Goal: Transaction & Acquisition: Purchase product/service

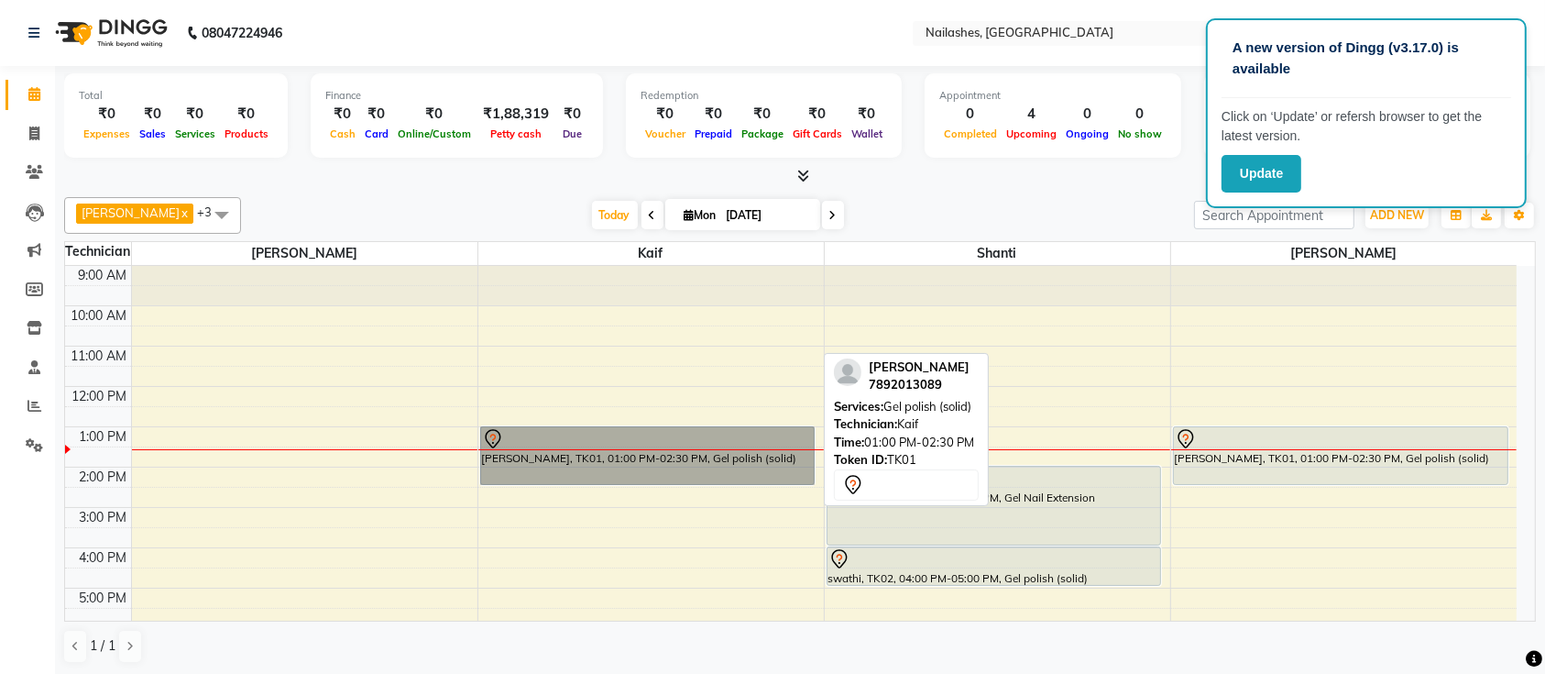
drag, startPoint x: 0, startPoint y: 0, endPoint x: 714, endPoint y: 352, distance: 796.1
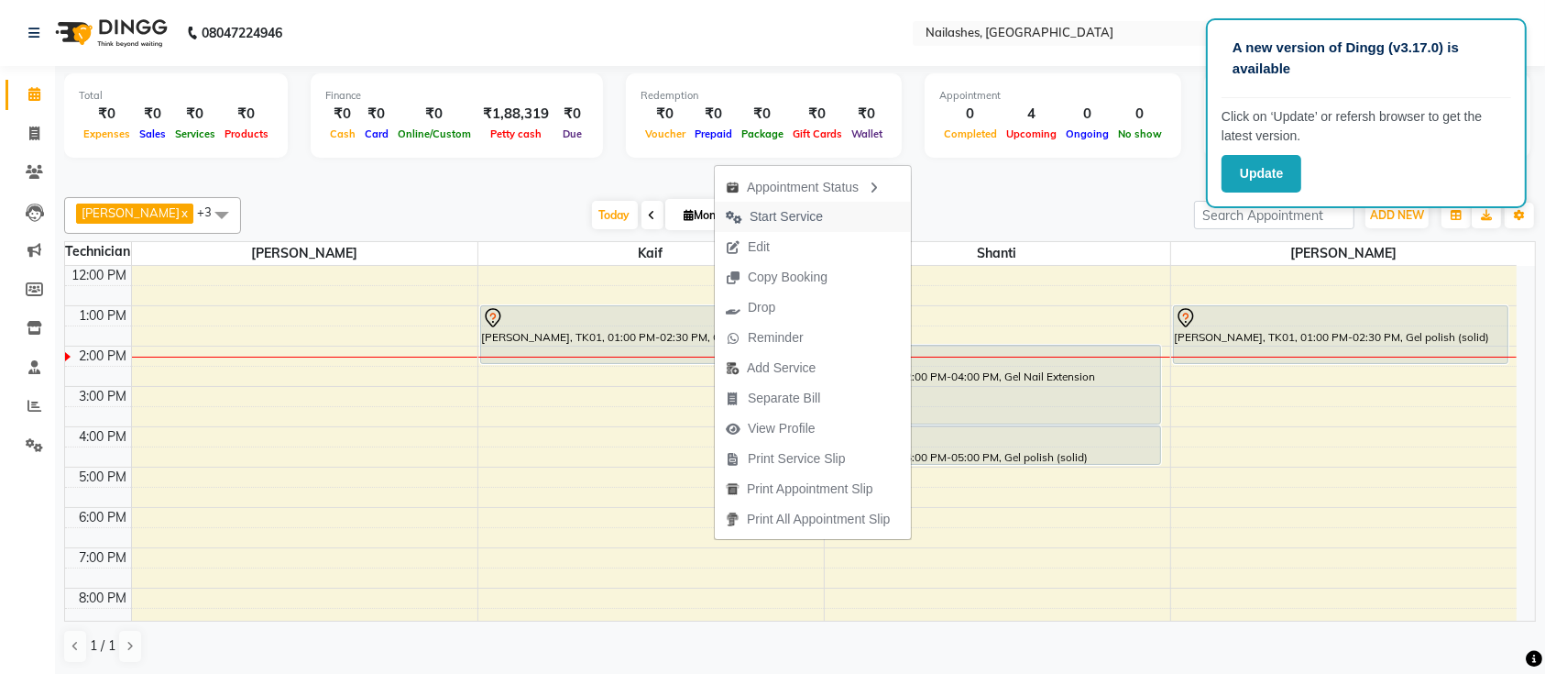
click at [793, 212] on span "Start Service" at bounding box center [786, 216] width 73 height 19
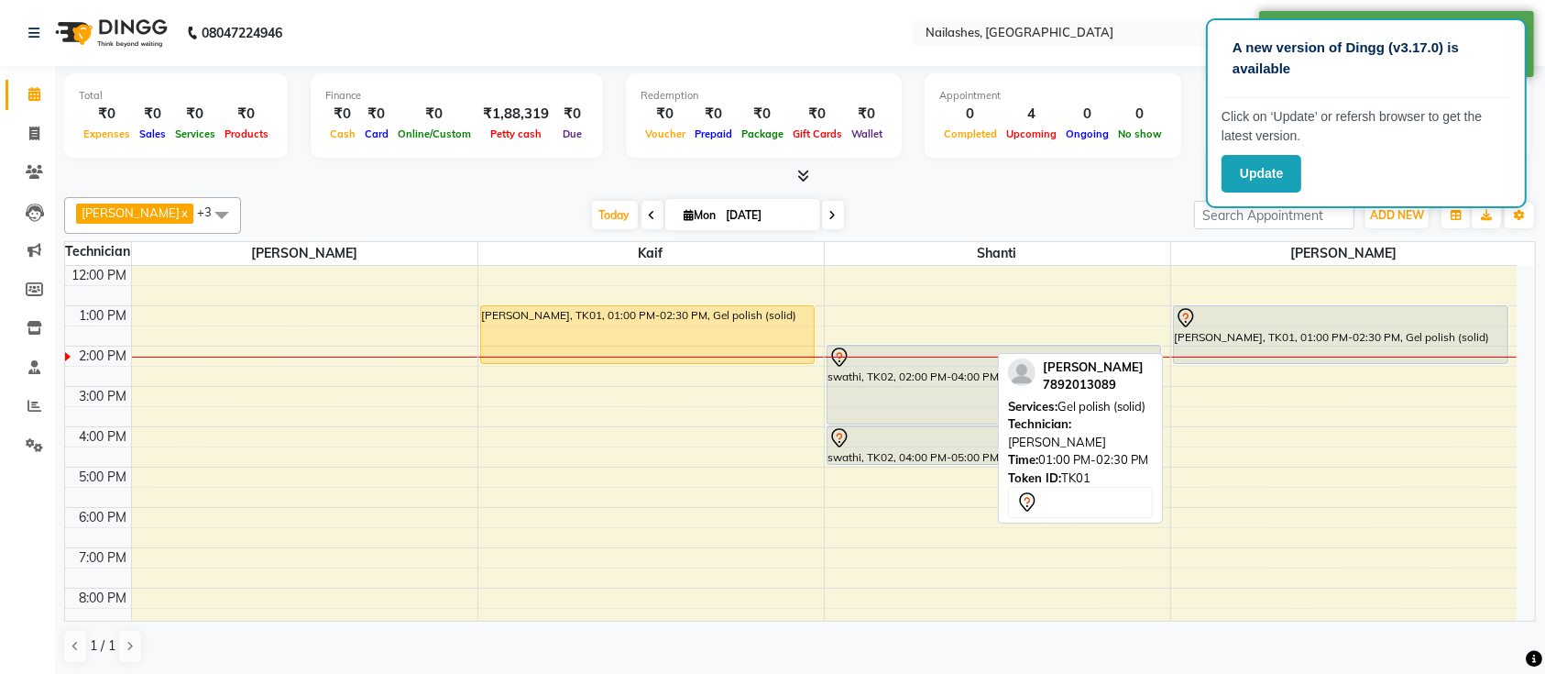
click at [1258, 308] on div at bounding box center [1341, 318] width 332 height 22
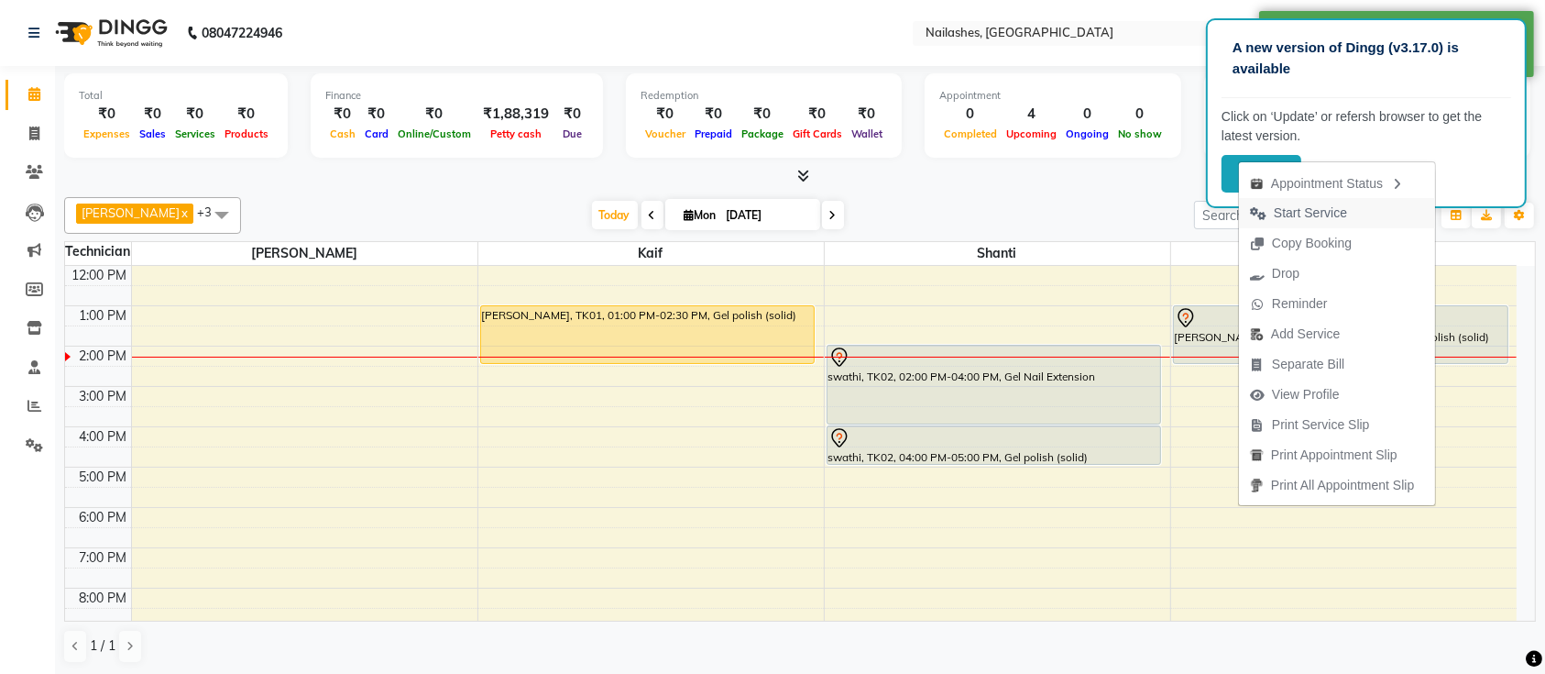
click at [1277, 220] on span "Start Service" at bounding box center [1310, 212] width 73 height 19
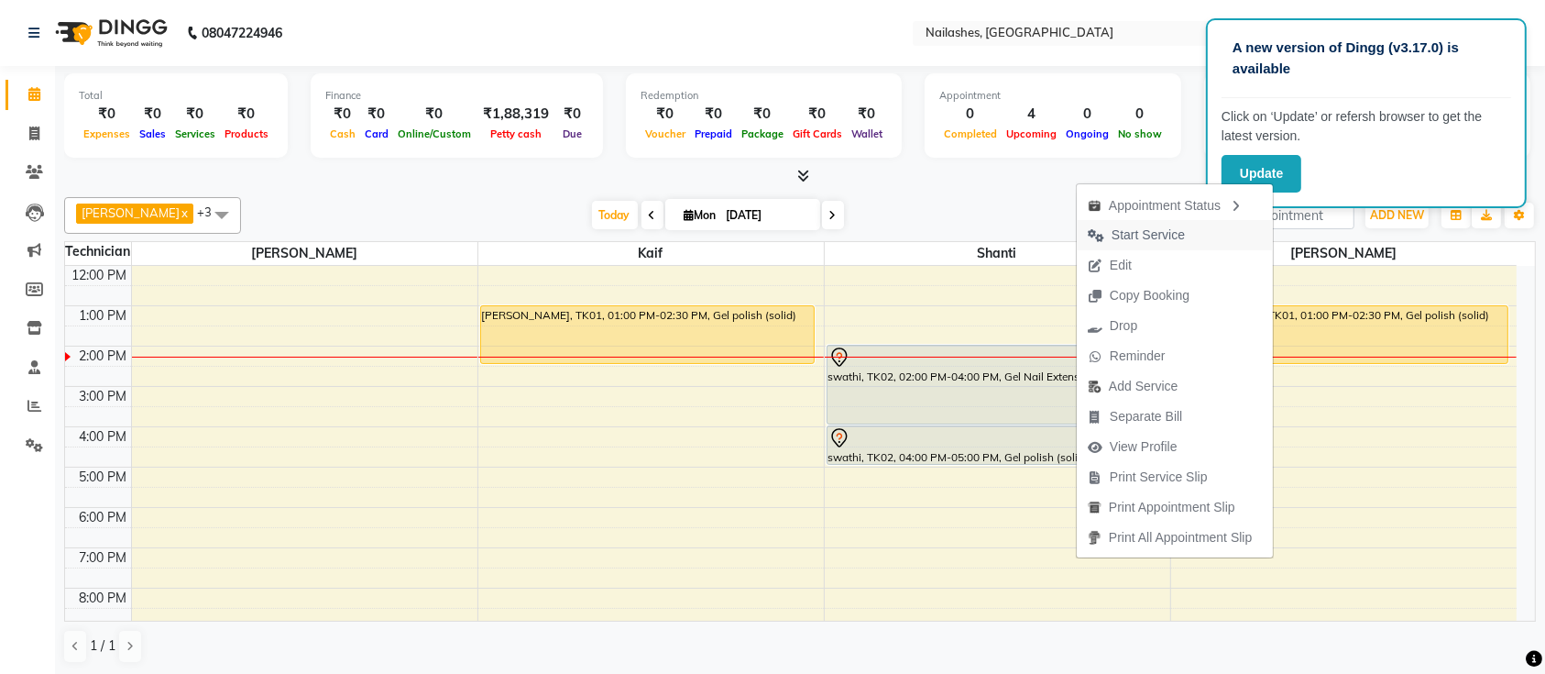
click at [1123, 231] on span "Start Service" at bounding box center [1148, 234] width 73 height 19
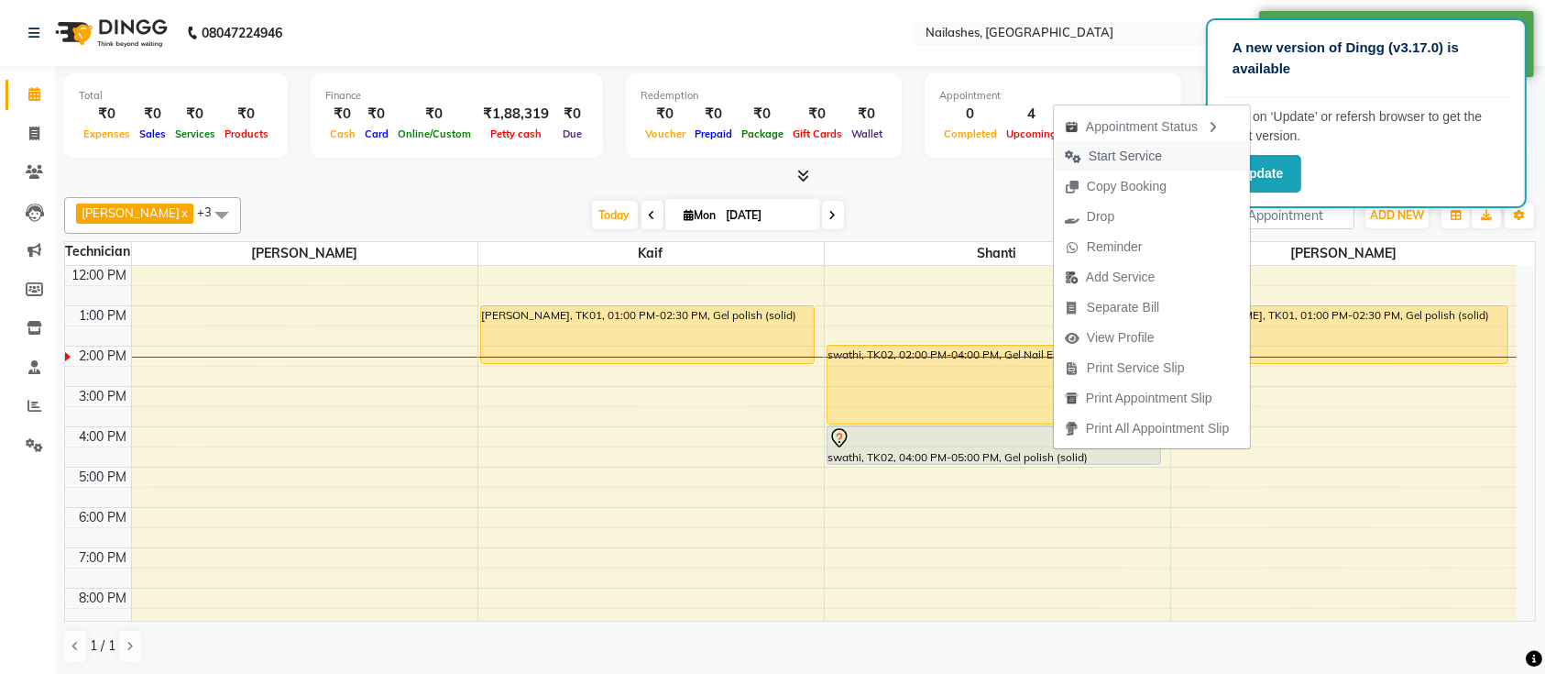
click at [1101, 156] on span "Start Service" at bounding box center [1125, 156] width 73 height 19
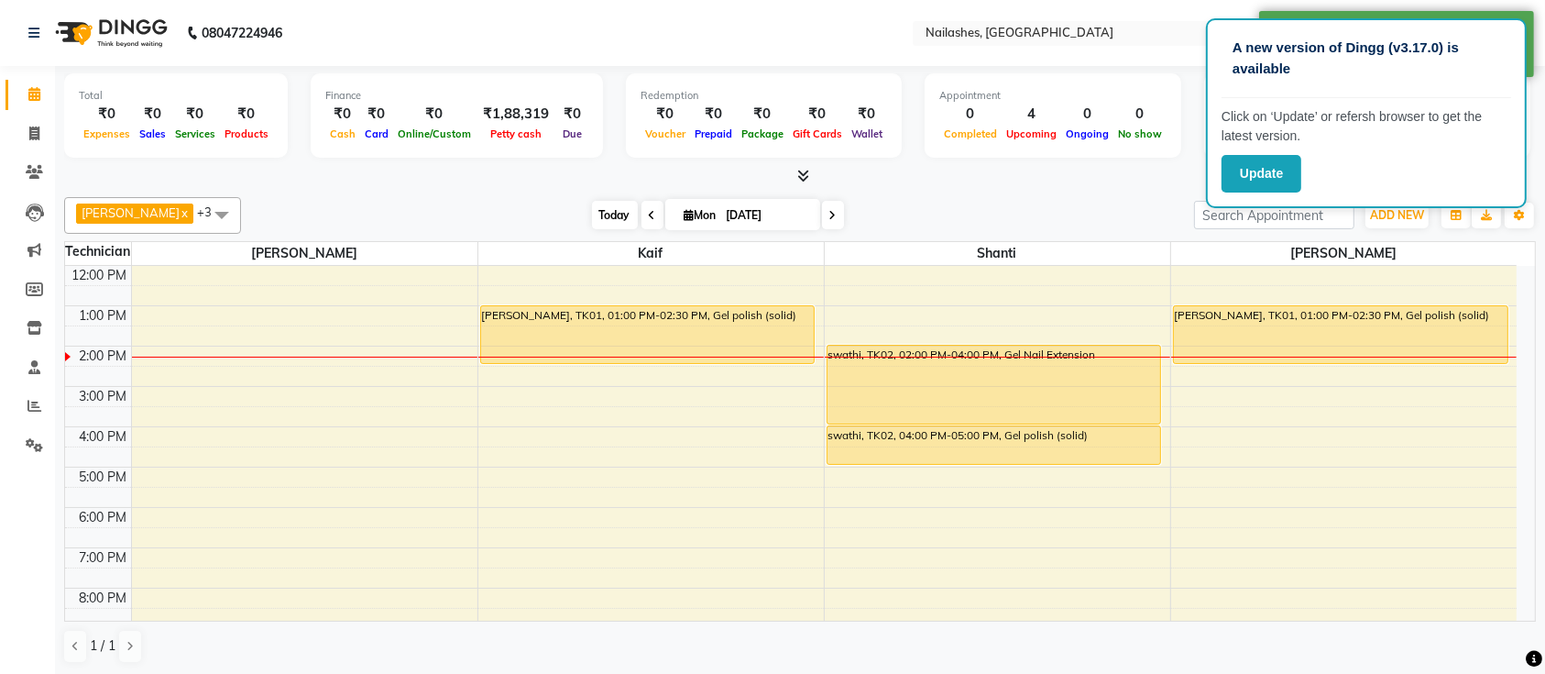
click at [592, 202] on span "Today" at bounding box center [615, 215] width 46 height 28
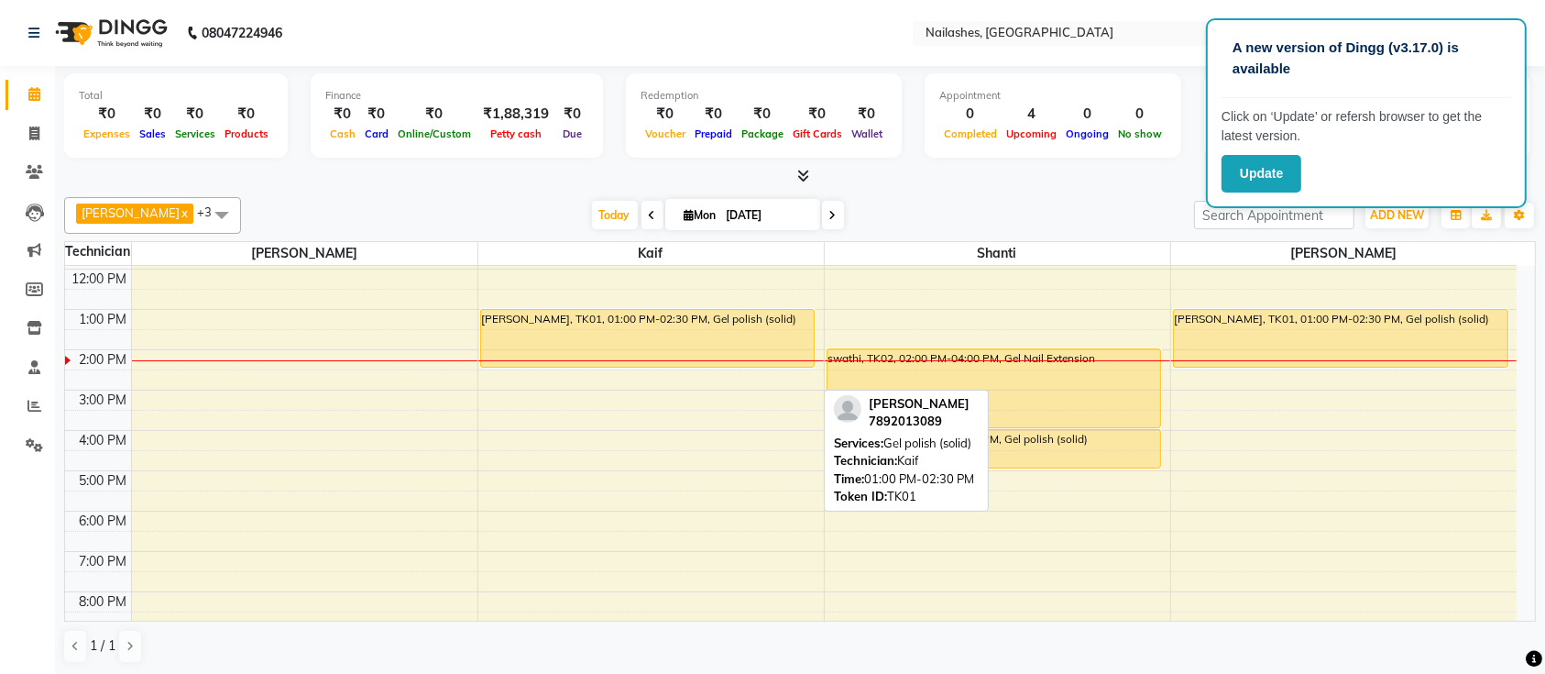
scroll to position [83, 0]
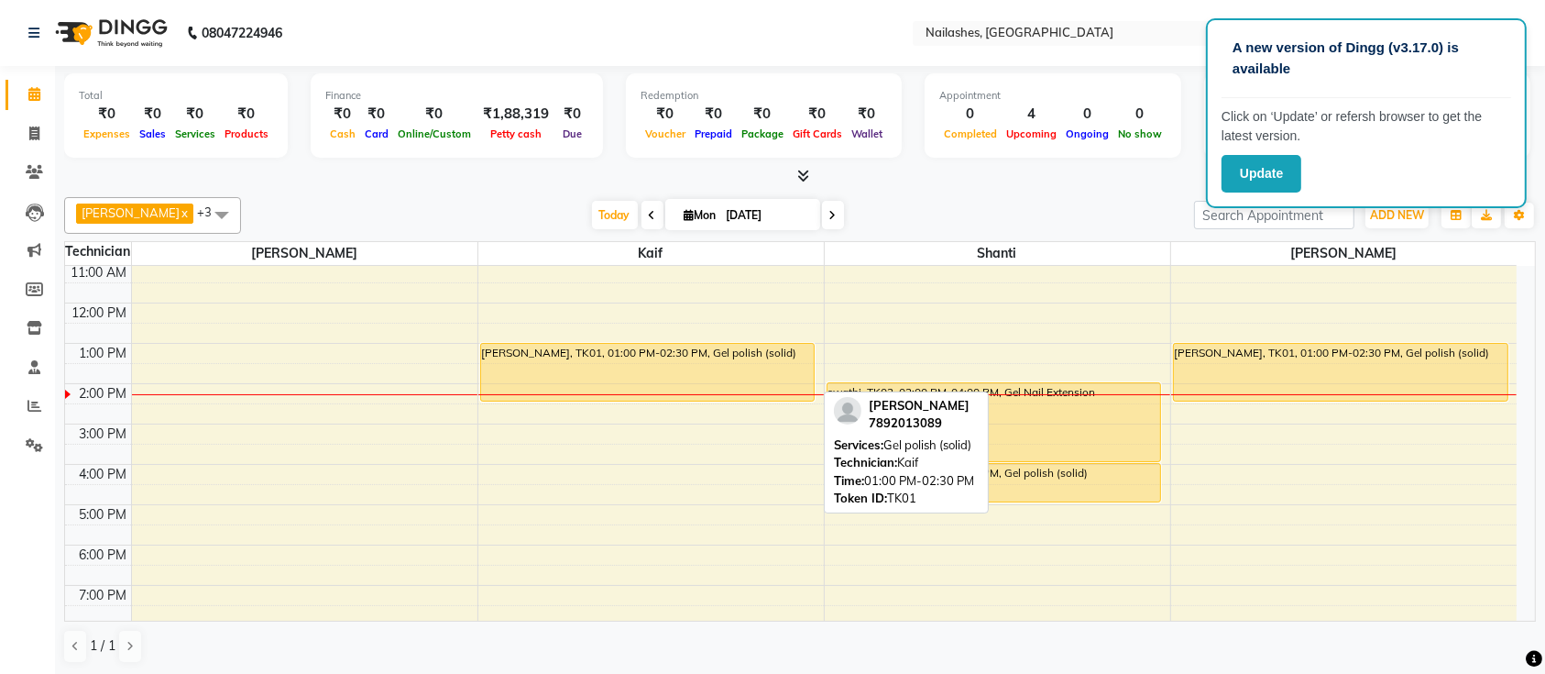
click at [702, 351] on div "[PERSON_NAME], TK01, 01:00 PM-02:30 PM, Gel polish (solid)" at bounding box center [648, 372] width 334 height 57
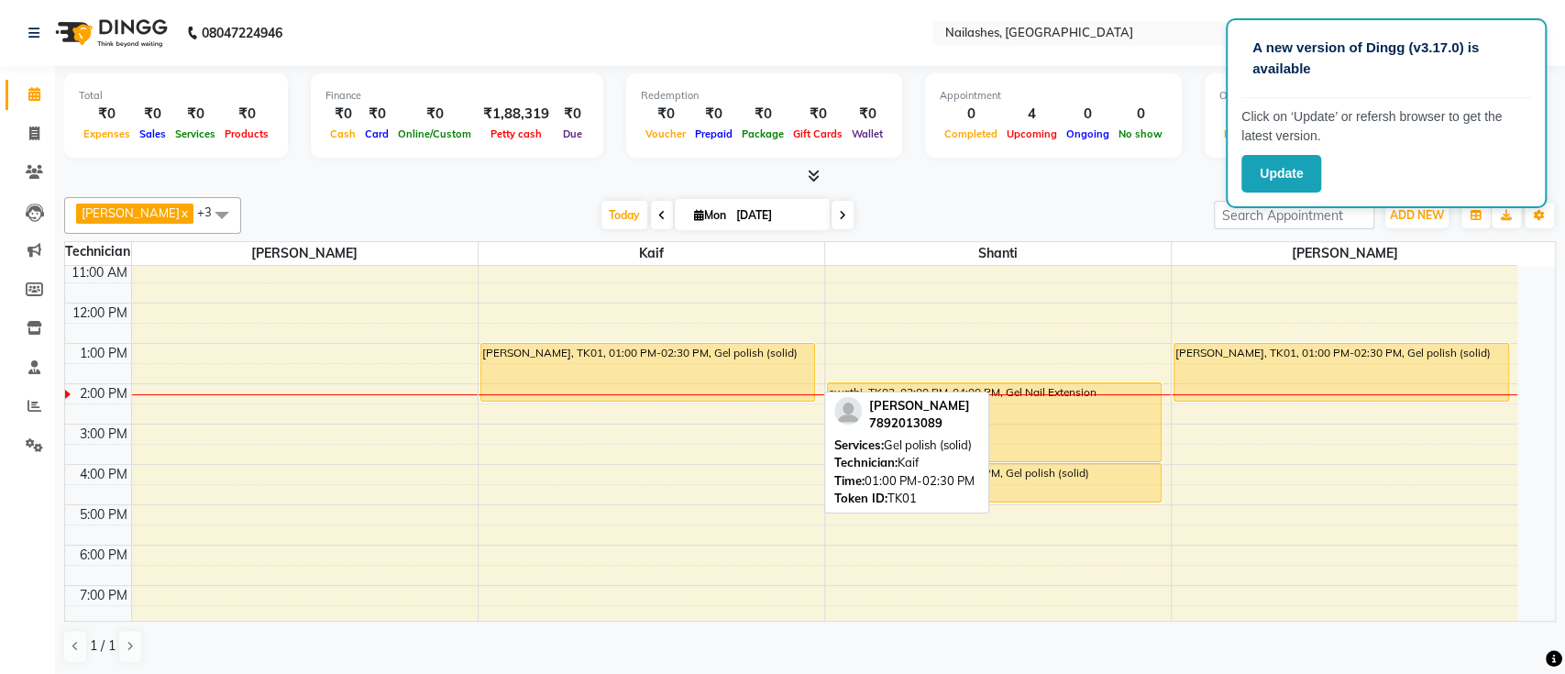
select select "1"
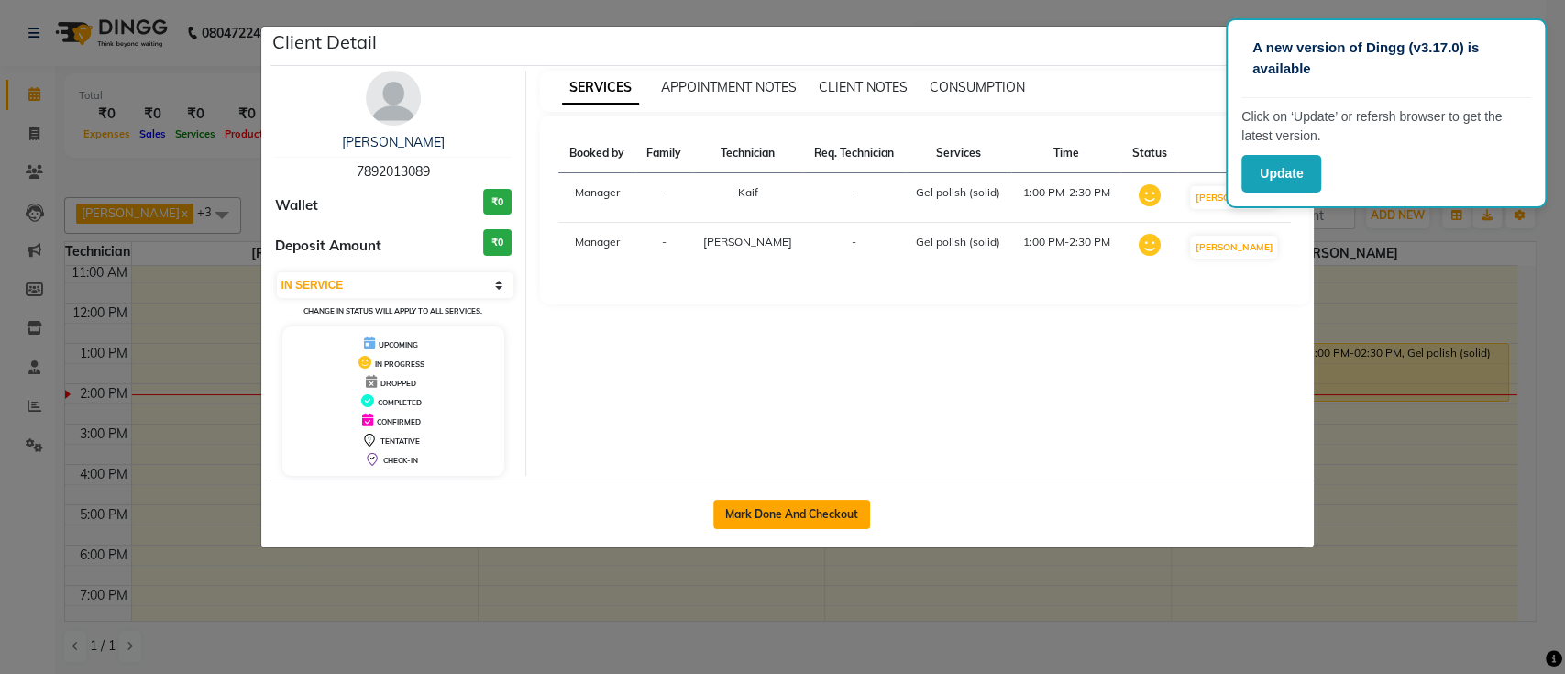
click at [793, 515] on button "Mark Done And Checkout" at bounding box center [791, 514] width 157 height 29
select select "service"
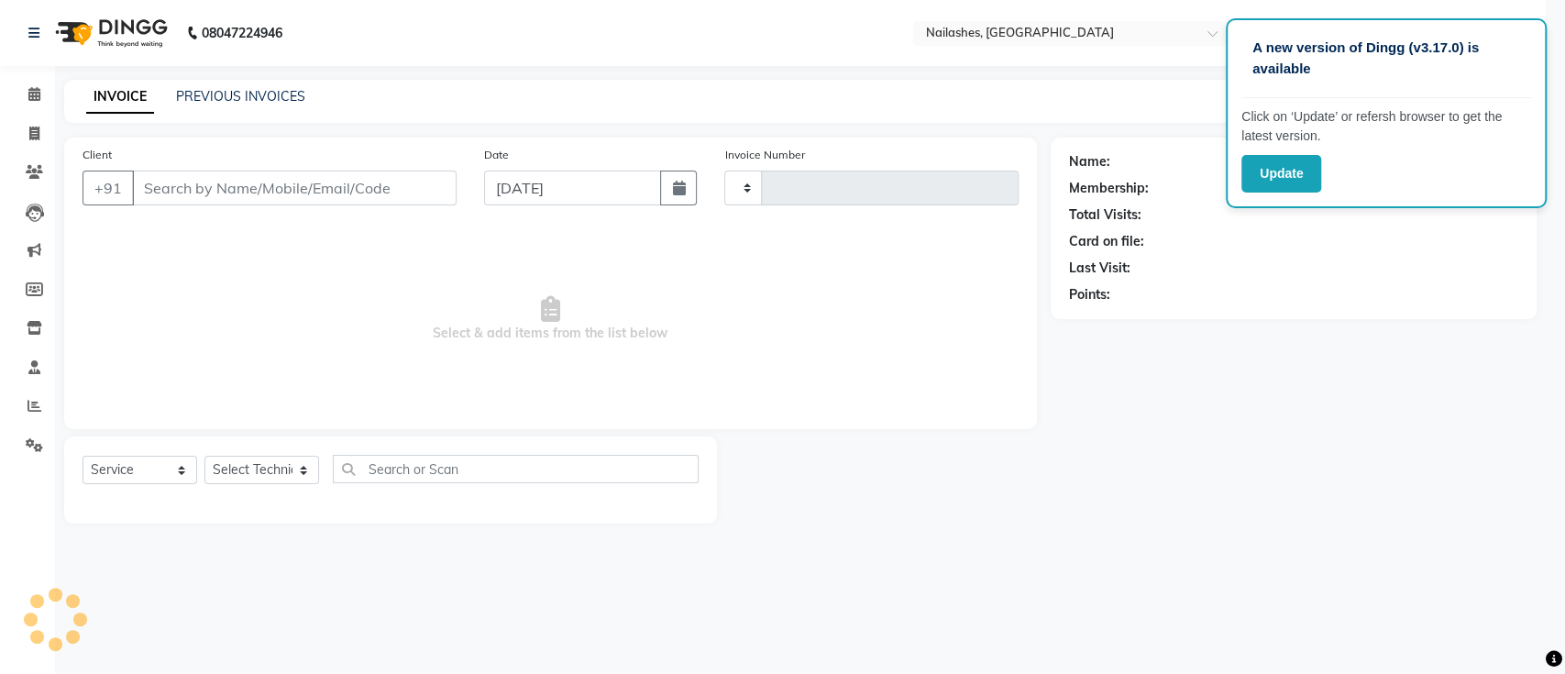
type input "0641"
select select "4407"
type input "78******89"
select select "29607"
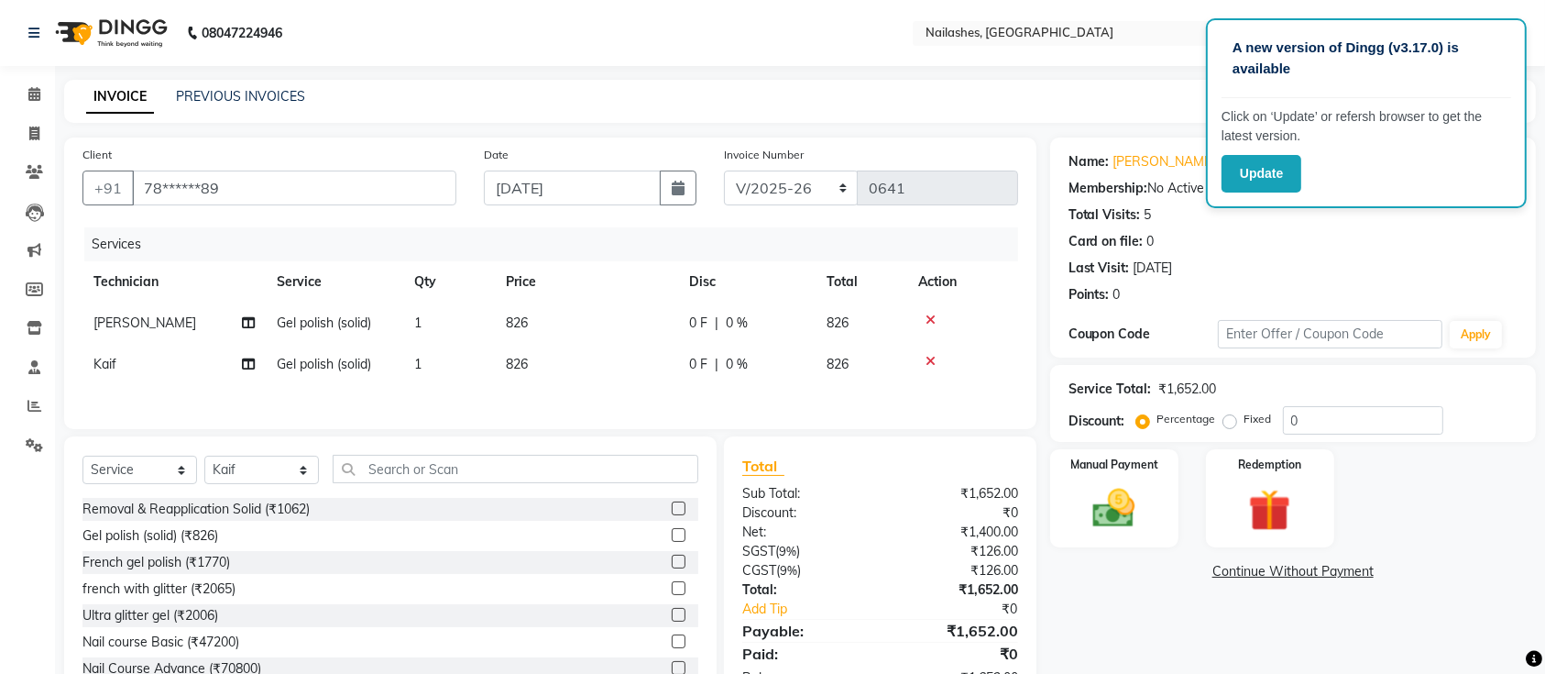
click at [928, 313] on icon at bounding box center [931, 319] width 10 height 13
click at [931, 311] on td at bounding box center [962, 322] width 111 height 41
click at [933, 314] on icon at bounding box center [931, 319] width 10 height 13
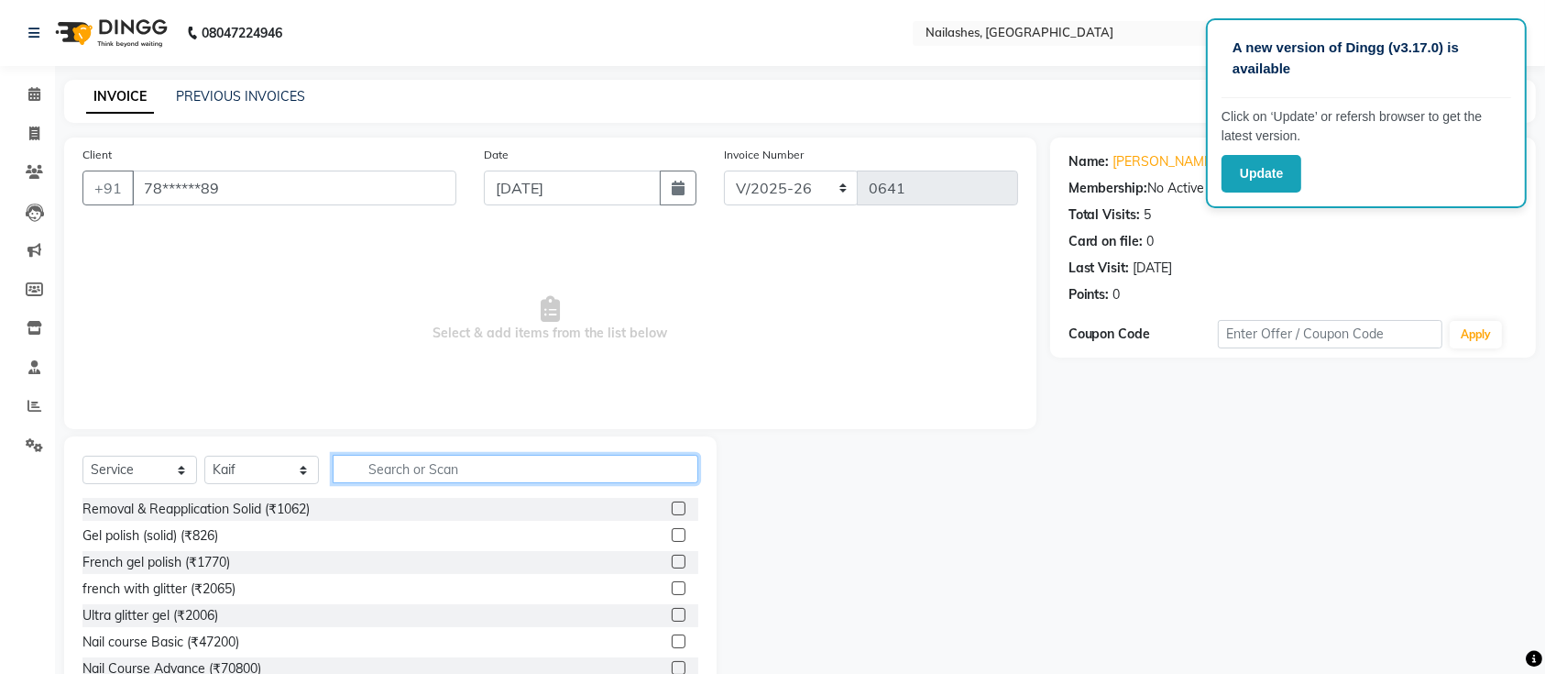
click at [479, 464] on input "text" at bounding box center [516, 469] width 366 height 28
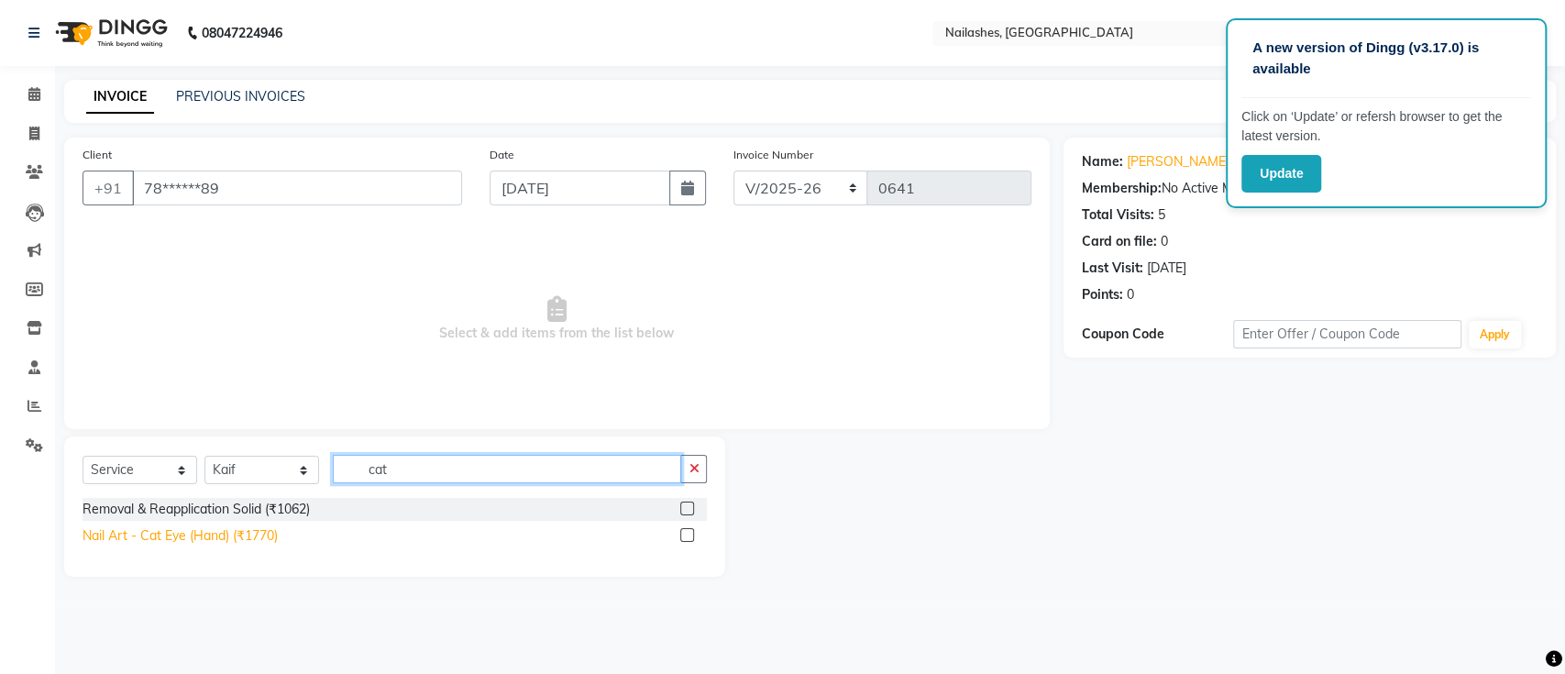
type input "cat"
click at [167, 530] on div "Nail Art - Cat Eye (Hand) (₹1770)" at bounding box center [179, 535] width 195 height 19
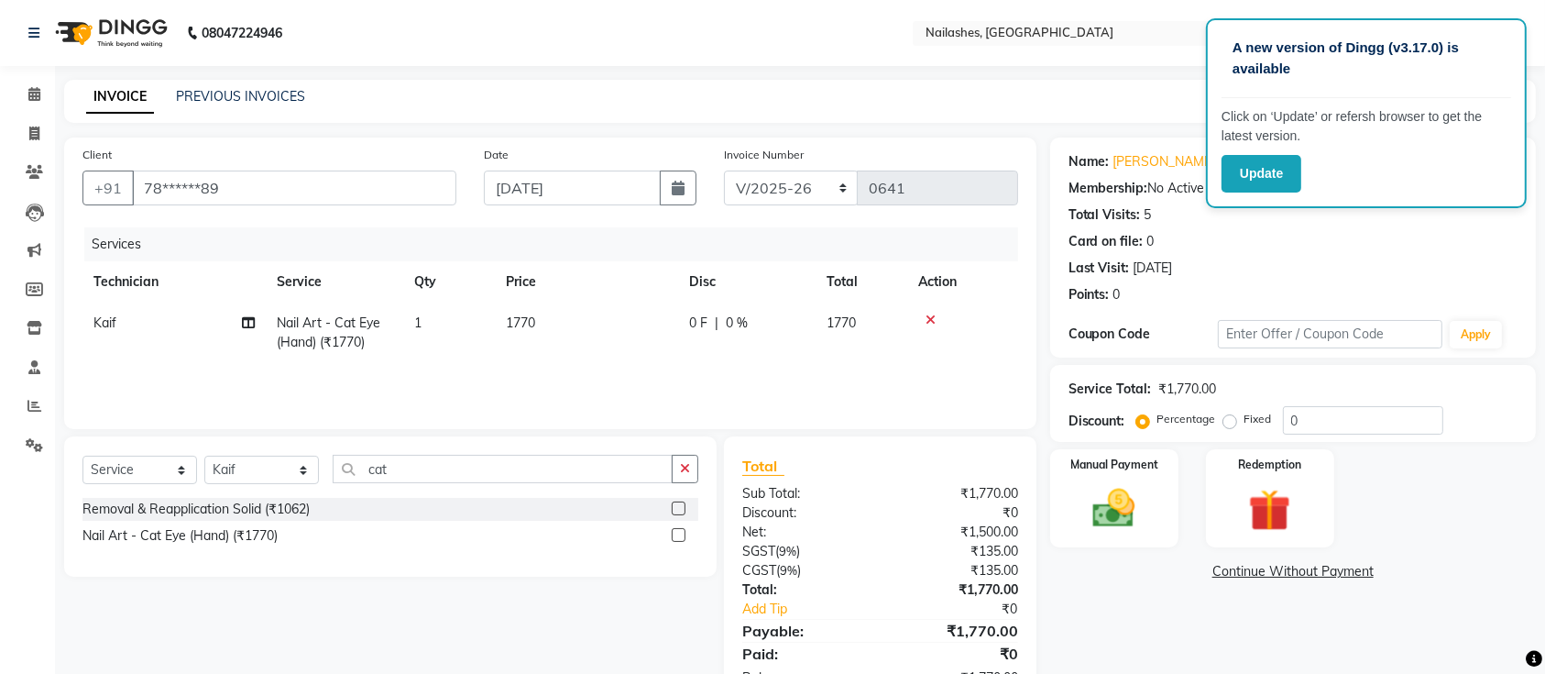
click at [678, 533] on label at bounding box center [679, 535] width 14 height 14
click at [678, 533] on input "checkbox" at bounding box center [678, 536] width 12 height 12
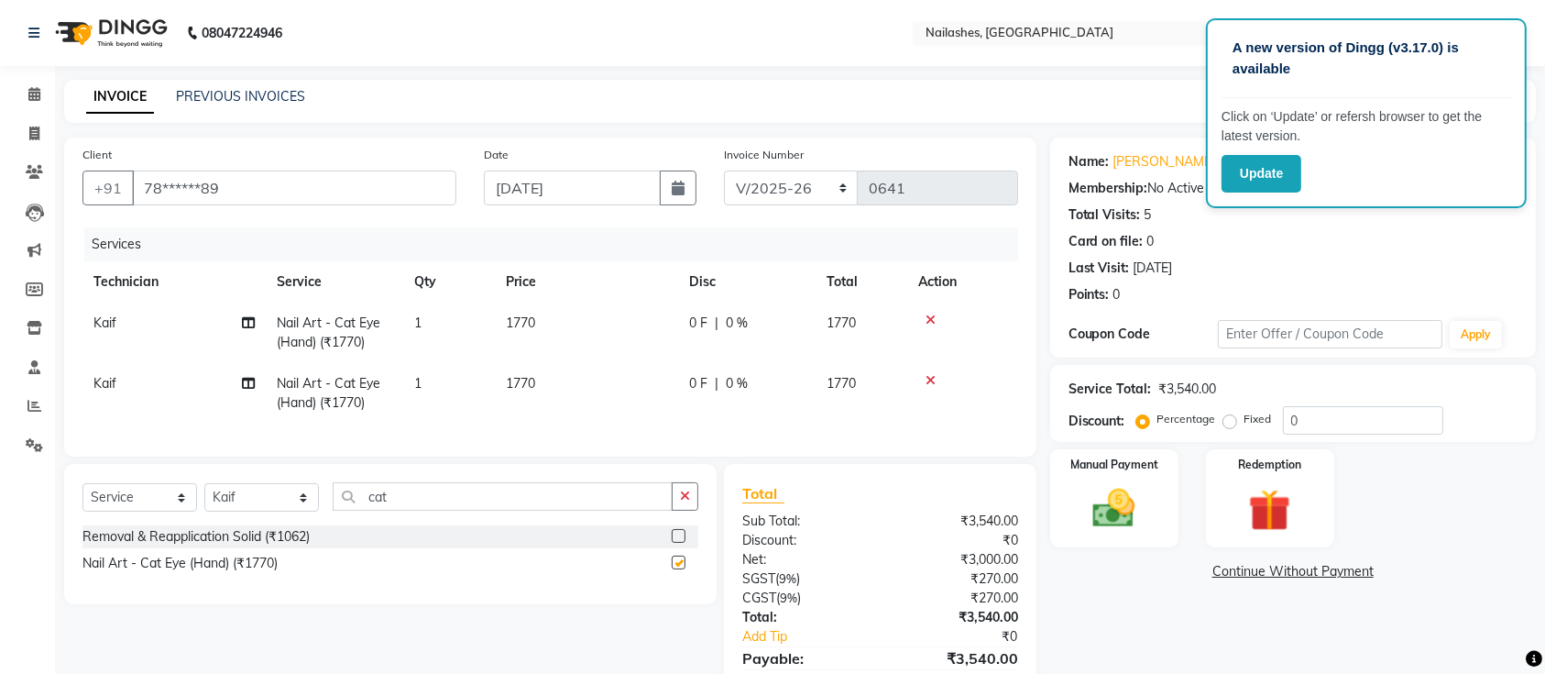
checkbox input "false"
click at [103, 387] on span "Kaif" at bounding box center [104, 383] width 23 height 16
select select "29607"
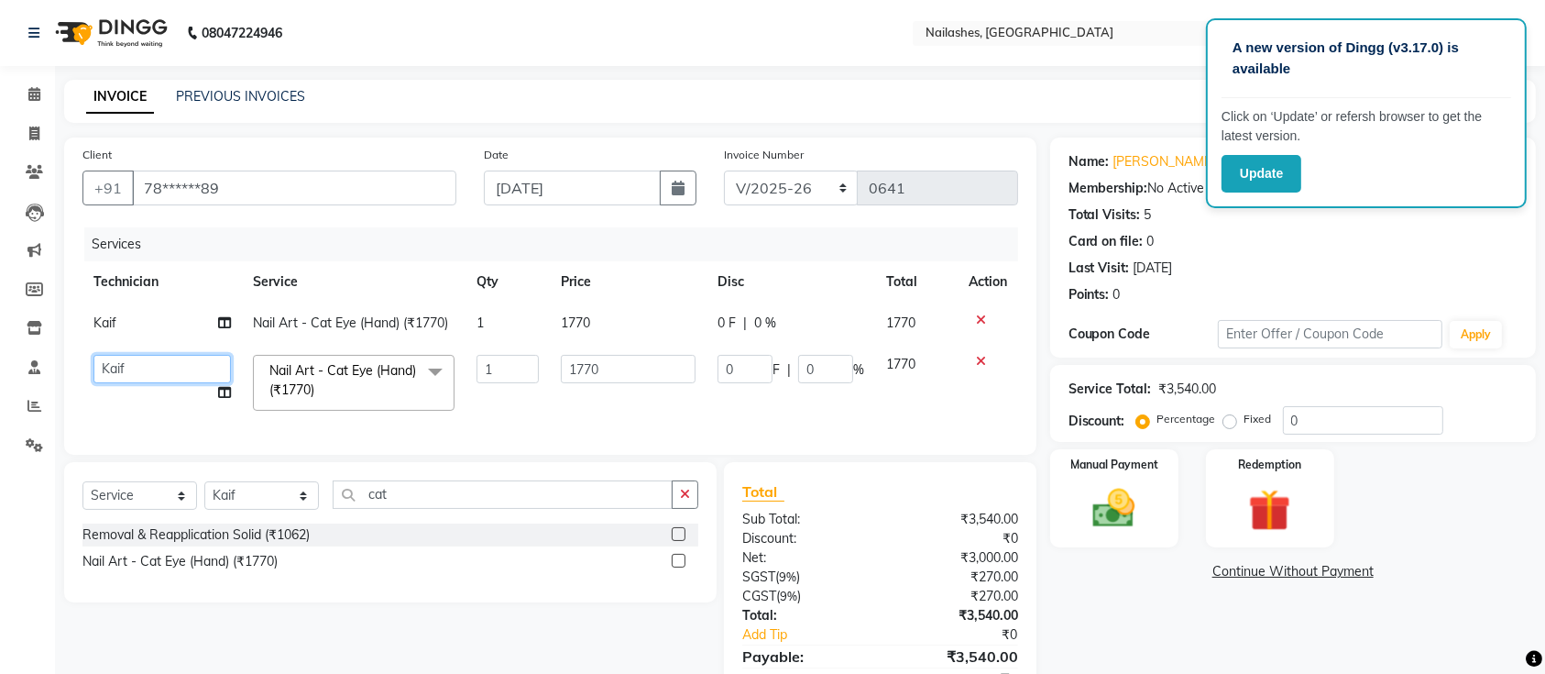
click at [135, 368] on select "[PERSON_NAME] Manager Owner [PERSON_NAME]" at bounding box center [161, 369] width 137 height 28
select select "33291"
click at [225, 391] on icon at bounding box center [224, 392] width 13 height 13
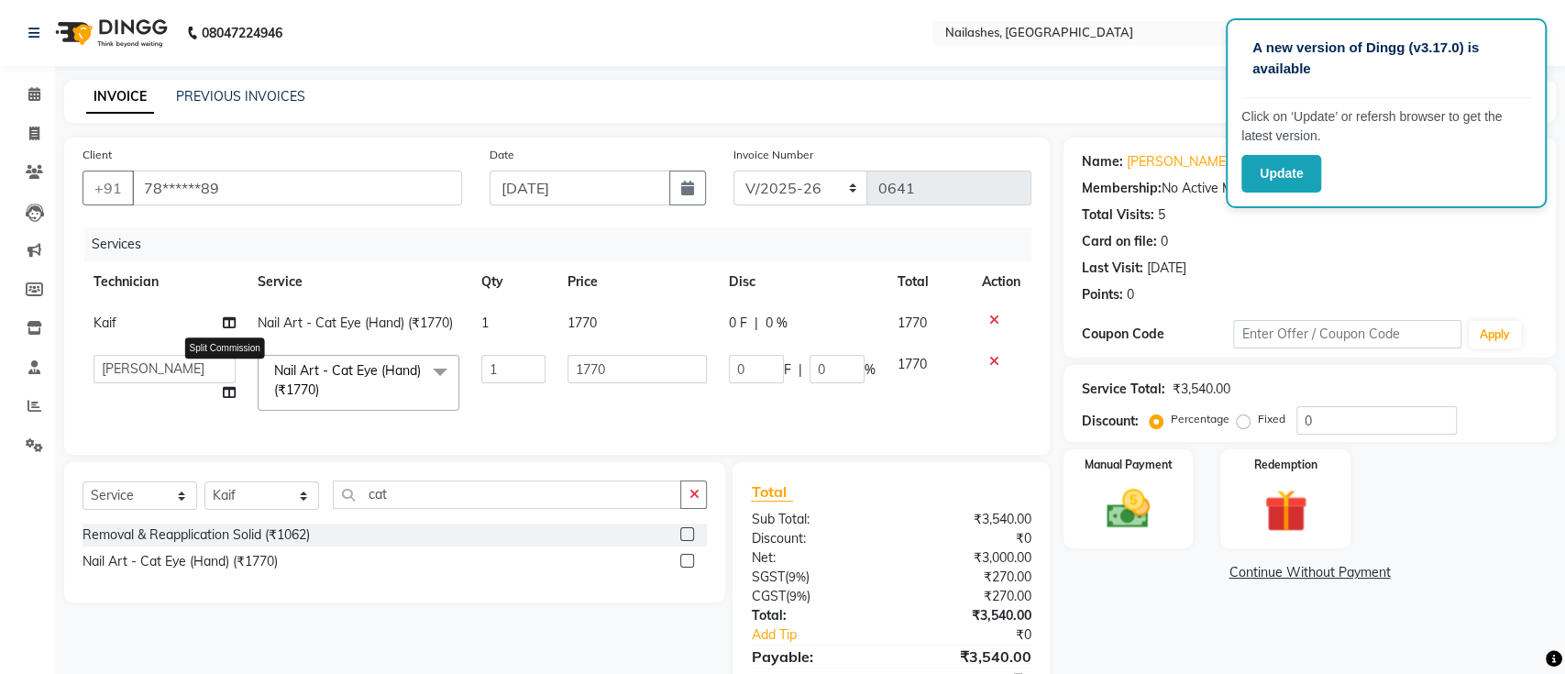
select select "33291"
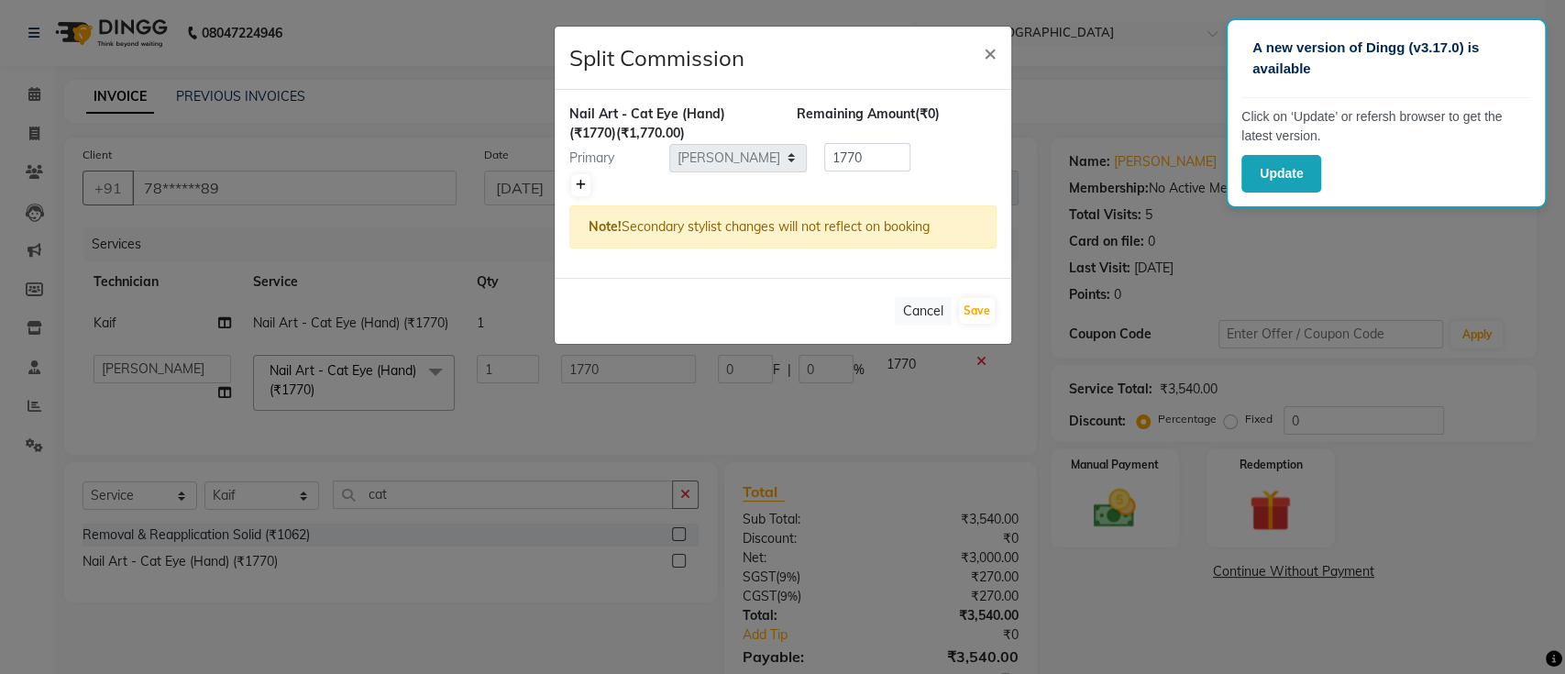
click at [579, 186] on icon at bounding box center [581, 185] width 10 height 11
type input "885"
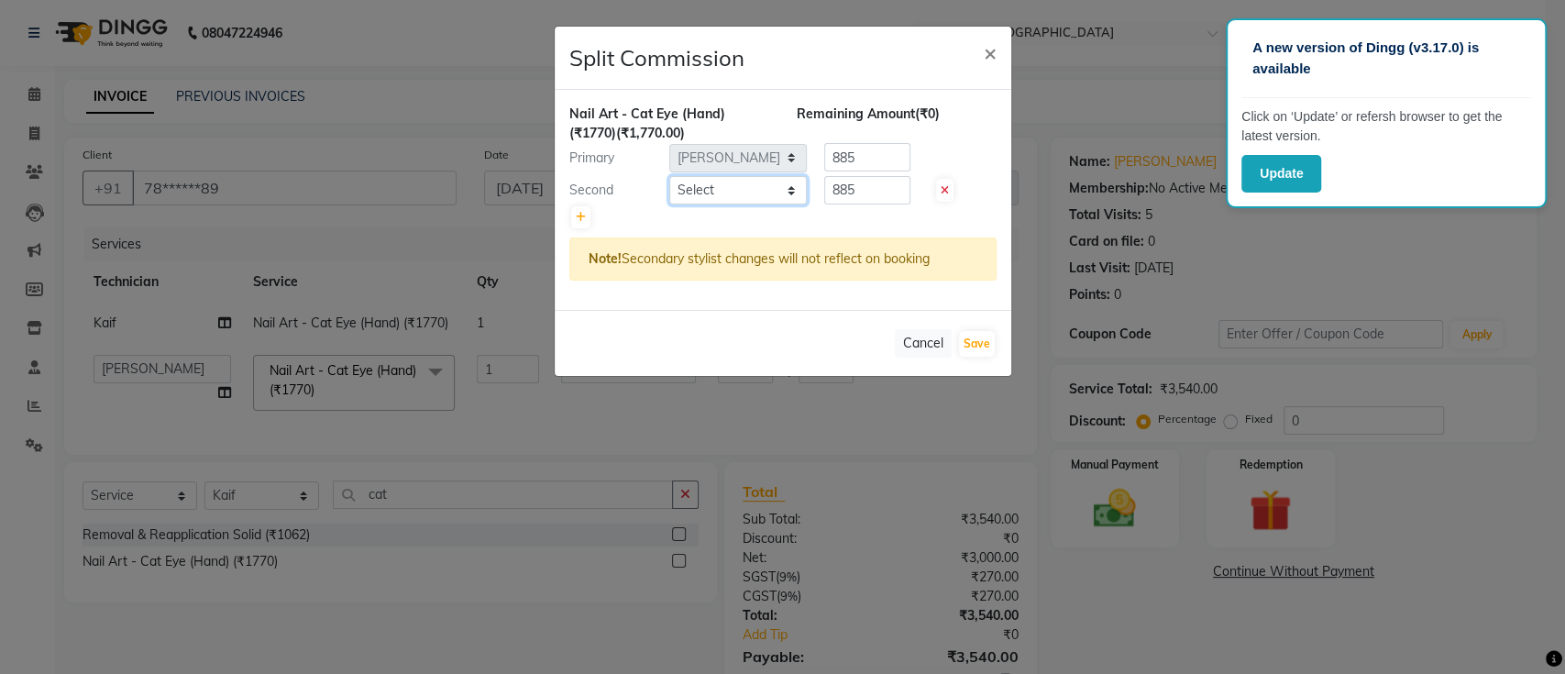
click at [715, 187] on select "Select [PERSON_NAME] Manager Owner [PERSON_NAME]" at bounding box center [737, 190] width 137 height 28
select select "29607"
click at [669, 176] on select "Select [PERSON_NAME] Manager Owner [PERSON_NAME]" at bounding box center [737, 190] width 137 height 28
click at [969, 342] on button "Save" at bounding box center [977, 344] width 36 height 26
select select "Select"
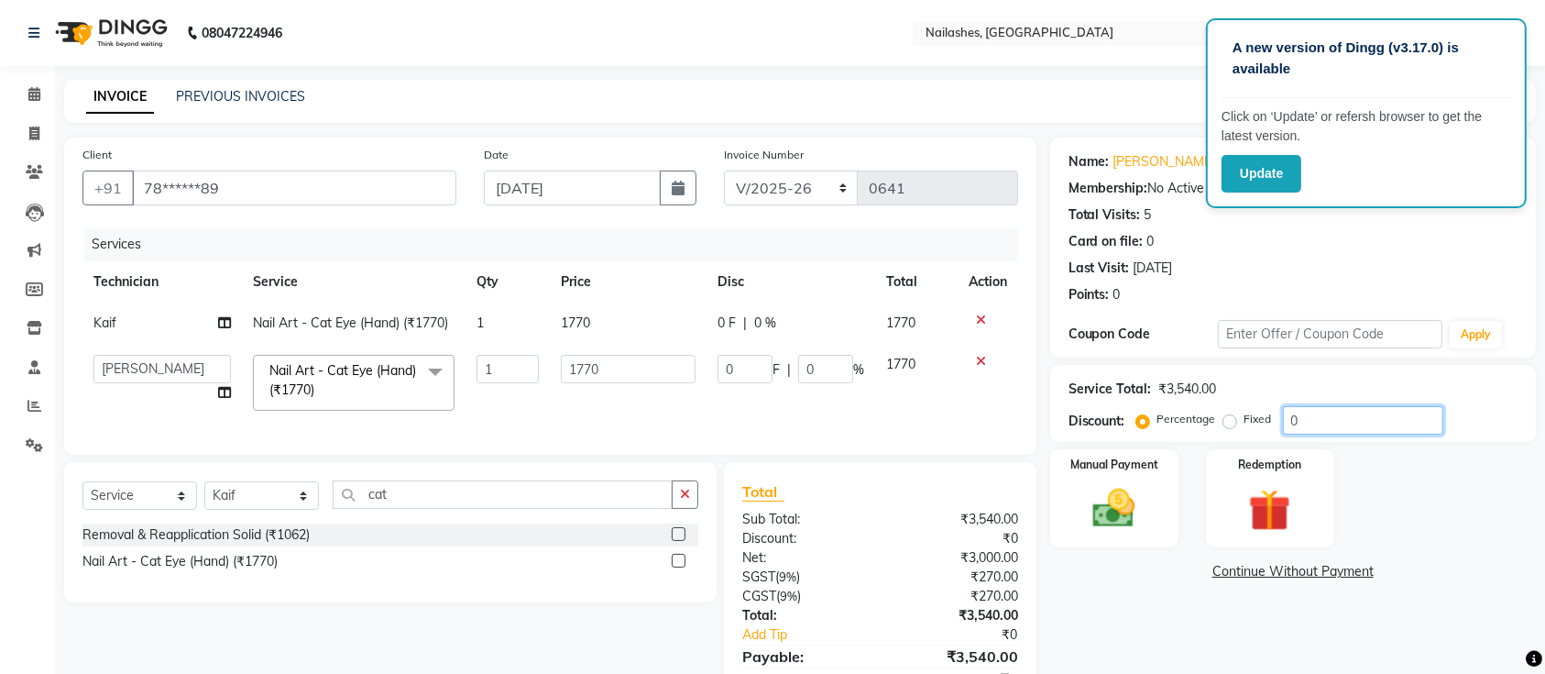
click at [1323, 415] on input "0" at bounding box center [1363, 420] width 160 height 28
type input "5"
type input "88.5"
type input "5"
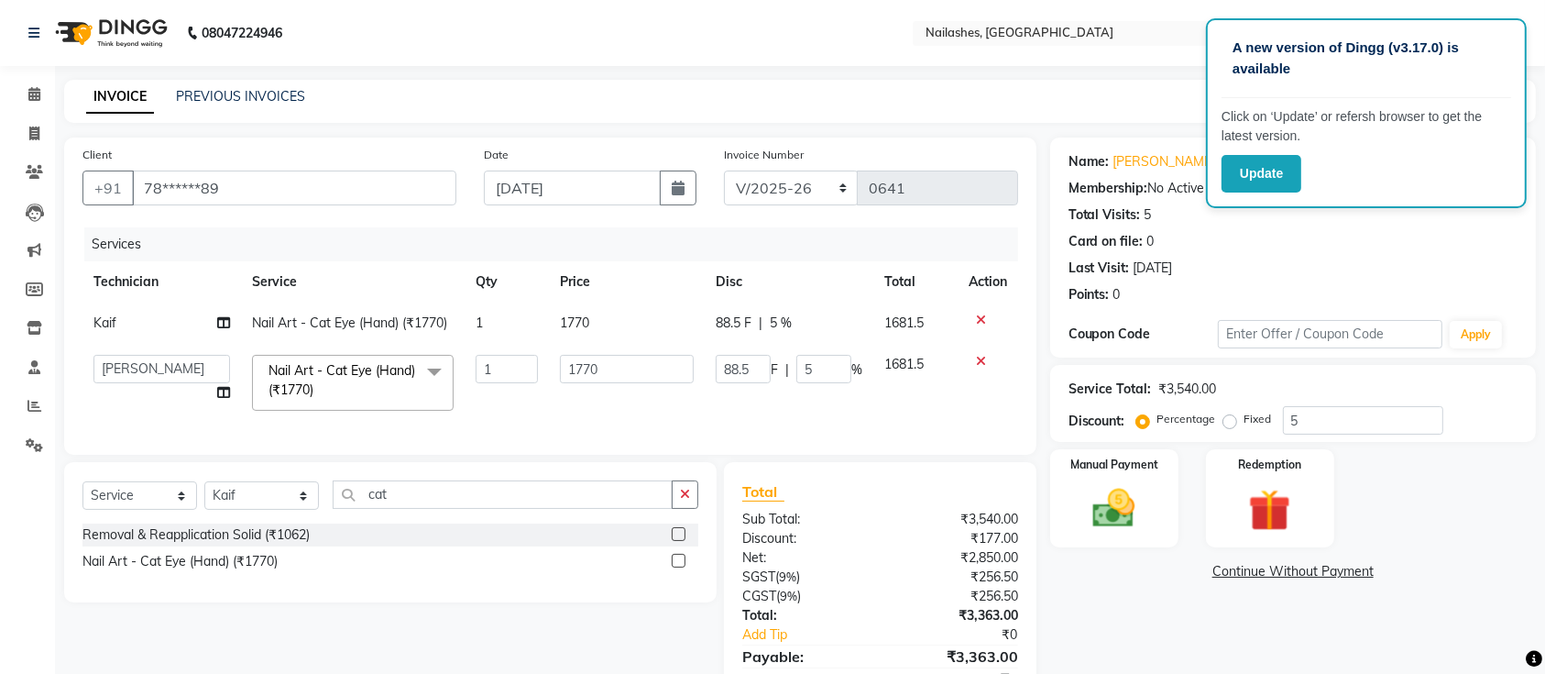
click at [1158, 632] on div "Name: [PERSON_NAME] Membership: No Active Membership Total Visits: 5 Card on fi…" at bounding box center [1300, 434] width 500 height 594
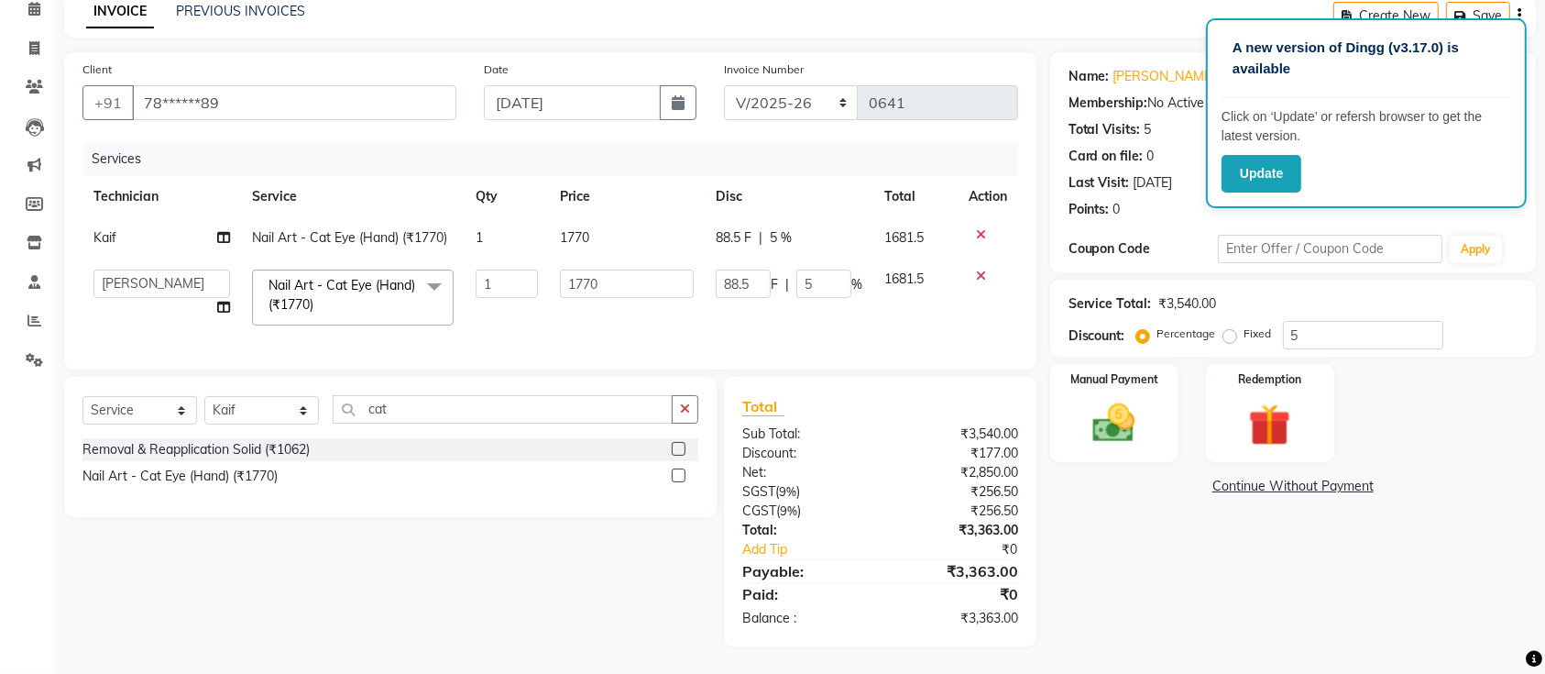
click at [1100, 621] on div "Name: [PERSON_NAME] Membership: No Active Membership Total Visits: 5 Card on fi…" at bounding box center [1300, 349] width 500 height 594
click at [690, 409] on button "button" at bounding box center [685, 409] width 27 height 28
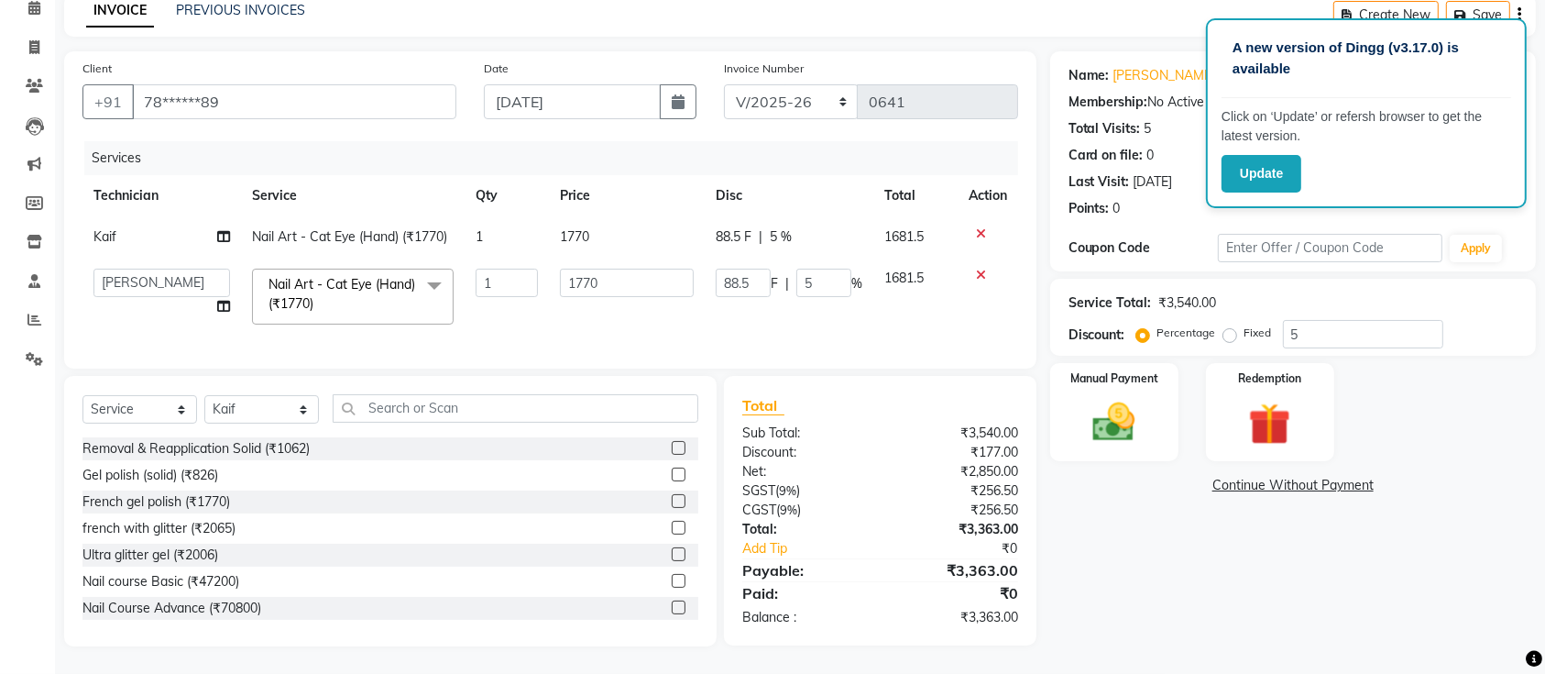
click at [1162, 561] on div "Name: [PERSON_NAME] Membership: No Active Membership Total Visits: 5 Card on fi…" at bounding box center [1300, 348] width 500 height 595
click at [1080, 565] on div "Name: [PERSON_NAME] Membership: No Active Membership Total Visits: 5 Card on fi…" at bounding box center [1300, 348] width 500 height 595
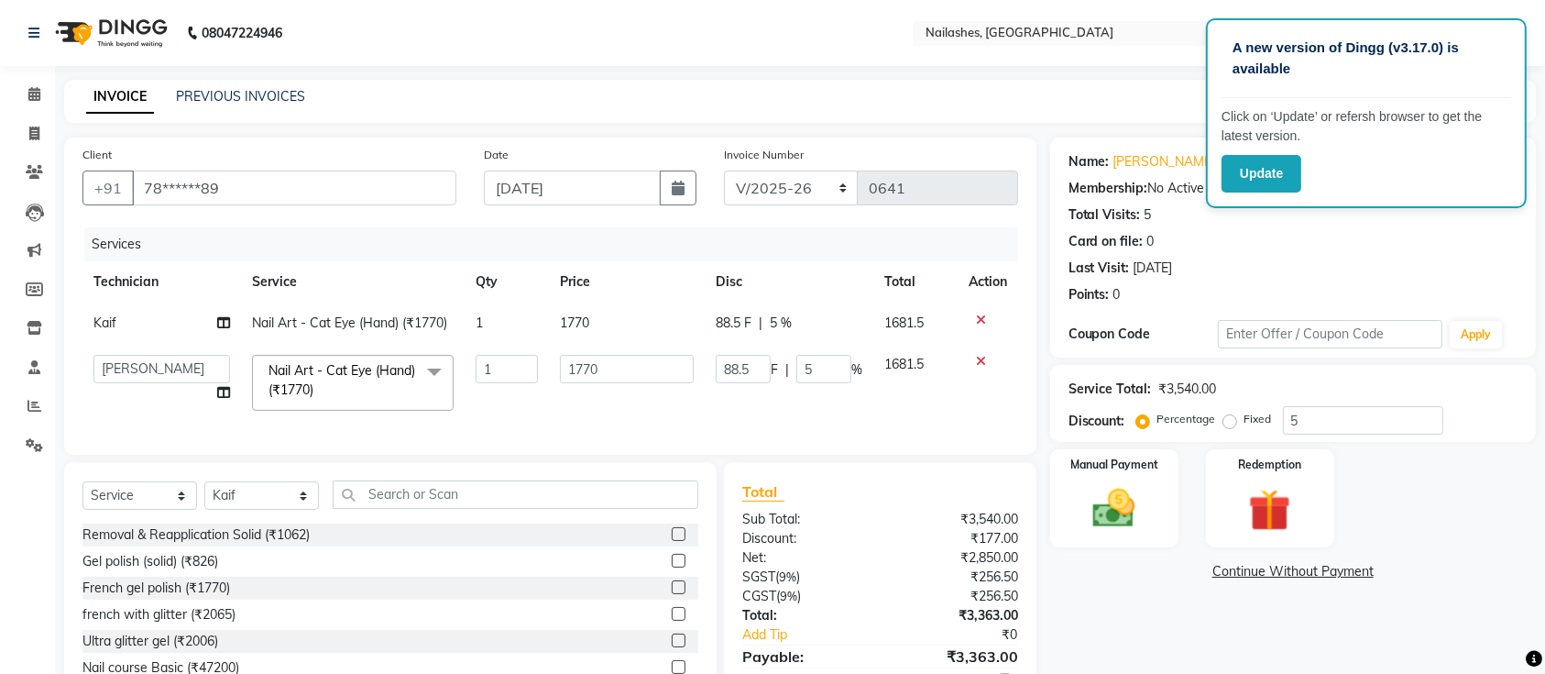
scroll to position [104, 0]
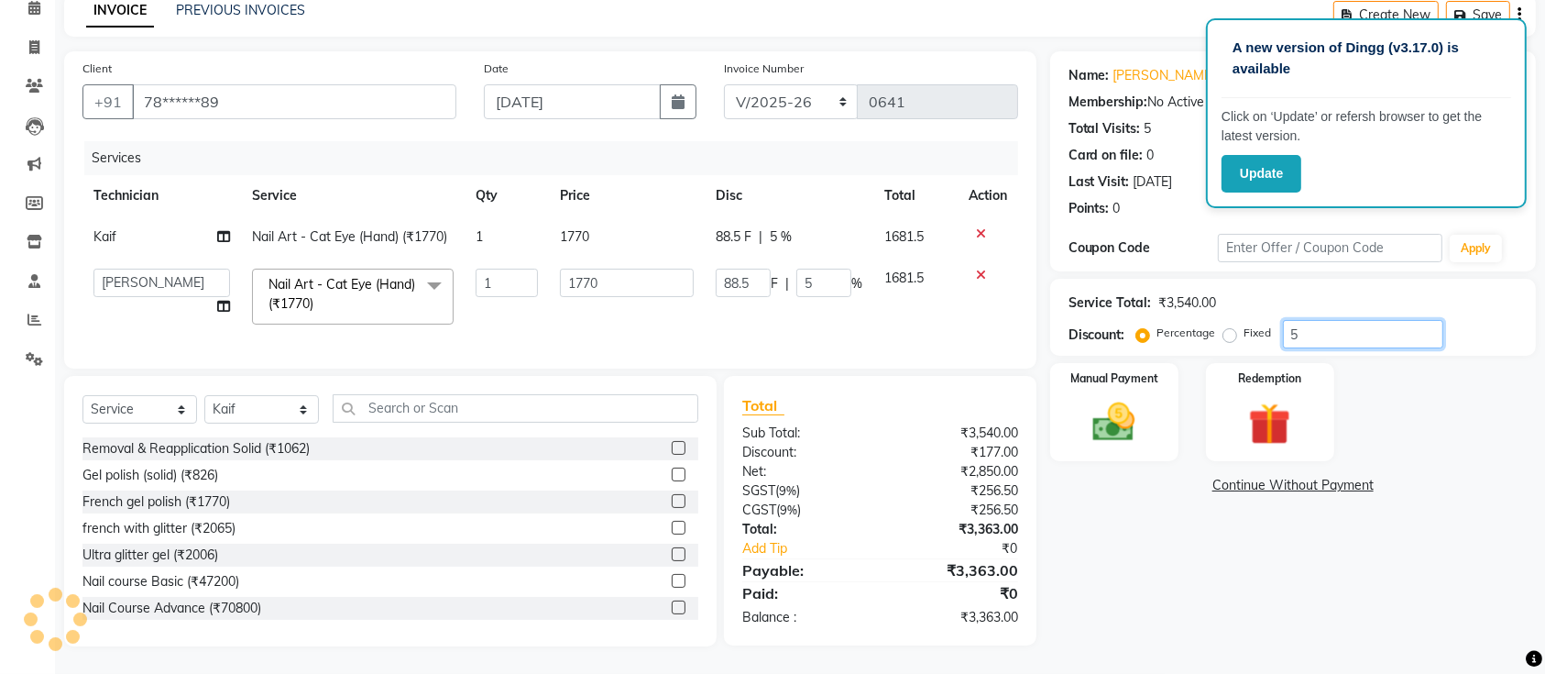
click at [1311, 320] on input "5" at bounding box center [1363, 334] width 160 height 28
type input "0"
type input "7"
type input "123.9"
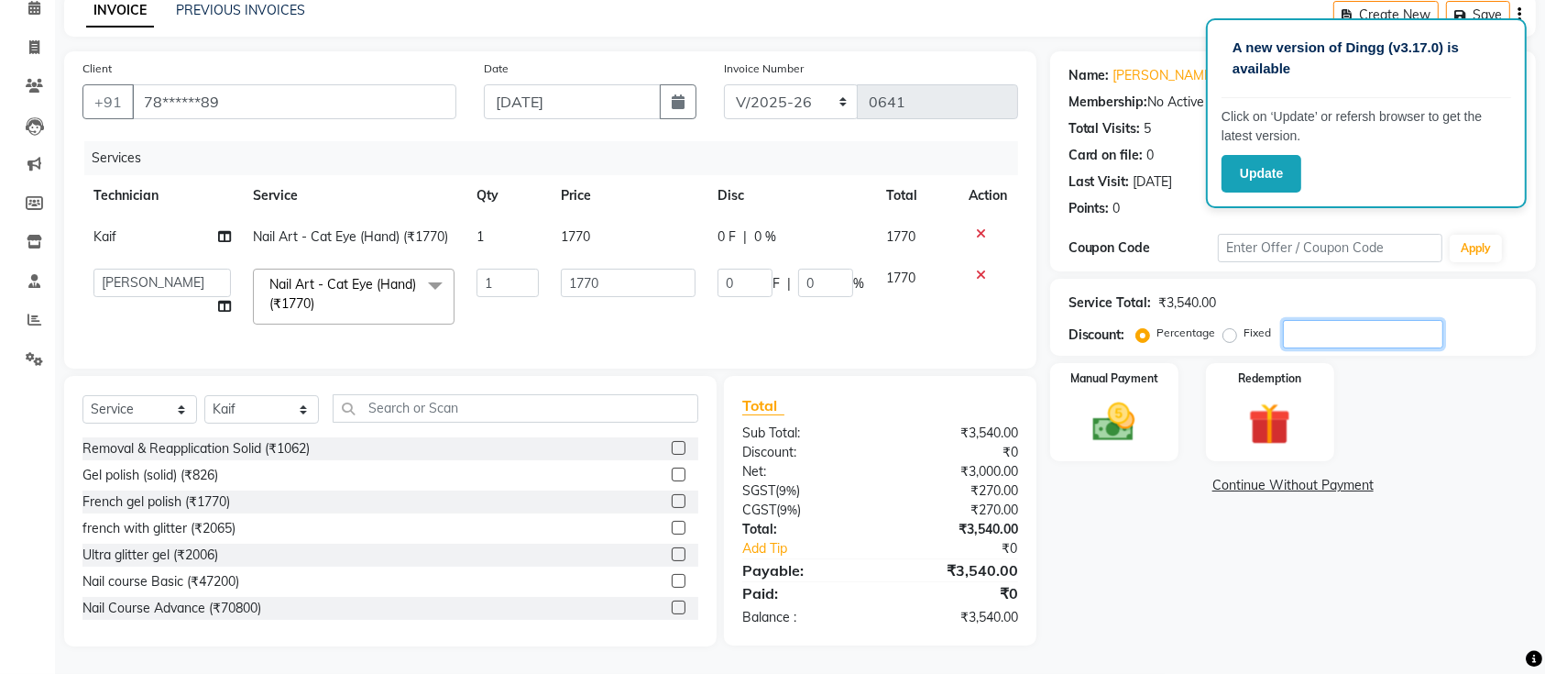
type input "7"
click at [1256, 503] on div "Name: [PERSON_NAME] Membership: No Active Membership Total Visits: 5 Card on fi…" at bounding box center [1300, 348] width 500 height 595
click at [1121, 398] on img at bounding box center [1114, 422] width 71 height 50
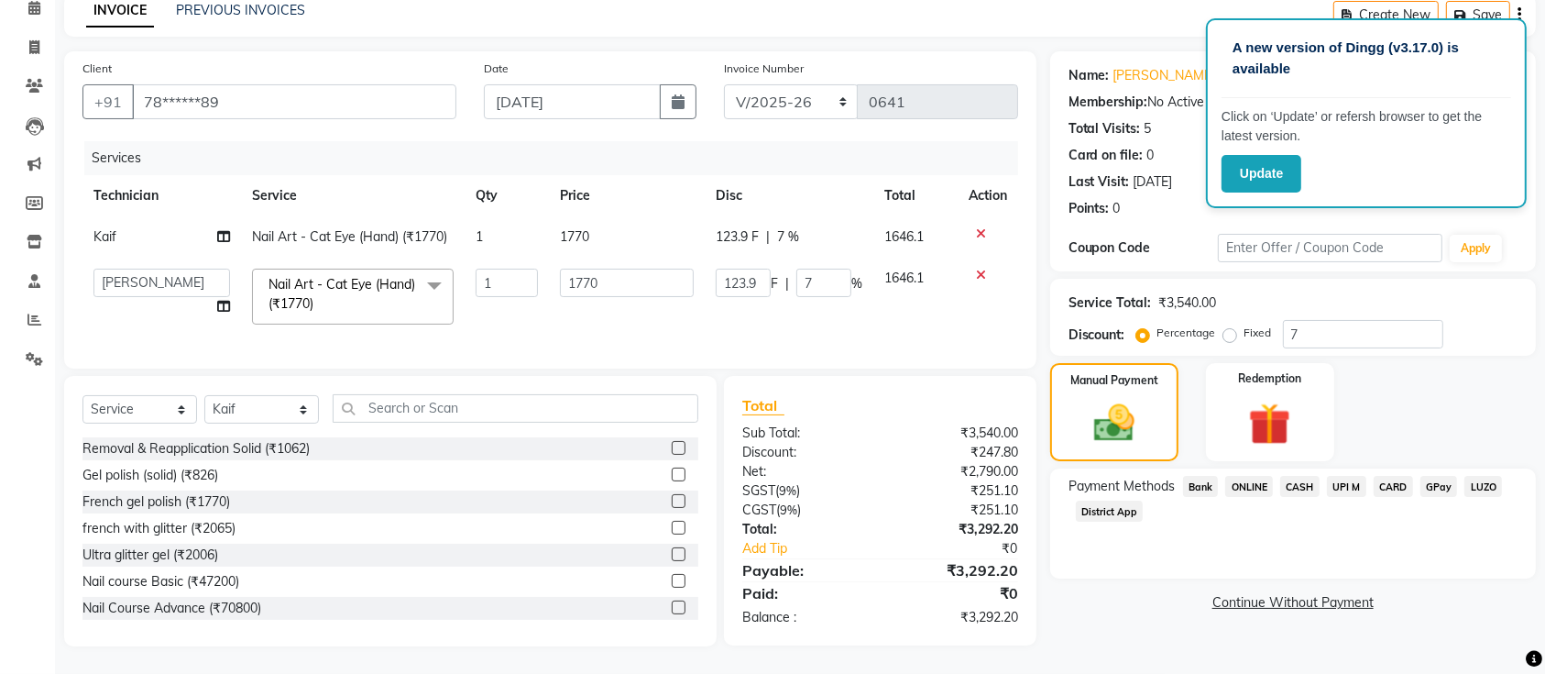
click at [1302, 476] on span "CASH" at bounding box center [1299, 486] width 39 height 21
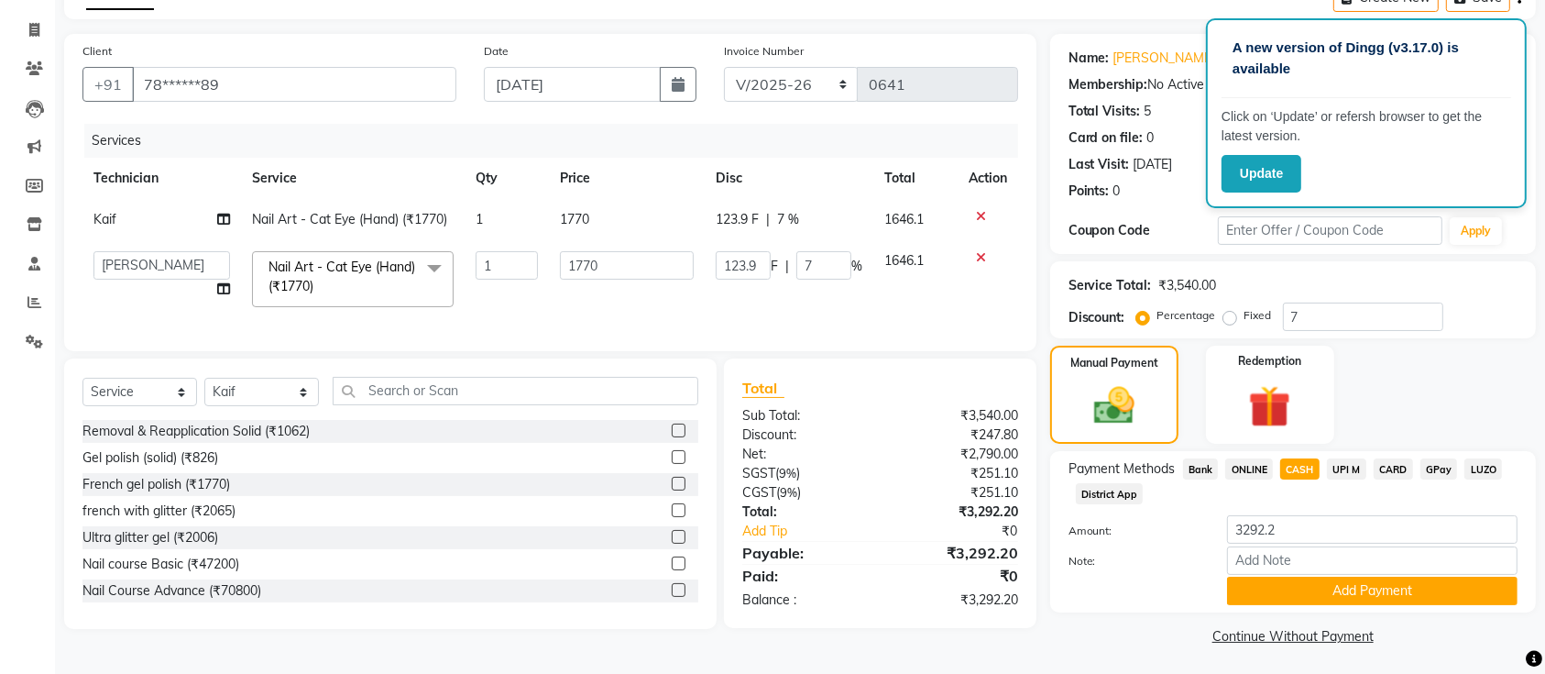
scroll to position [106, 0]
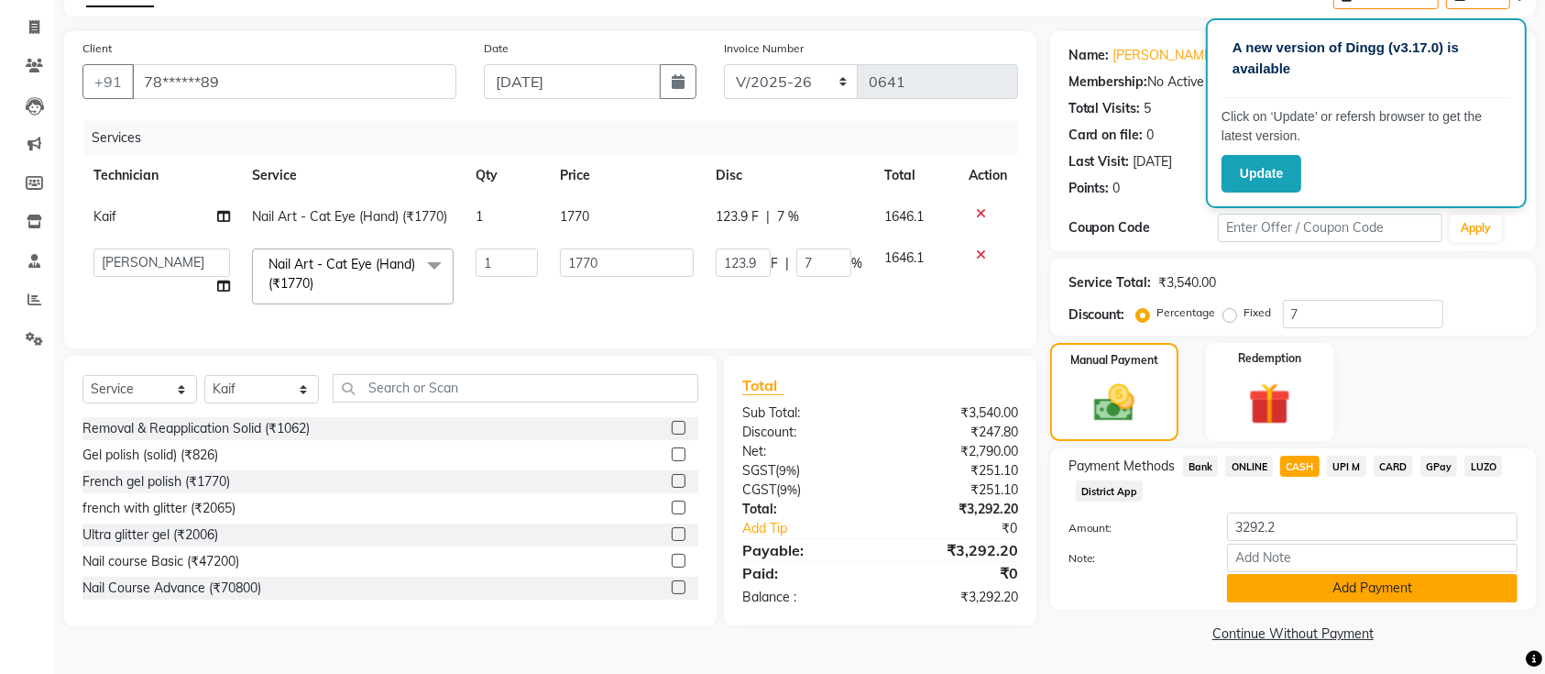
click at [1305, 589] on button "Add Payment" at bounding box center [1372, 588] width 291 height 28
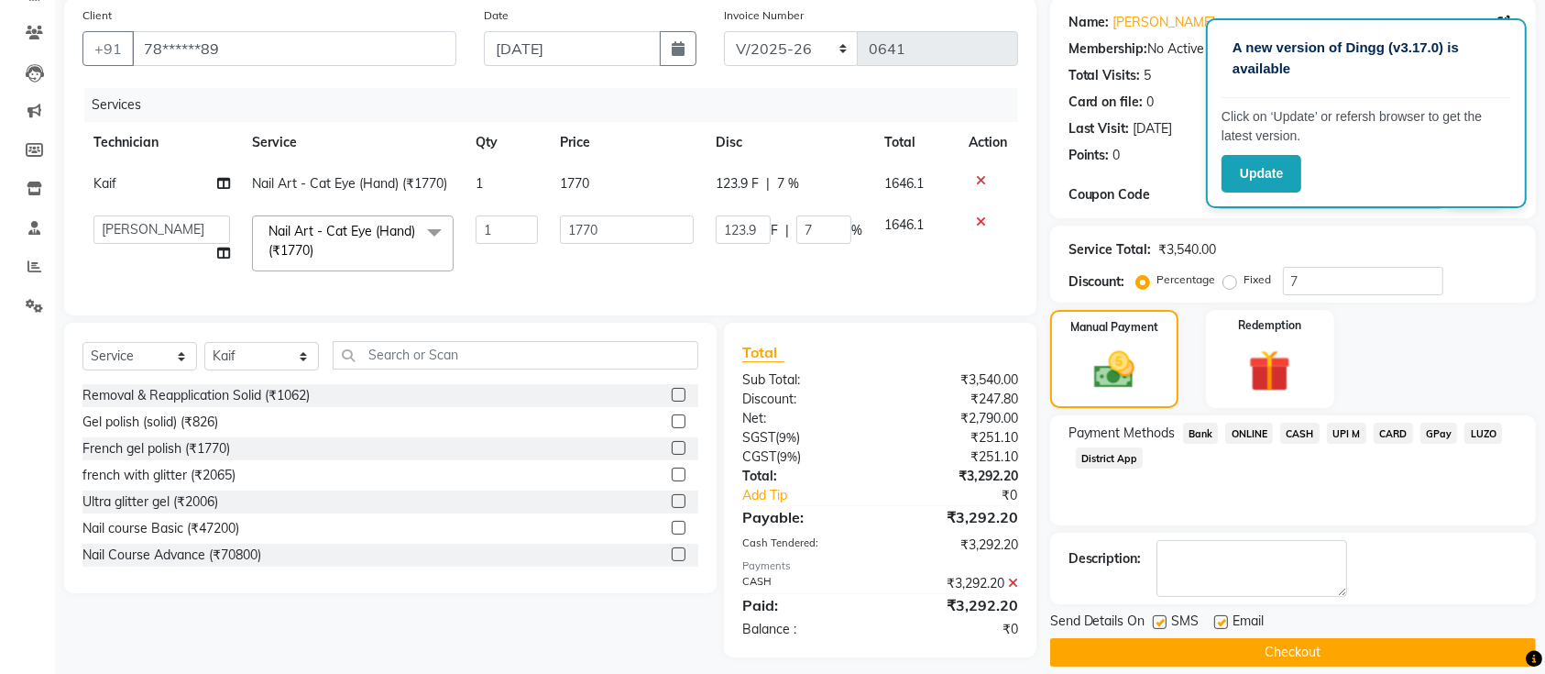
scroll to position [168, 0]
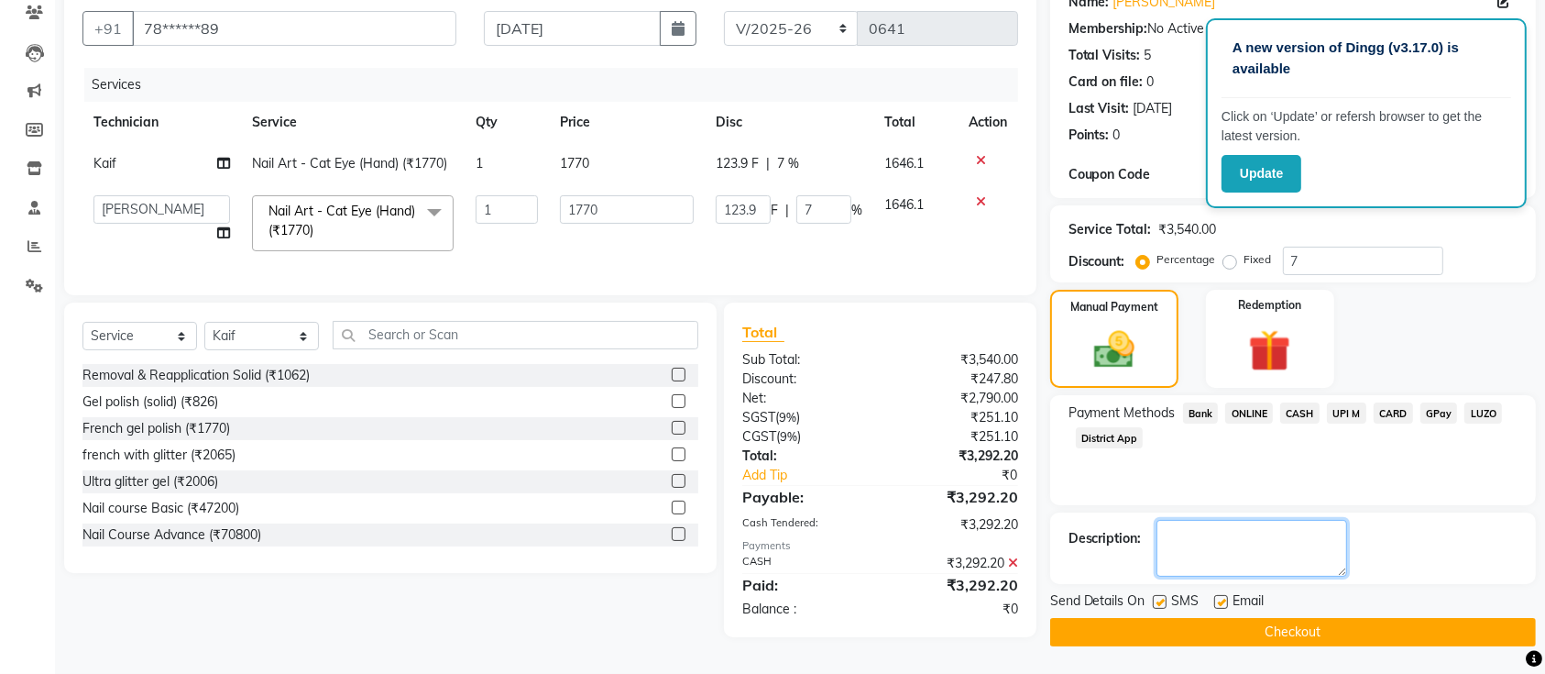
click at [1195, 528] on textarea at bounding box center [1252, 548] width 191 height 57
type textarea "r"
type textarea "regular [PERSON_NAME] 7 percent off"
click at [1184, 628] on button "Checkout" at bounding box center [1293, 632] width 486 height 28
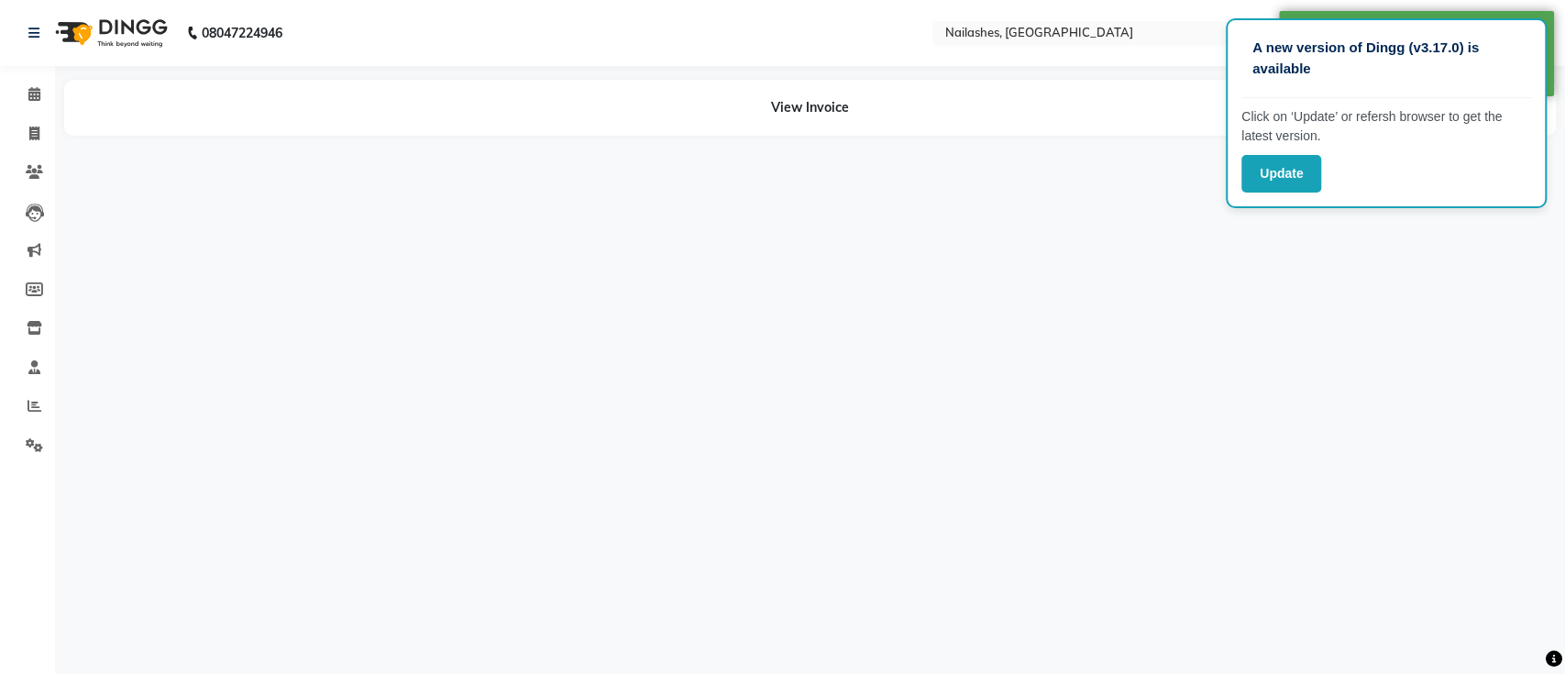
select select "29607"
select select "33291"
select select "29607"
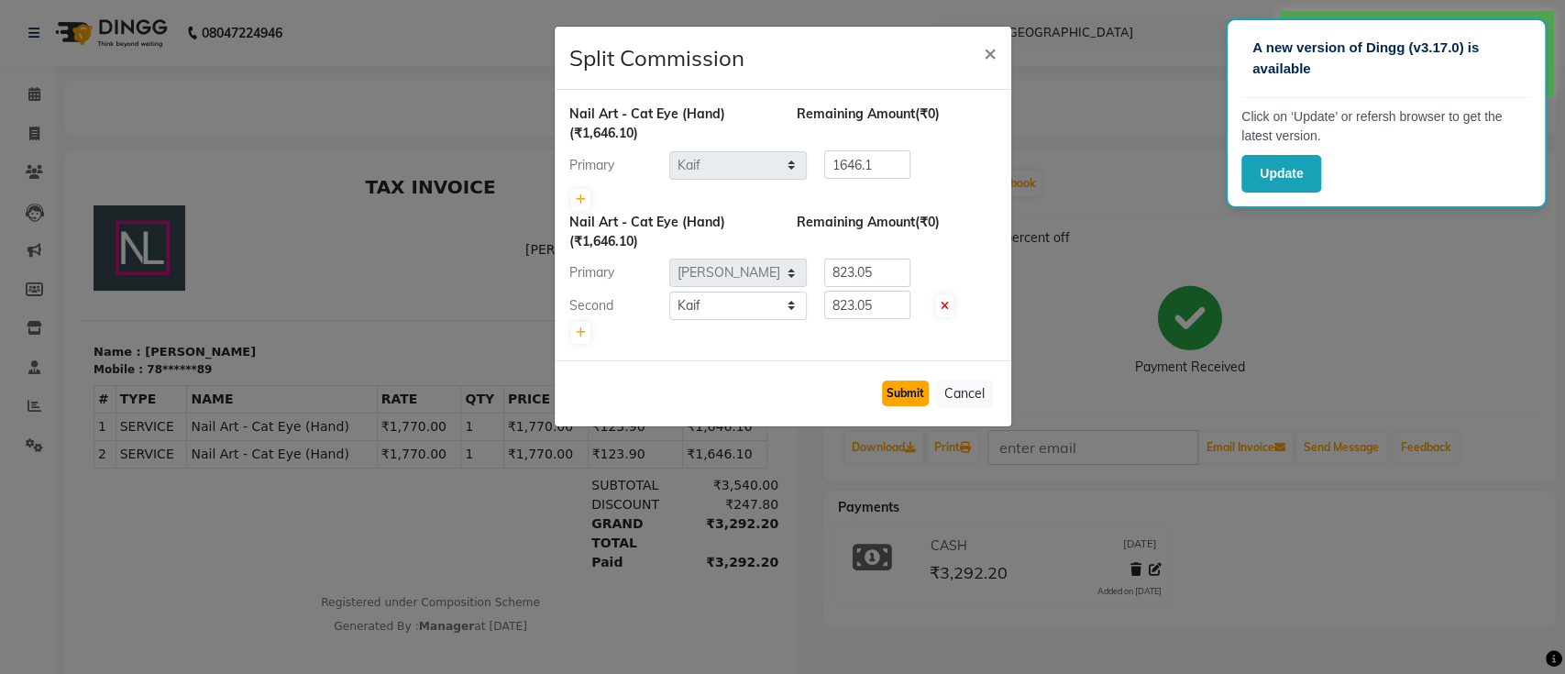
click at [894, 385] on button "Submit" at bounding box center [905, 393] width 47 height 26
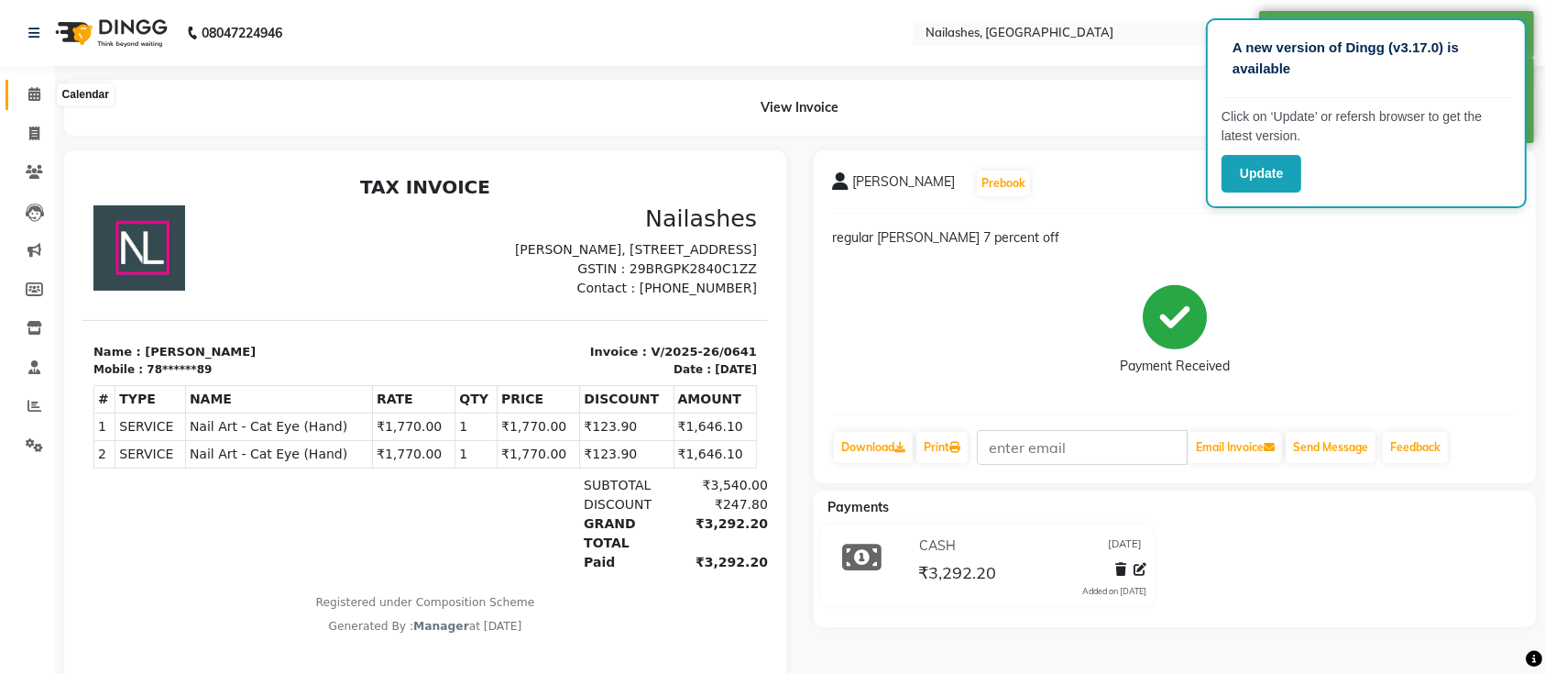
click at [31, 95] on icon at bounding box center [34, 94] width 12 height 14
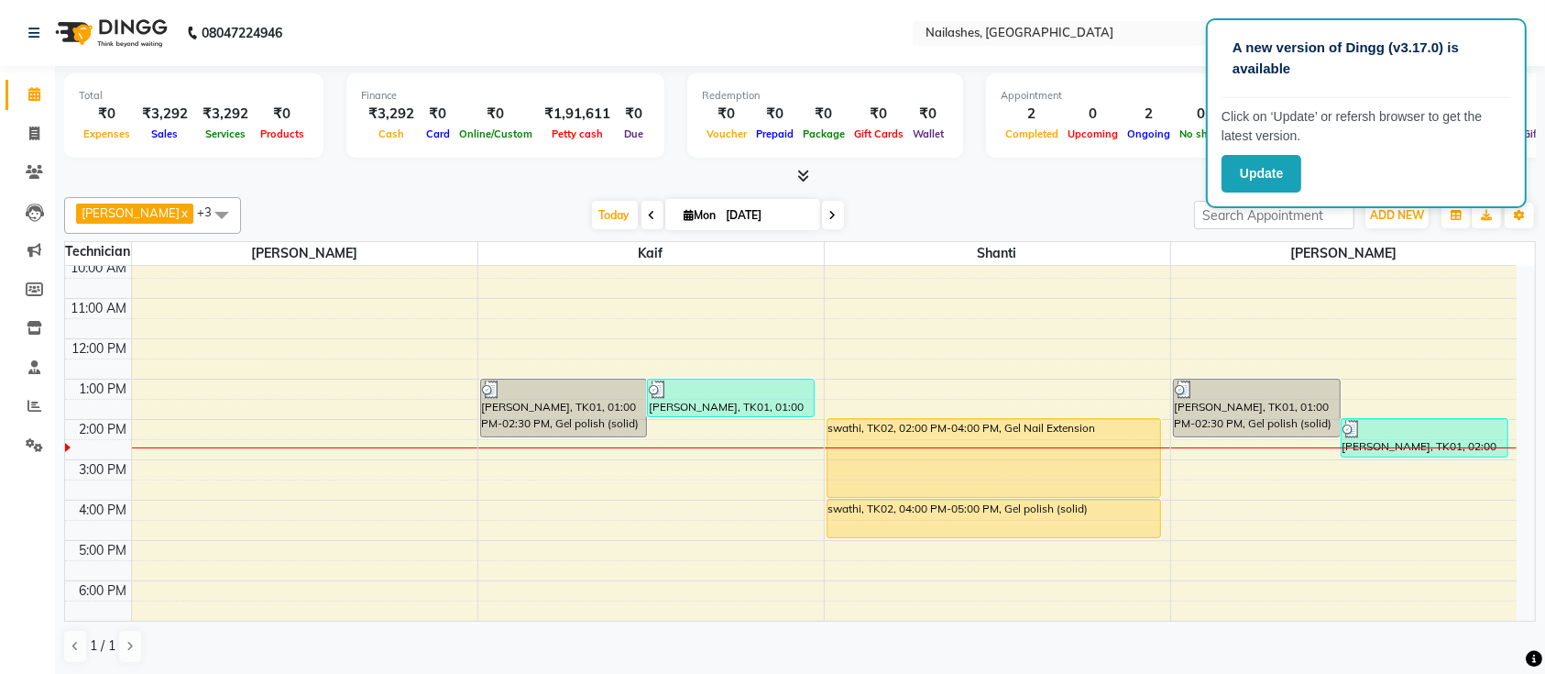
scroll to position [122, 0]
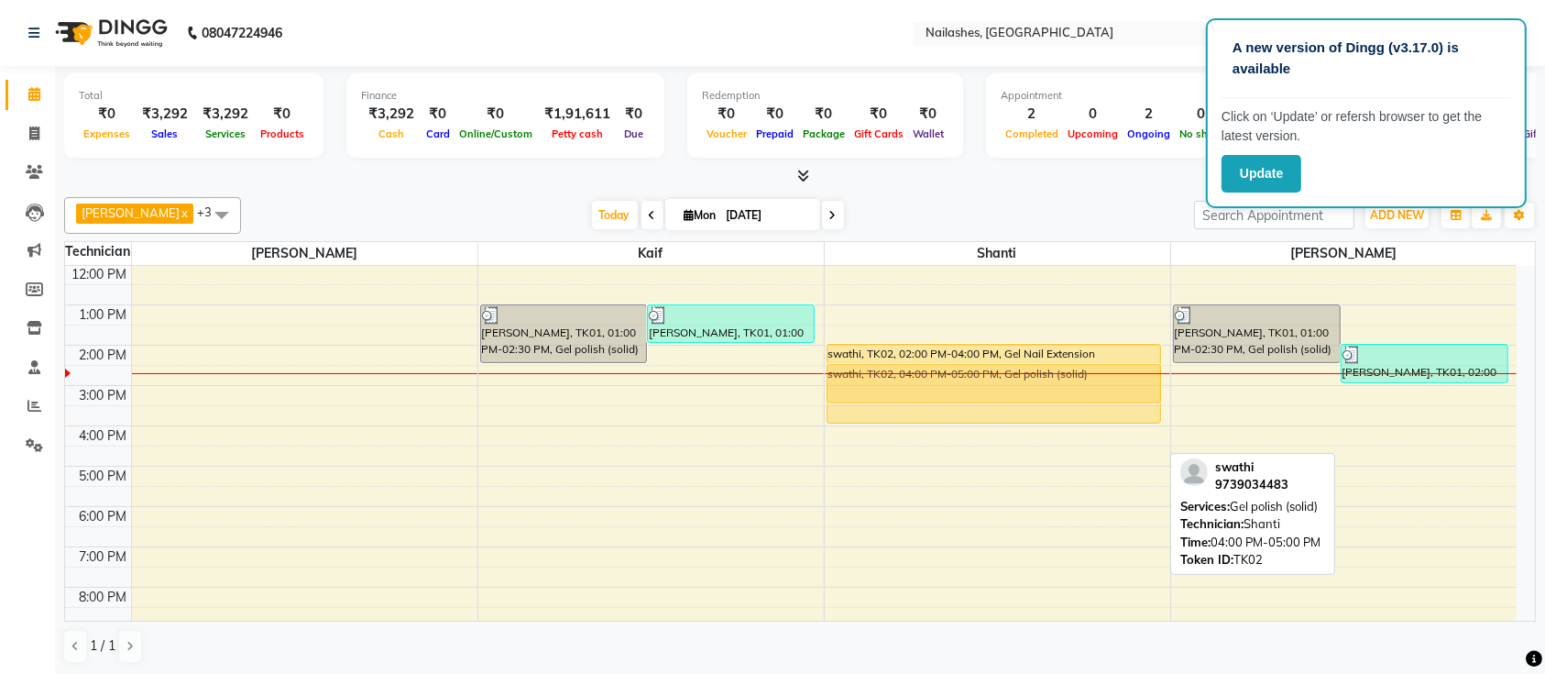
drag, startPoint x: 884, startPoint y: 441, endPoint x: 885, endPoint y: 377, distance: 64.2
click at [885, 377] on div "swathi, TK02, 02:00 PM-04:00 PM, Gel Nail Extension swathi, TK02, 04:00 PM-05:0…" at bounding box center [998, 426] width 346 height 564
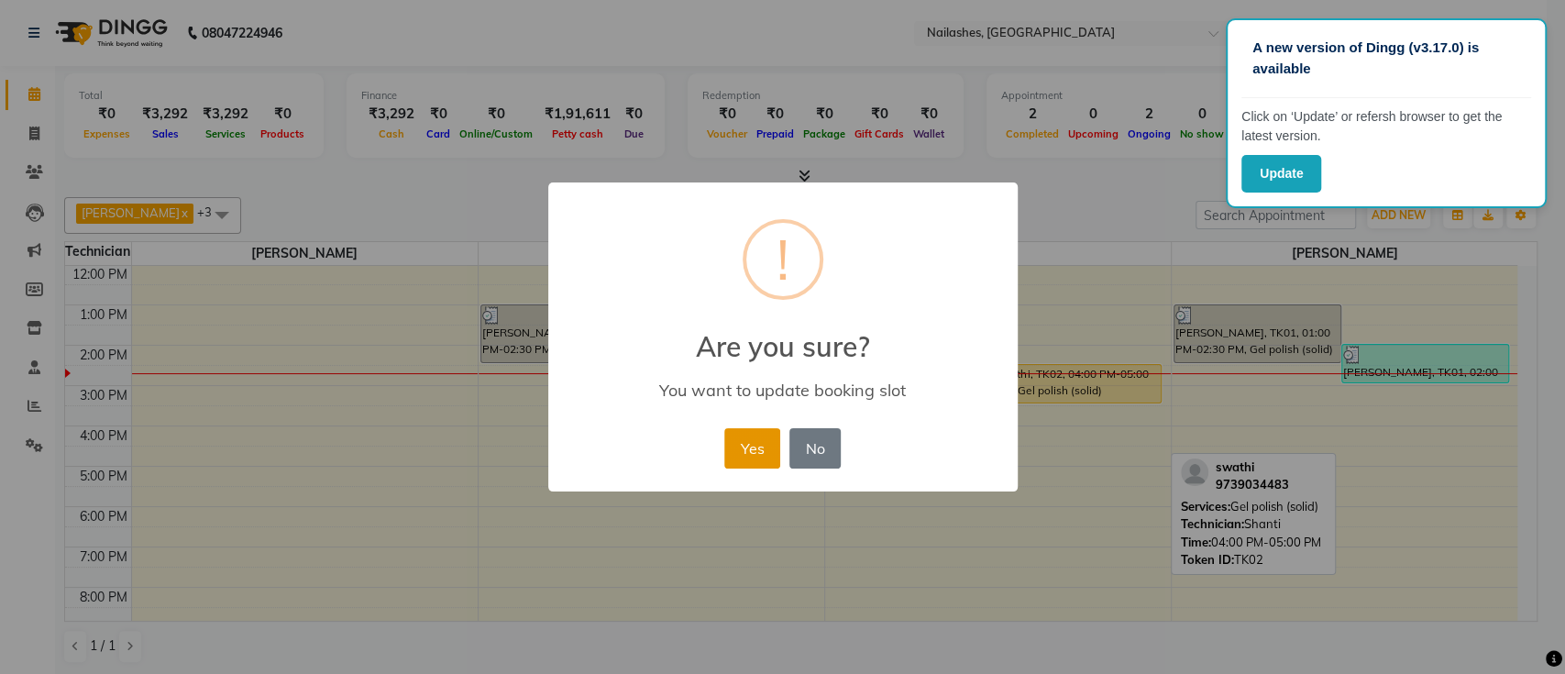
click at [763, 439] on button "Yes" at bounding box center [752, 448] width 56 height 40
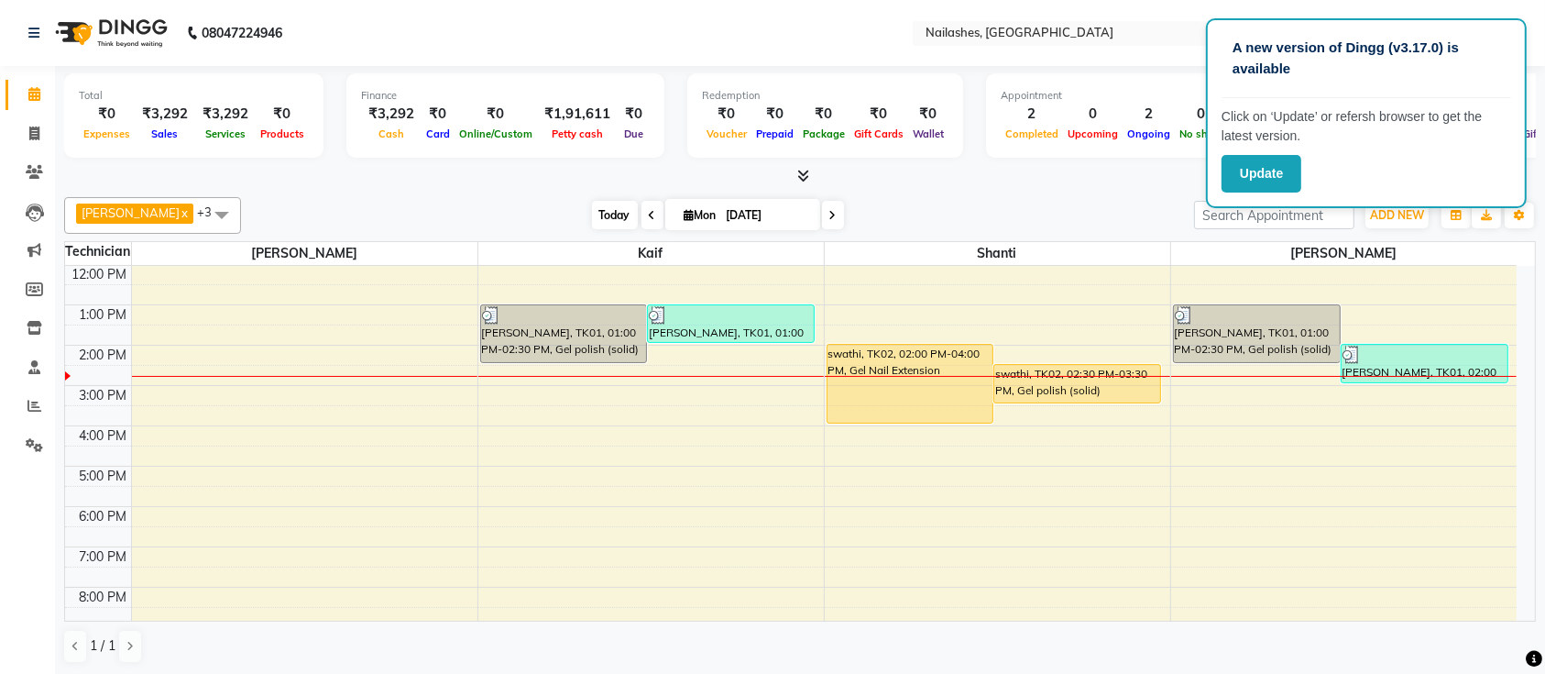
click at [592, 209] on span "Today" at bounding box center [615, 215] width 46 height 28
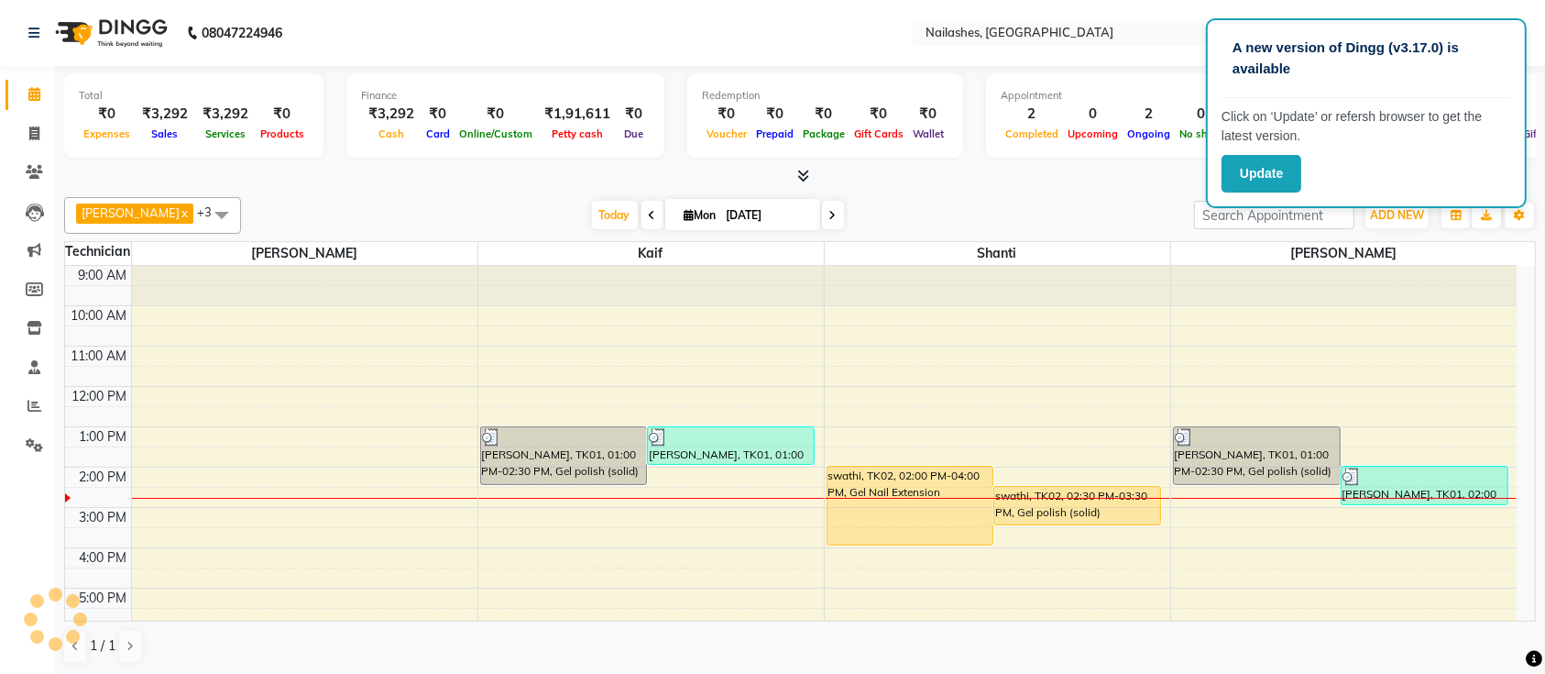
scroll to position [202, 0]
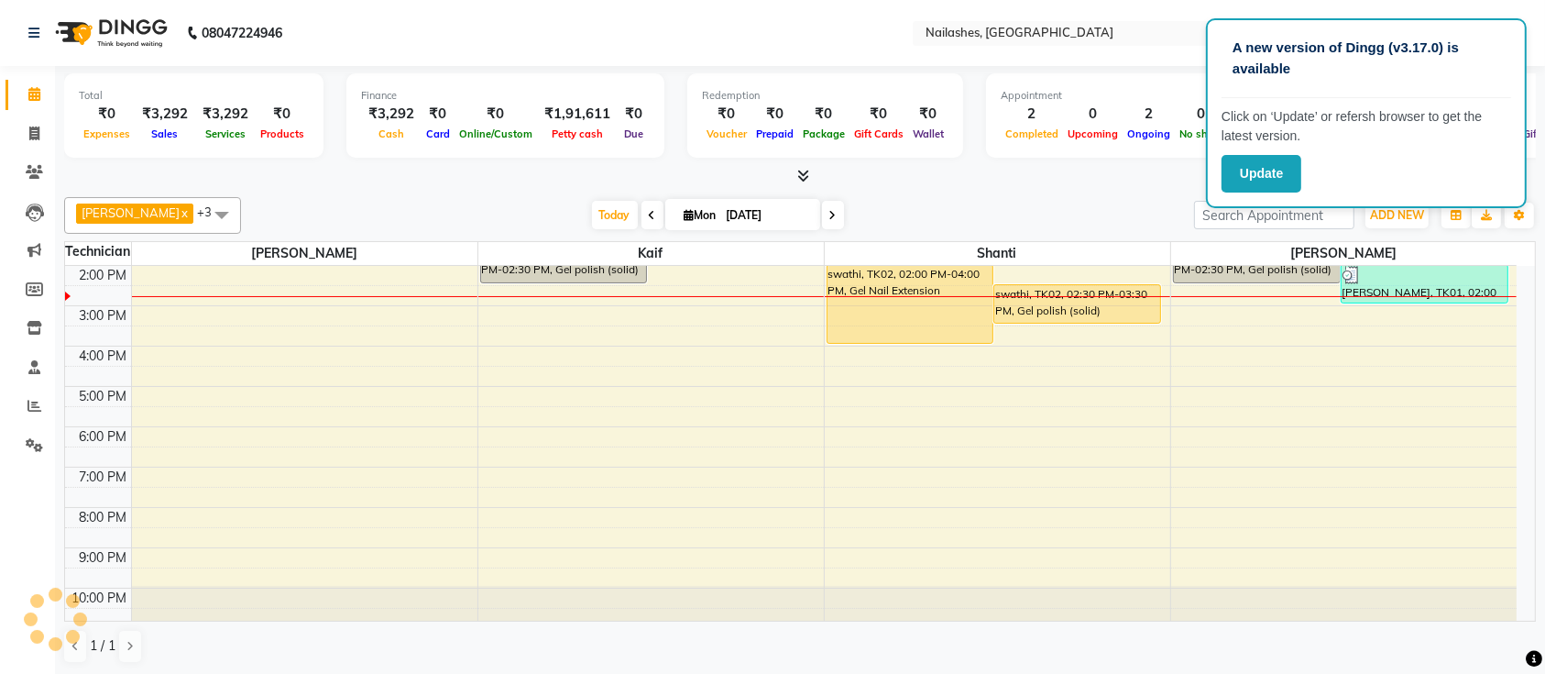
drag, startPoint x: 484, startPoint y: 191, endPoint x: 435, endPoint y: 189, distance: 48.6
click at [435, 190] on div "[PERSON_NAME] x Shanti x [PERSON_NAME] x Kaif x +3 UnSelect All [PERSON_NAME] K…" at bounding box center [800, 430] width 1472 height 481
click at [506, 326] on div "9:00 AM 10:00 AM 11:00 AM 12:00 PM 1:00 PM 2:00 PM 3:00 PM 4:00 PM 5:00 PM 6:00…" at bounding box center [791, 346] width 1452 height 564
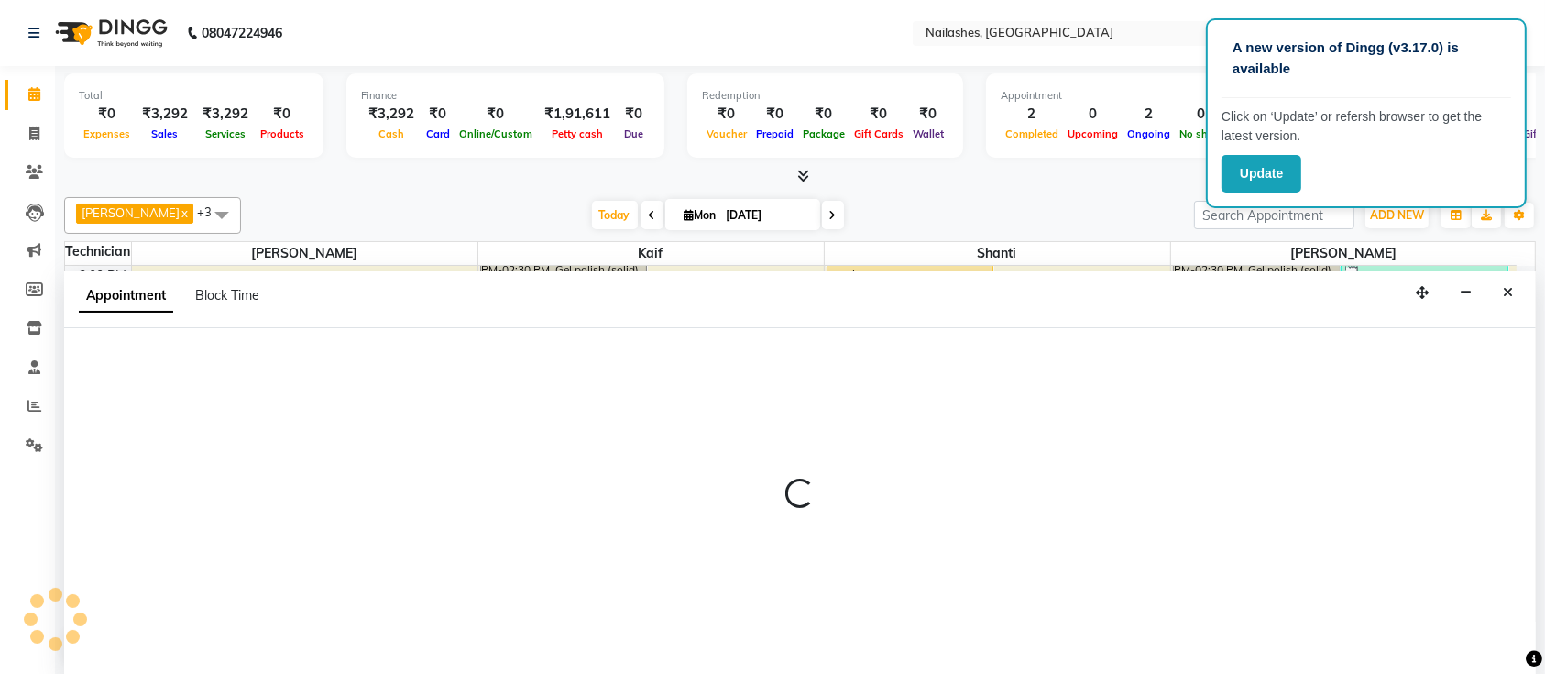
select select "29607"
select select "930"
select select "tentative"
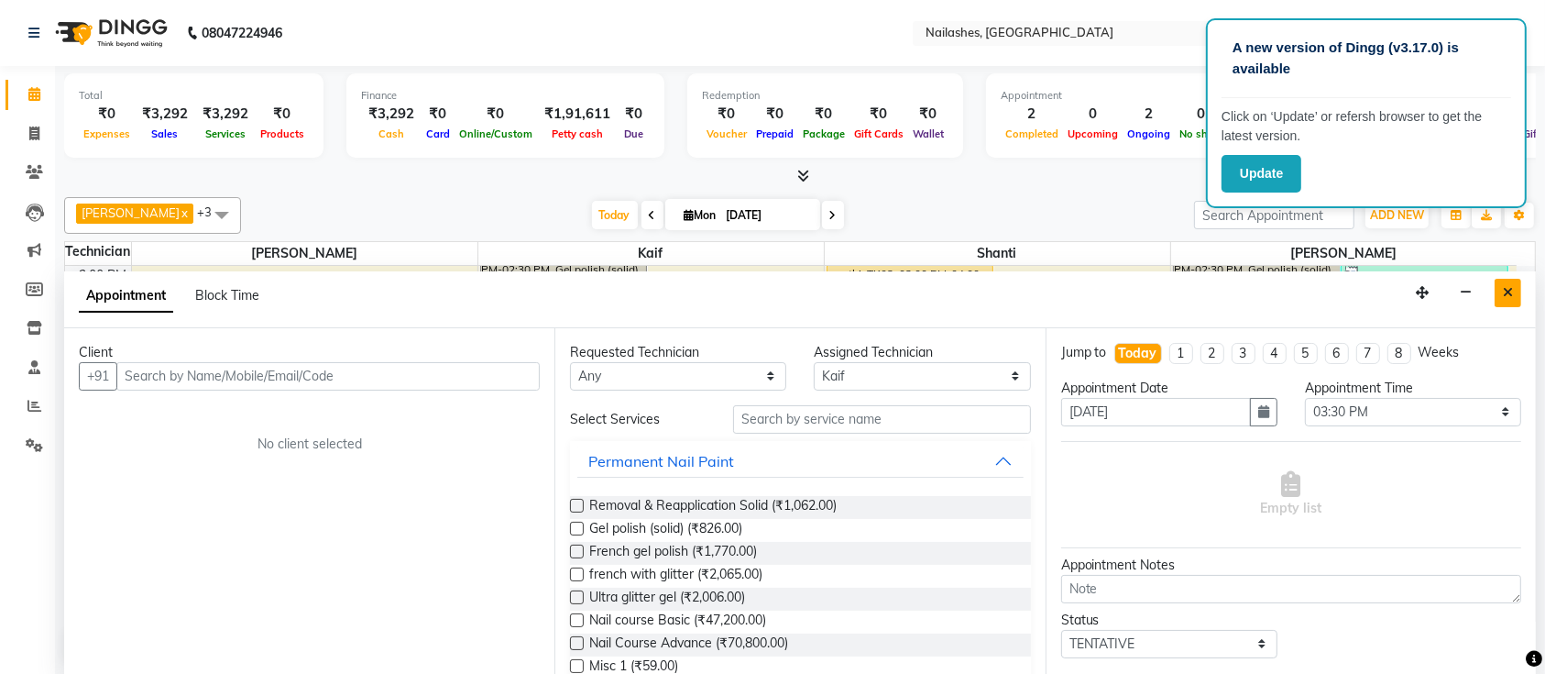
click at [1511, 292] on icon "Close" at bounding box center [1508, 292] width 10 height 13
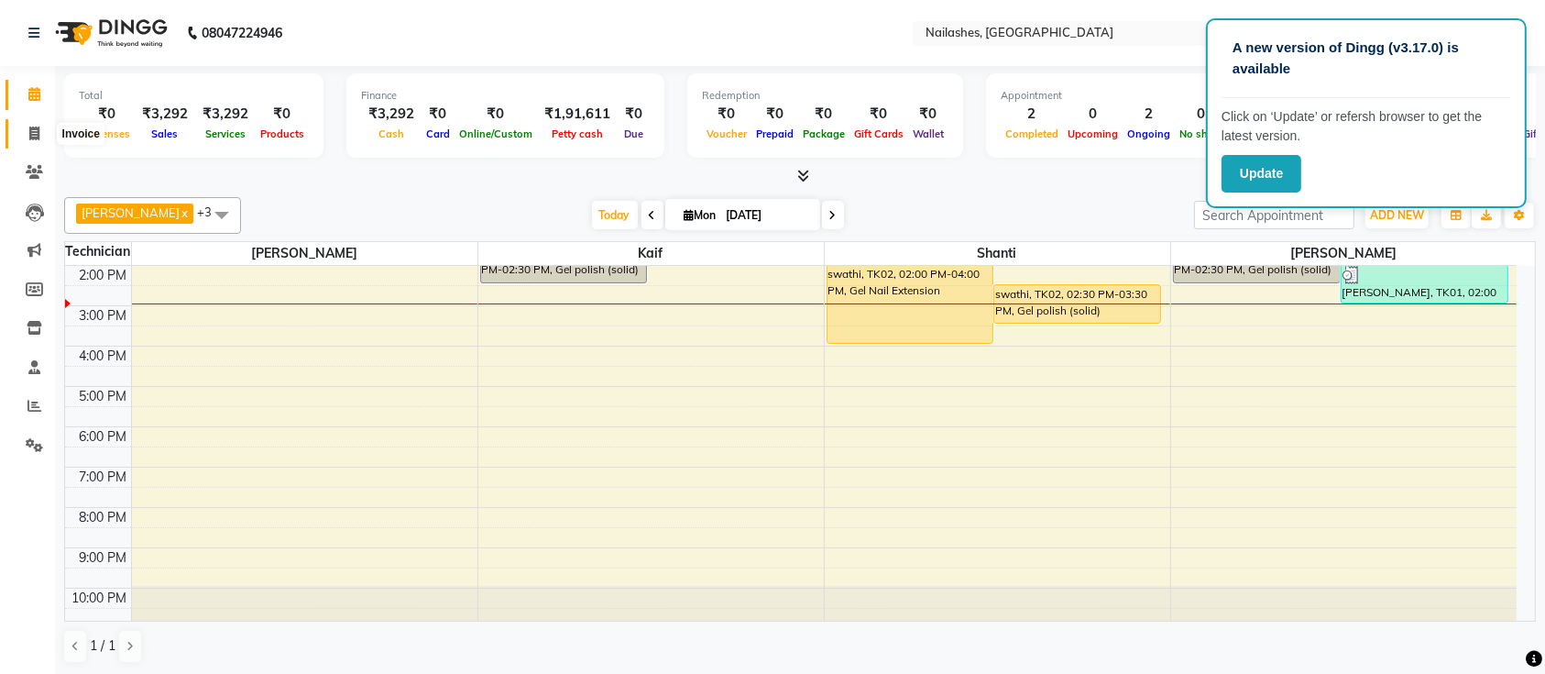
click at [30, 135] on icon at bounding box center [34, 133] width 10 height 14
select select "service"
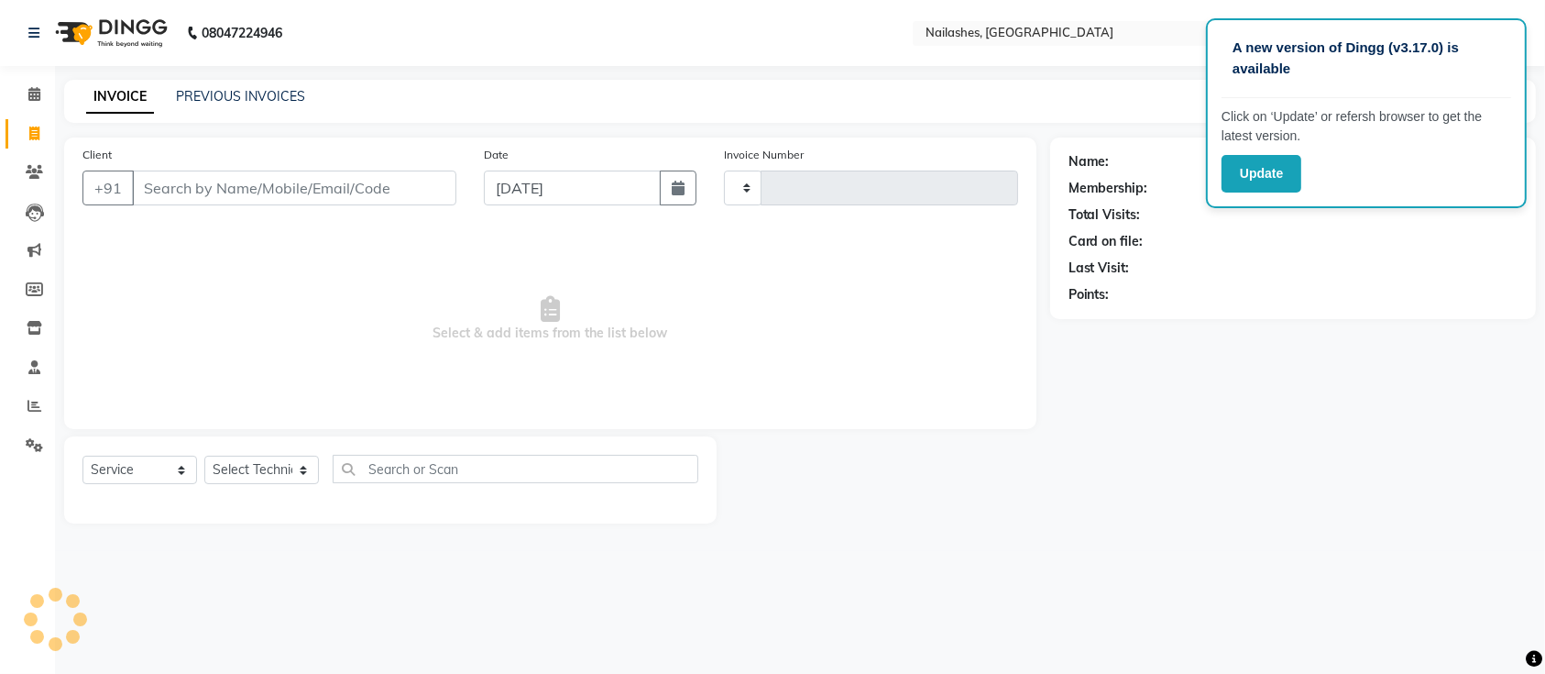
type input "0642"
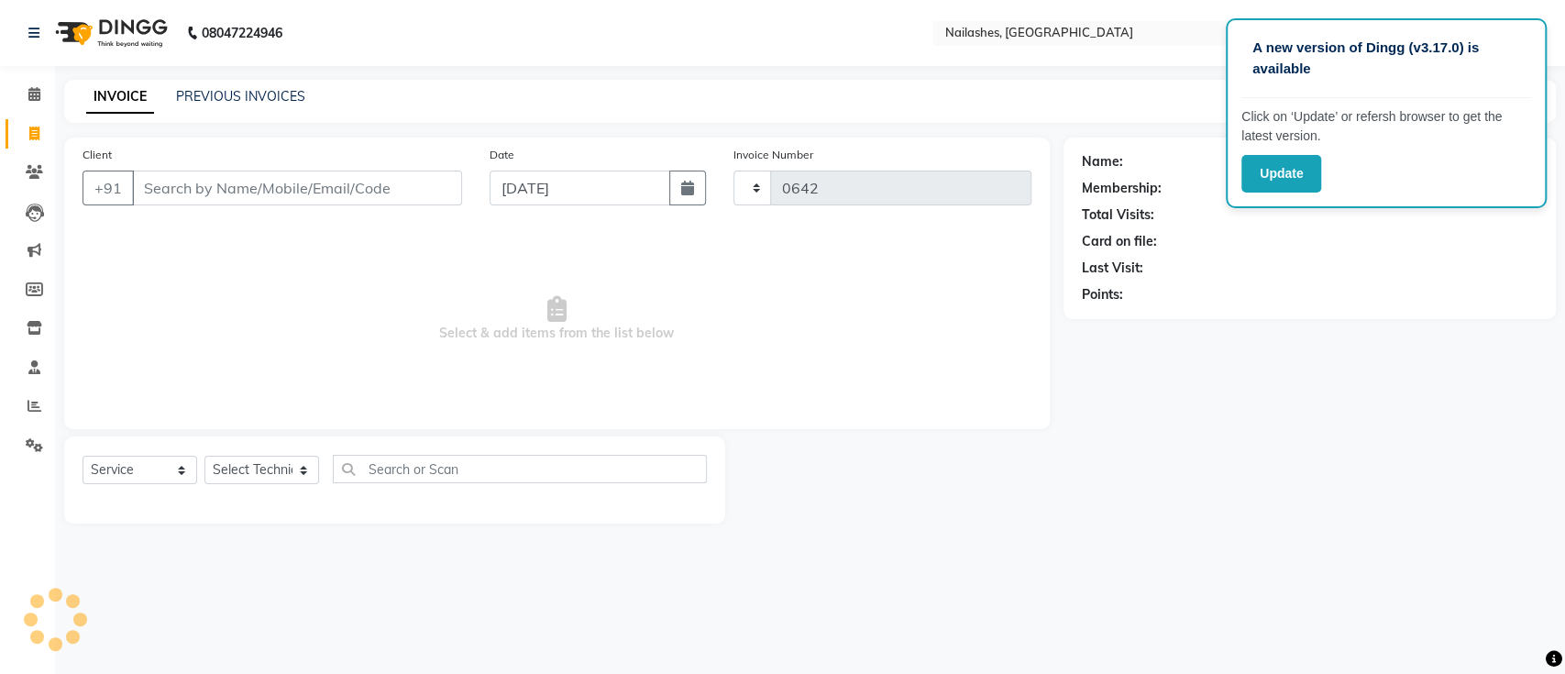
select select "4407"
click at [193, 187] on input "Client" at bounding box center [297, 187] width 330 height 35
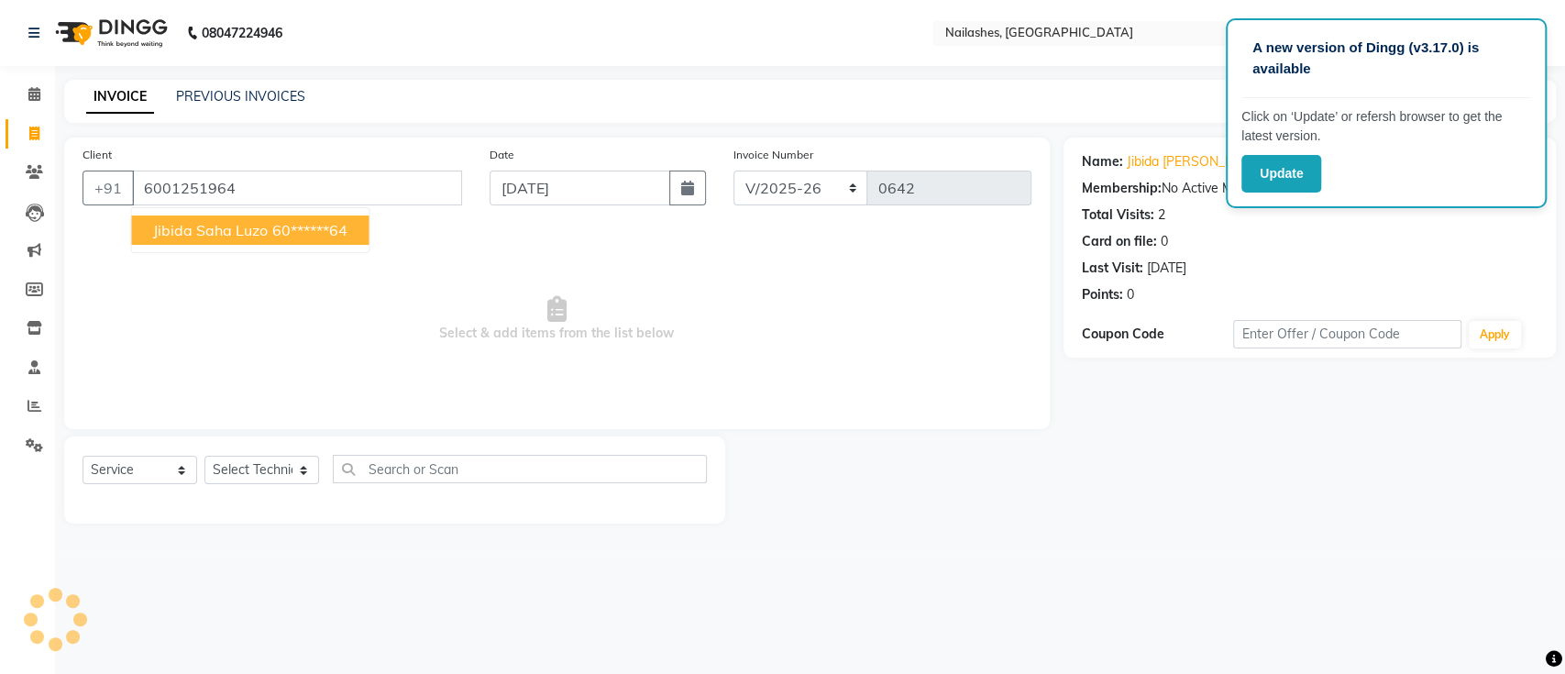
click at [204, 230] on span "jibida saha luzo" at bounding box center [210, 230] width 115 height 18
type input "60******64"
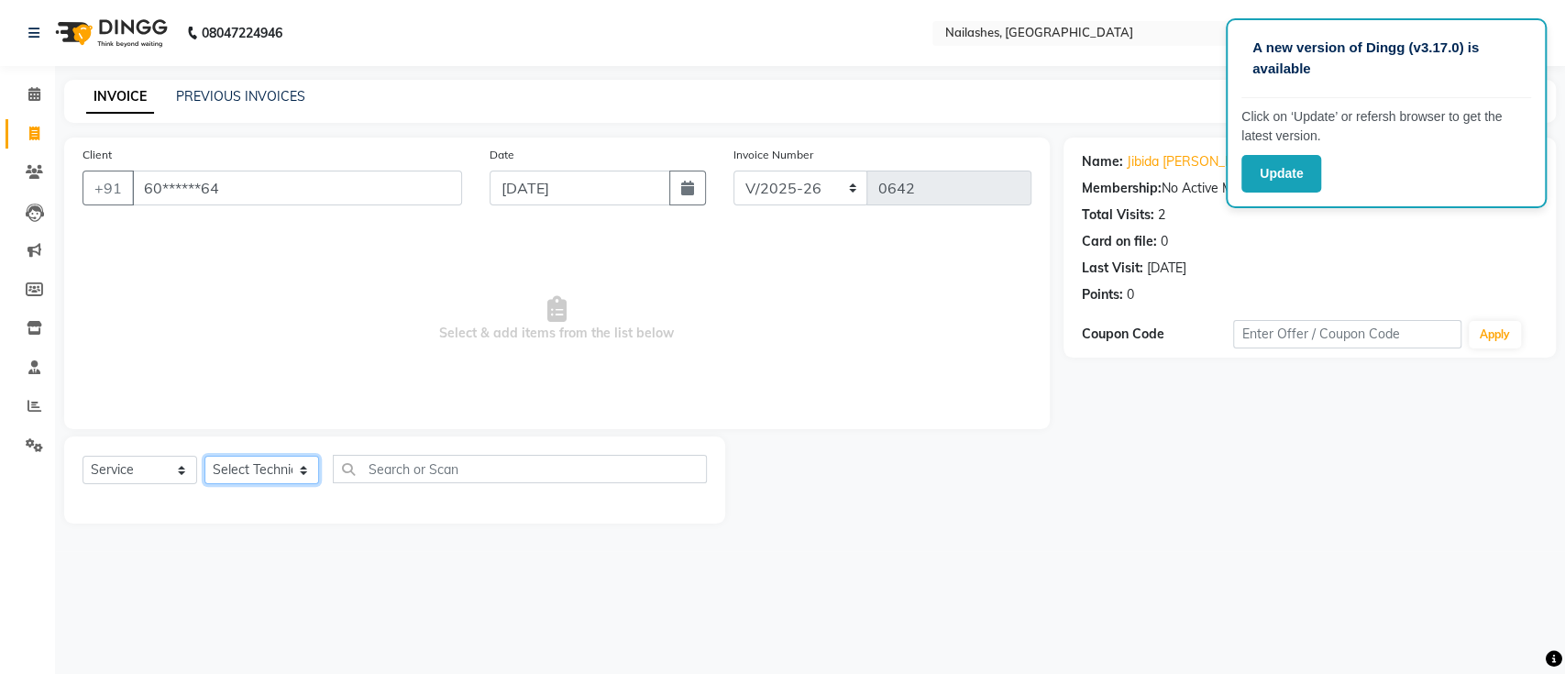
click at [286, 475] on select "Select Technician [PERSON_NAME] Manager Owner [PERSON_NAME]" at bounding box center [261, 470] width 115 height 28
select select "29607"
click at [204, 456] on select "Select Technician [PERSON_NAME] Manager Owner [PERSON_NAME]" at bounding box center [261, 470] width 115 height 28
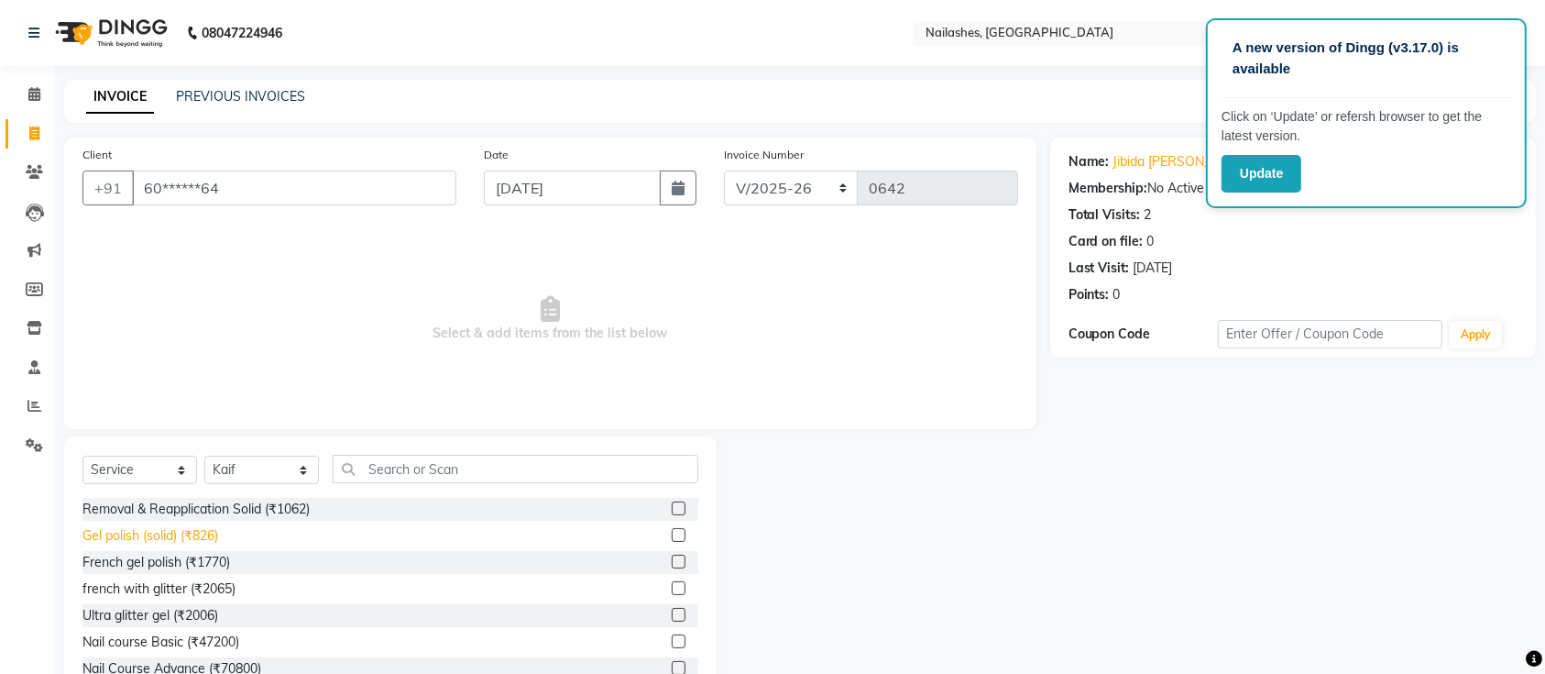
drag, startPoint x: 211, startPoint y: 536, endPoint x: 218, endPoint y: 527, distance: 11.7
click at [210, 536] on div "Gel polish (solid) (₹826)" at bounding box center [150, 535] width 136 height 19
checkbox input "false"
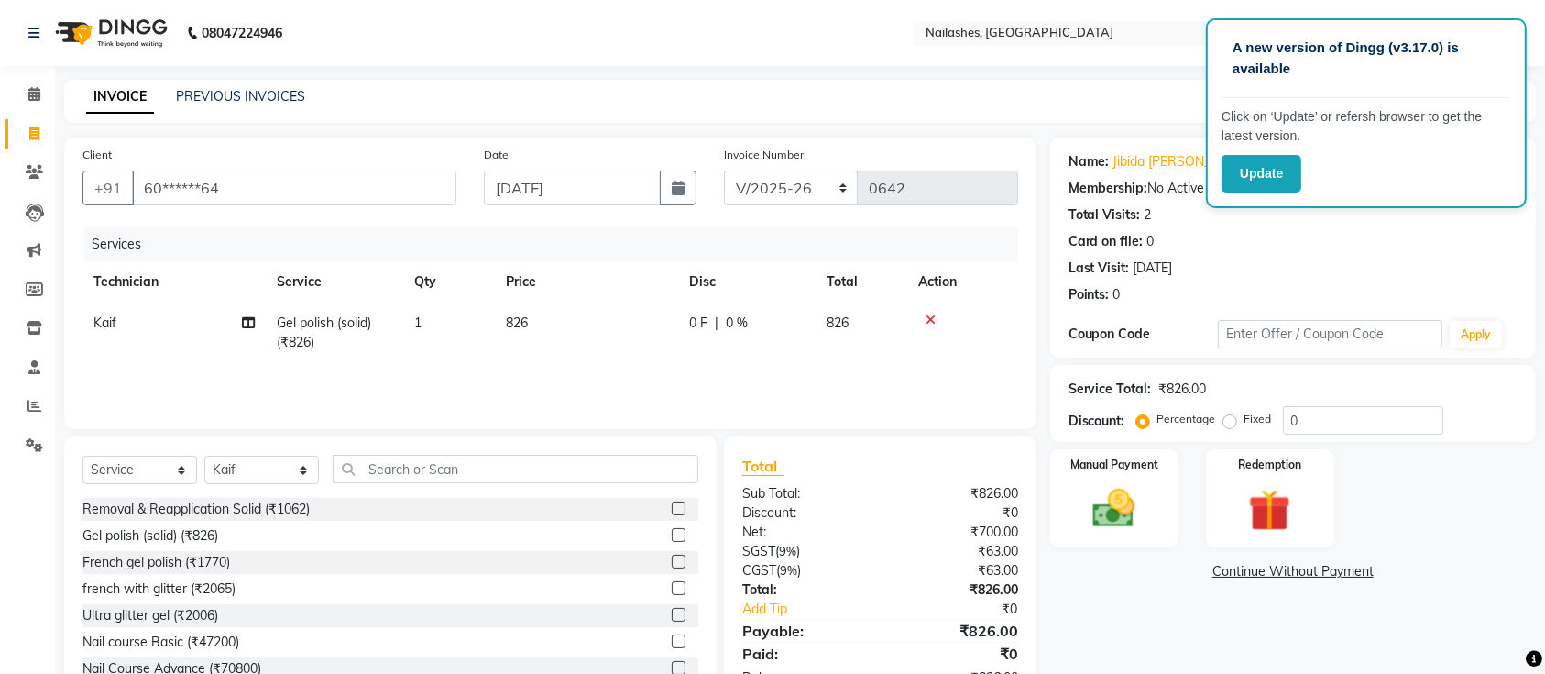
click at [507, 318] on span "826" at bounding box center [517, 322] width 22 height 16
select select "29607"
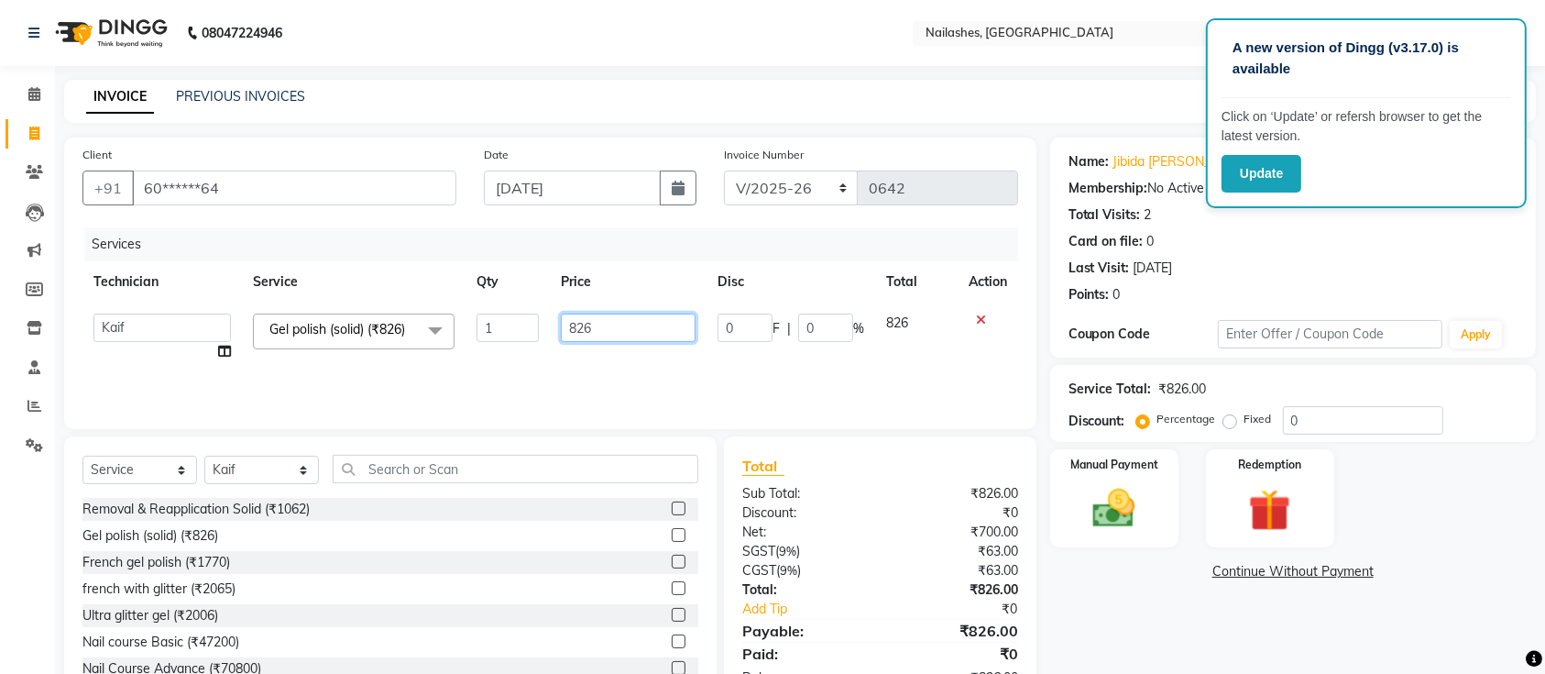
click at [629, 326] on input "826" at bounding box center [628, 327] width 135 height 28
type input "82"
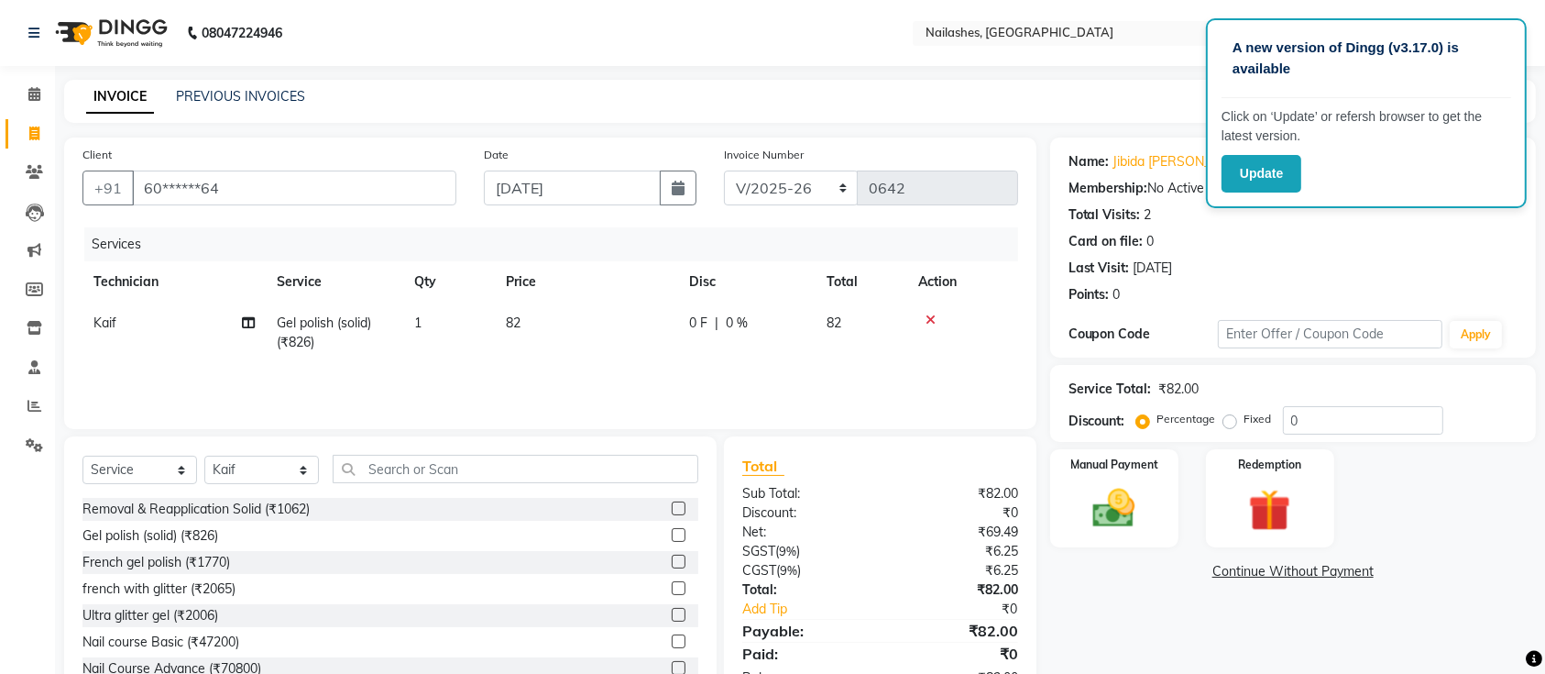
click at [458, 322] on td "1" at bounding box center [449, 332] width 92 height 60
select select "29607"
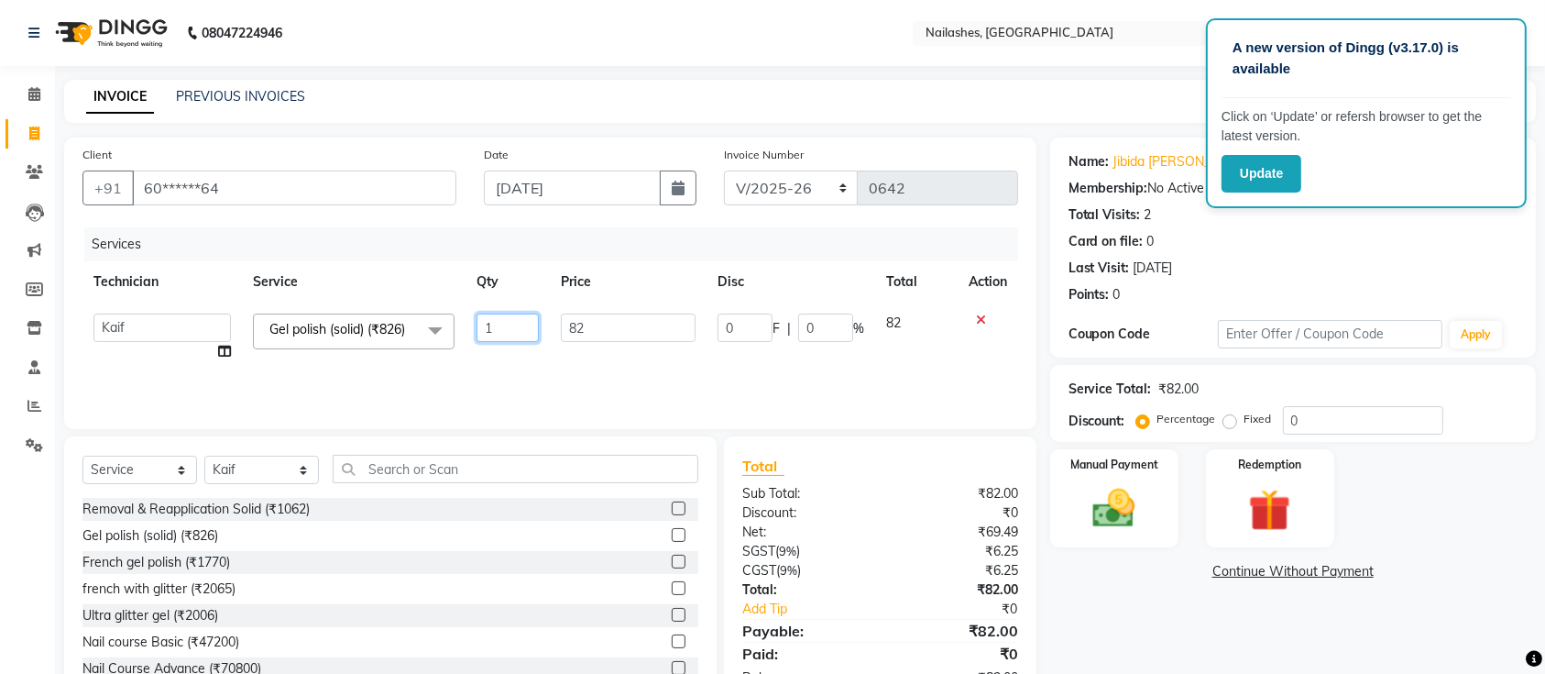
click at [523, 316] on input "1" at bounding box center [508, 327] width 62 height 28
type input "5"
click at [1217, 650] on div "Name: [PERSON_NAME] Membership: No Active Membership Total Visits: 2 Card on fi…" at bounding box center [1300, 421] width 500 height 569
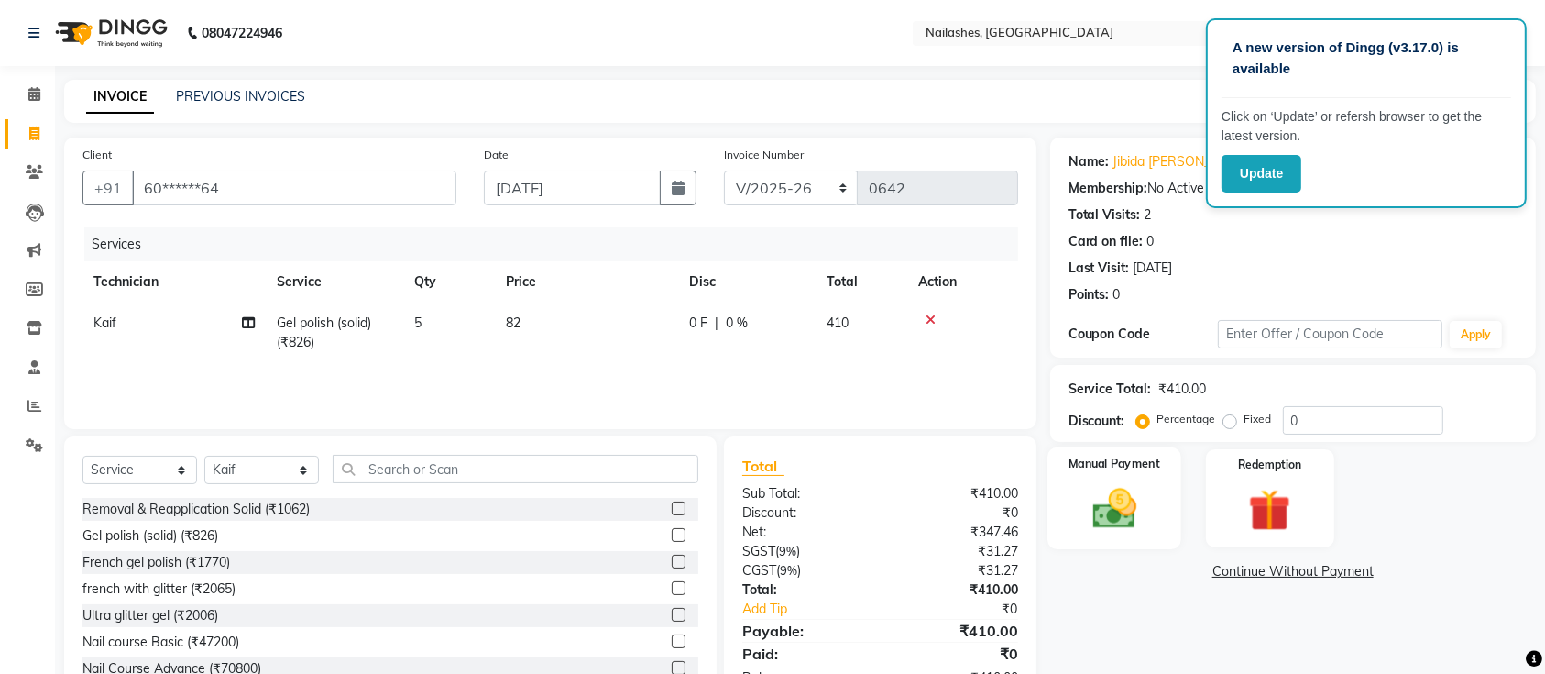
click at [1129, 502] on img at bounding box center [1114, 508] width 71 height 50
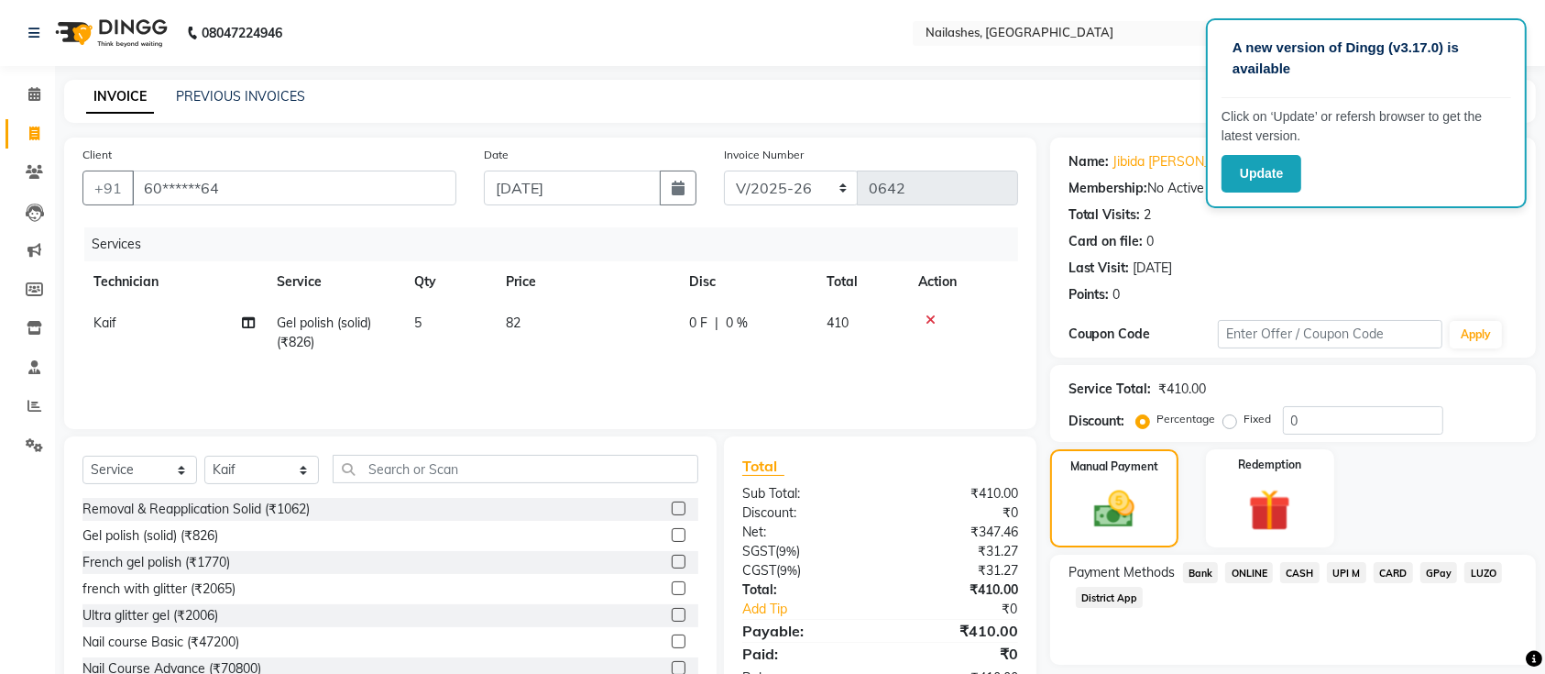
click at [1251, 565] on span "ONLINE" at bounding box center [1249, 572] width 48 height 21
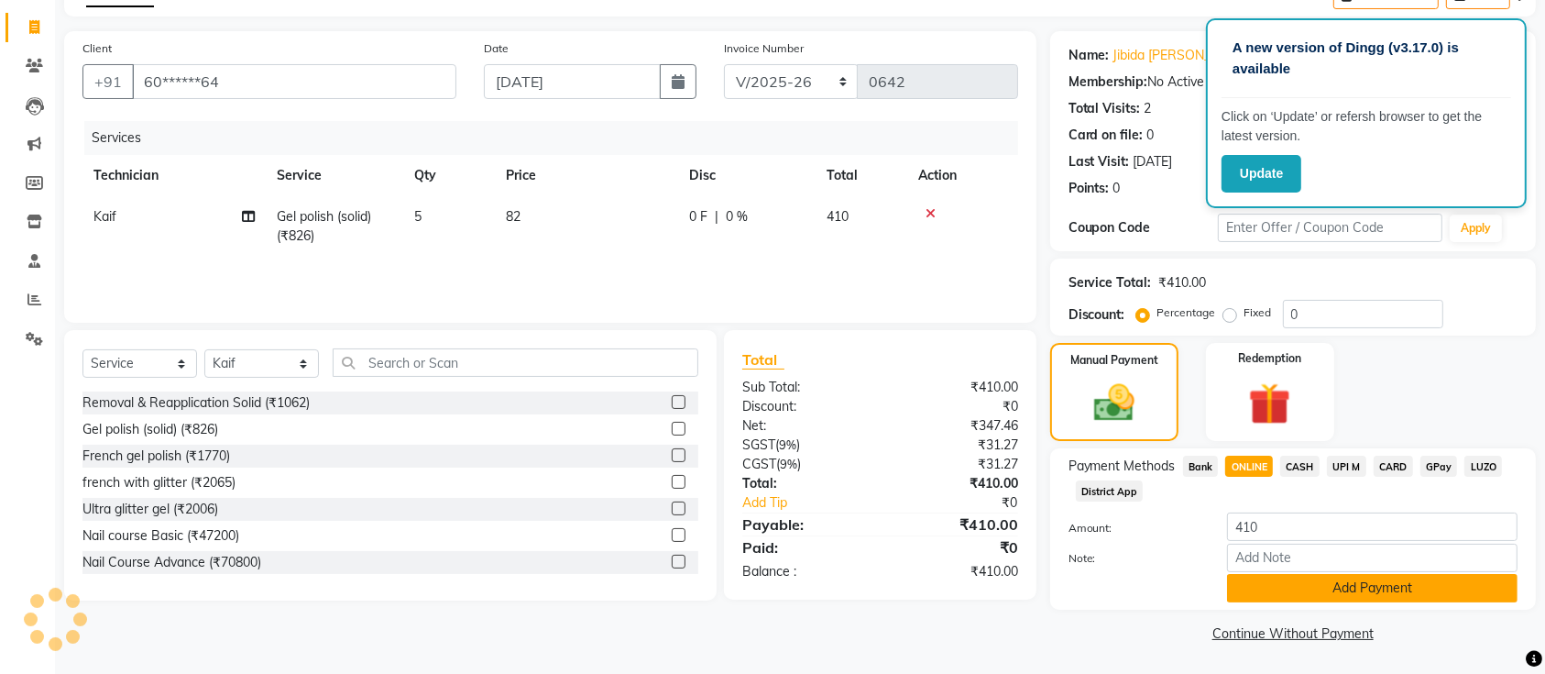
click at [1258, 588] on button "Add Payment" at bounding box center [1372, 588] width 291 height 28
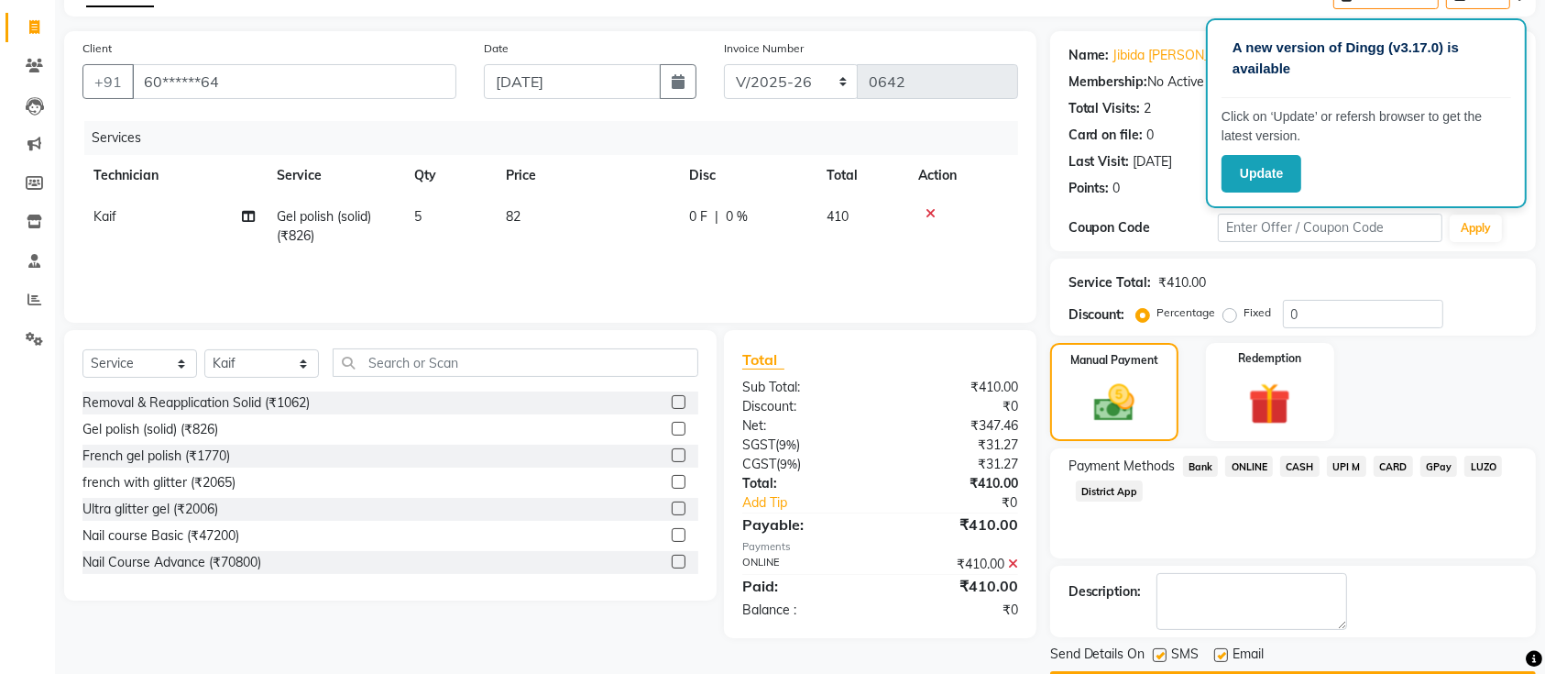
scroll to position [159, 0]
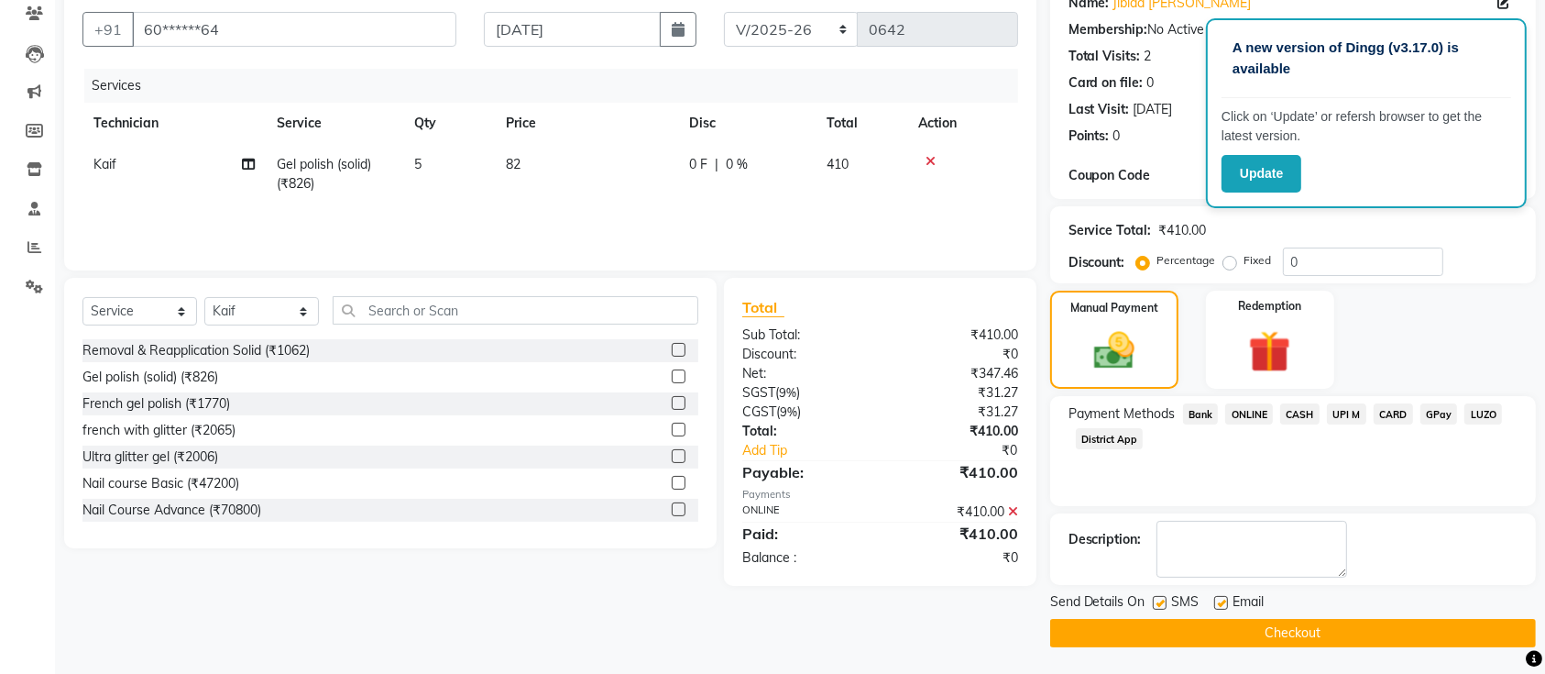
click at [1202, 634] on button "Checkout" at bounding box center [1293, 633] width 486 height 28
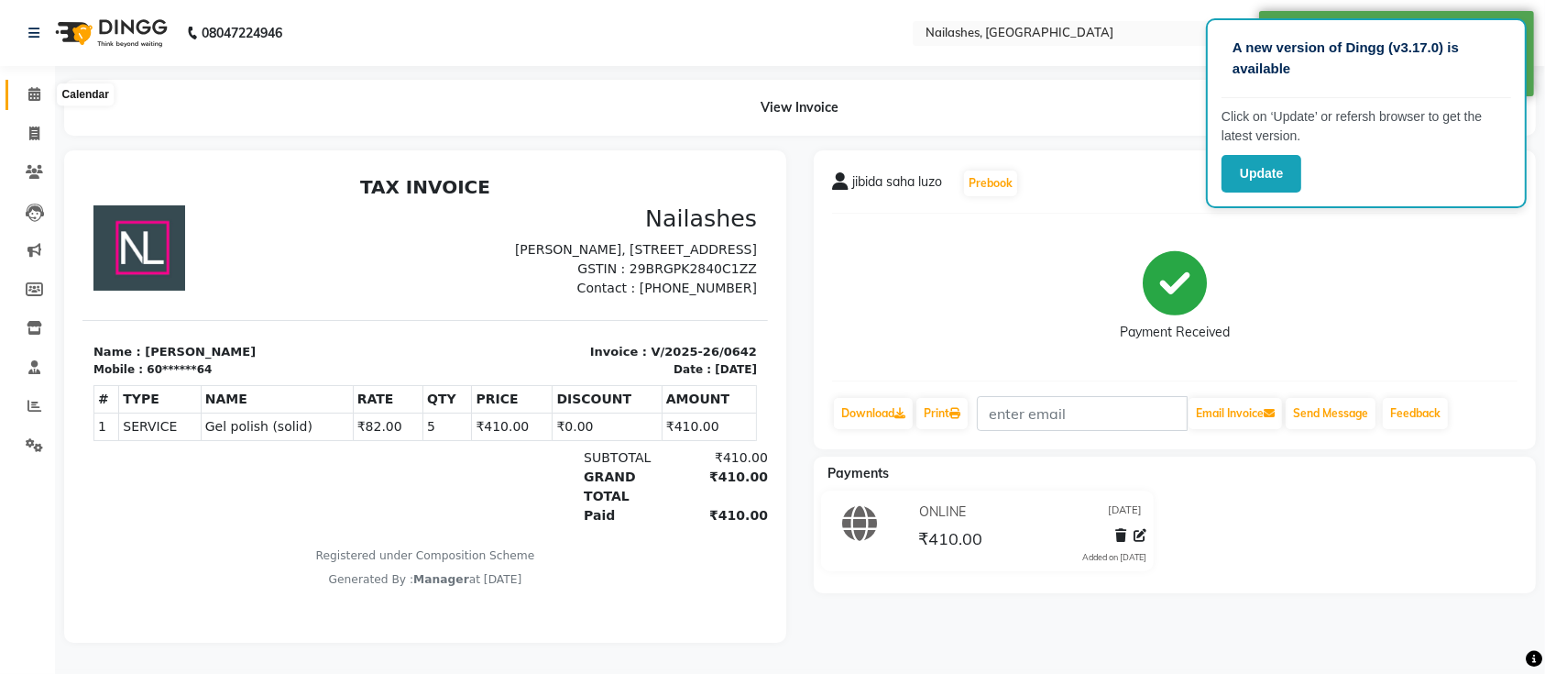
click at [31, 96] on icon at bounding box center [34, 94] width 12 height 14
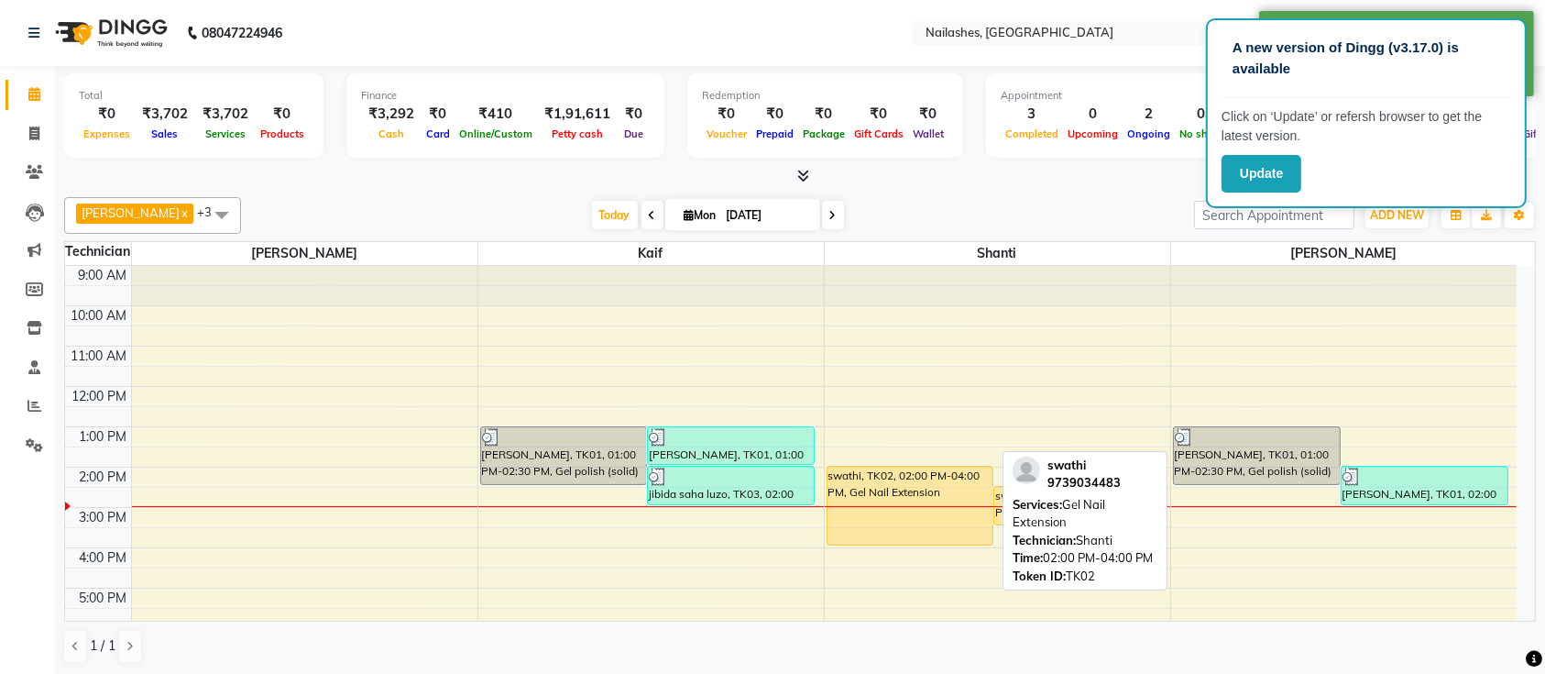
click at [914, 489] on div "swathi, TK02, 02:00 PM-04:00 PM, Gel Nail Extension" at bounding box center [911, 506] width 166 height 78
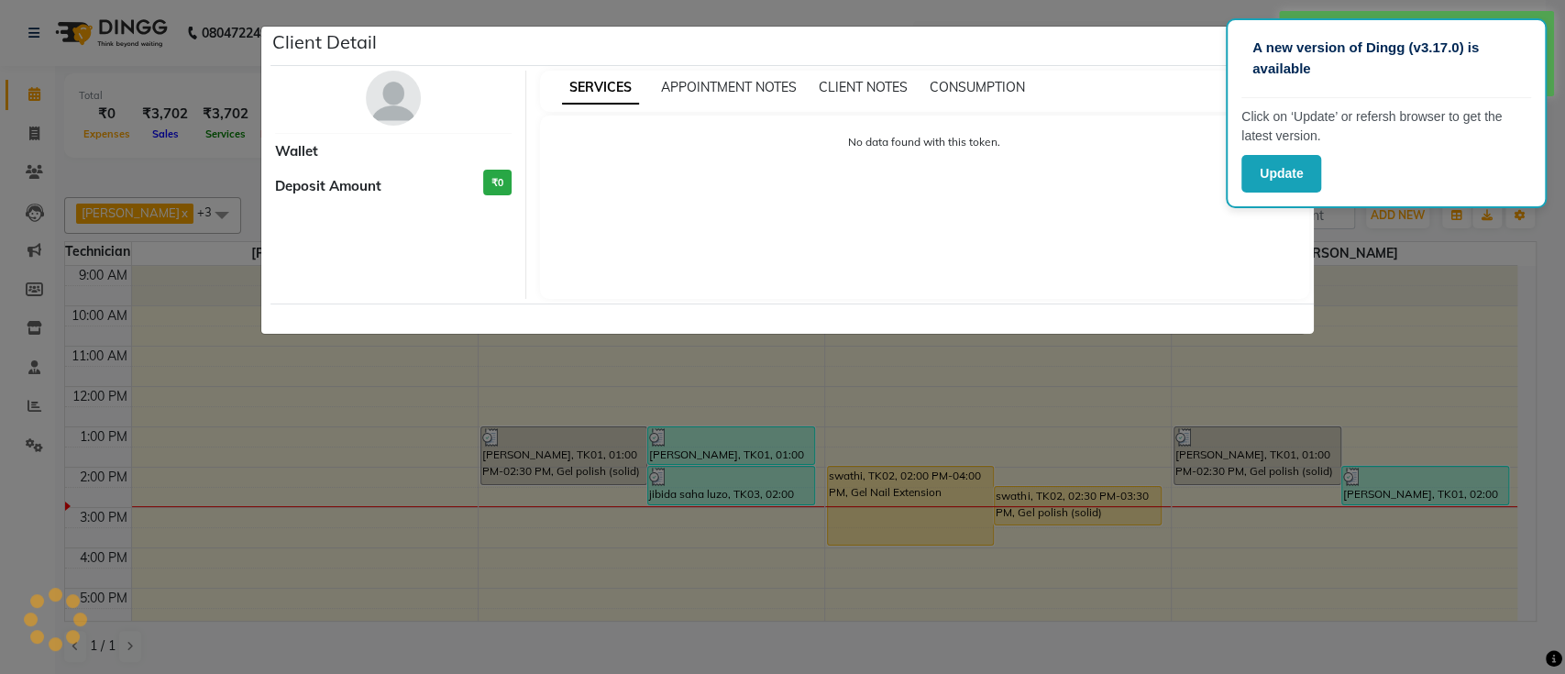
select select "1"
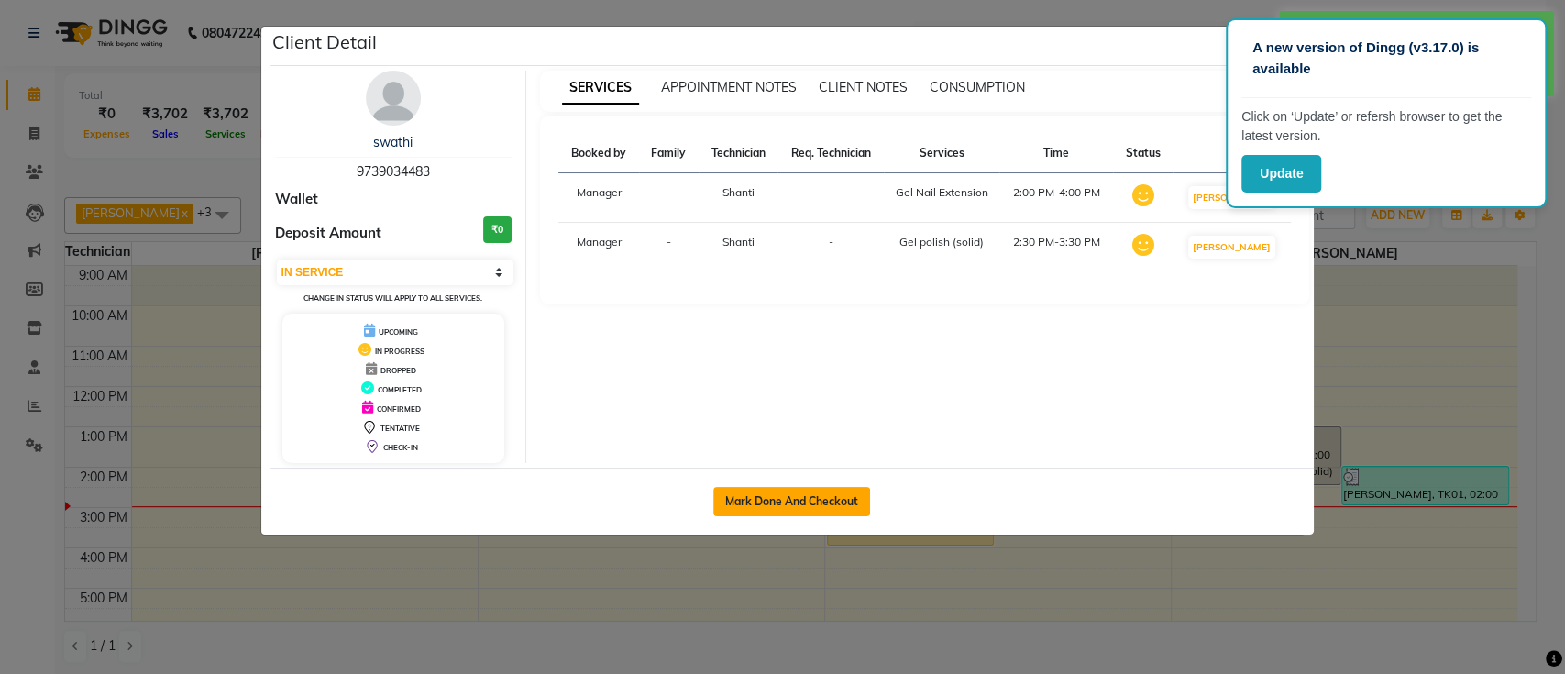
click at [781, 497] on button "Mark Done And Checkout" at bounding box center [791, 501] width 157 height 29
select select "service"
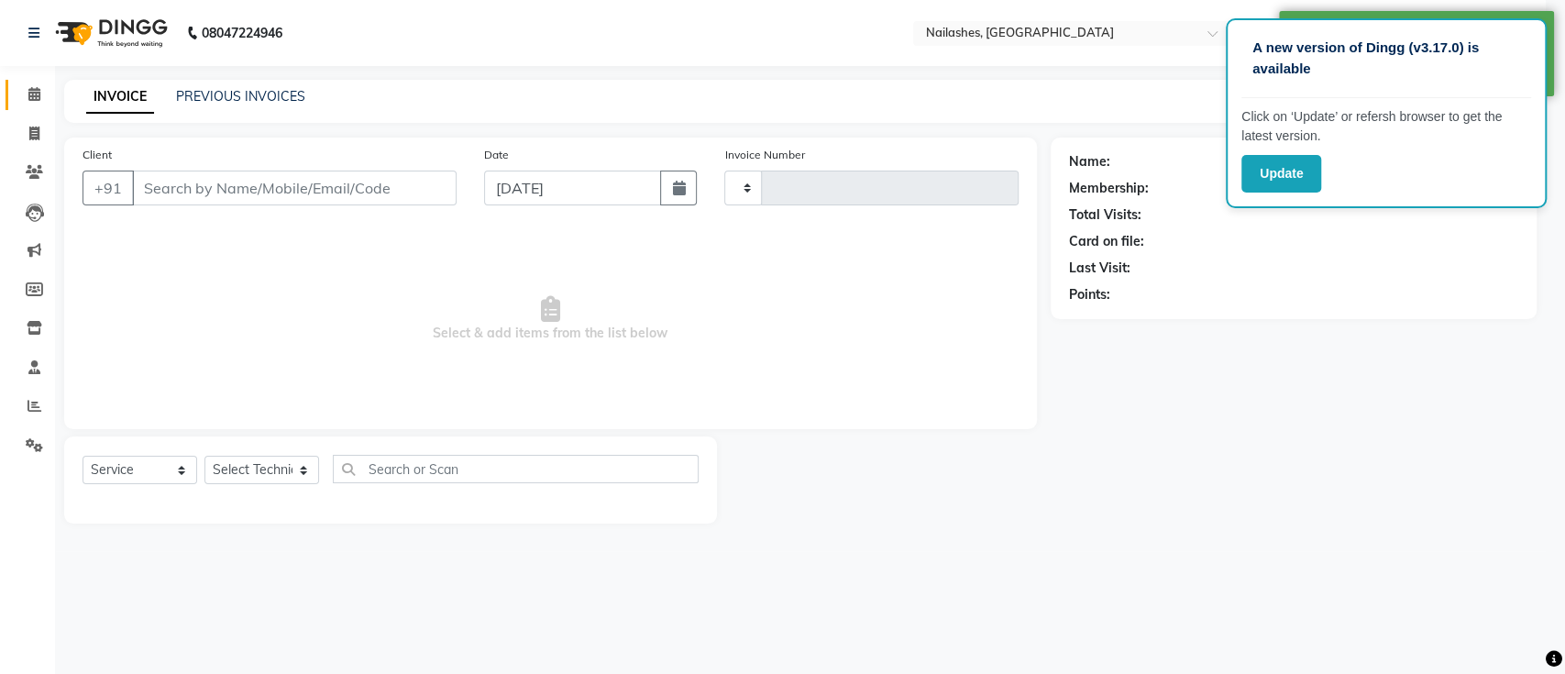
type input "0643"
select select "4407"
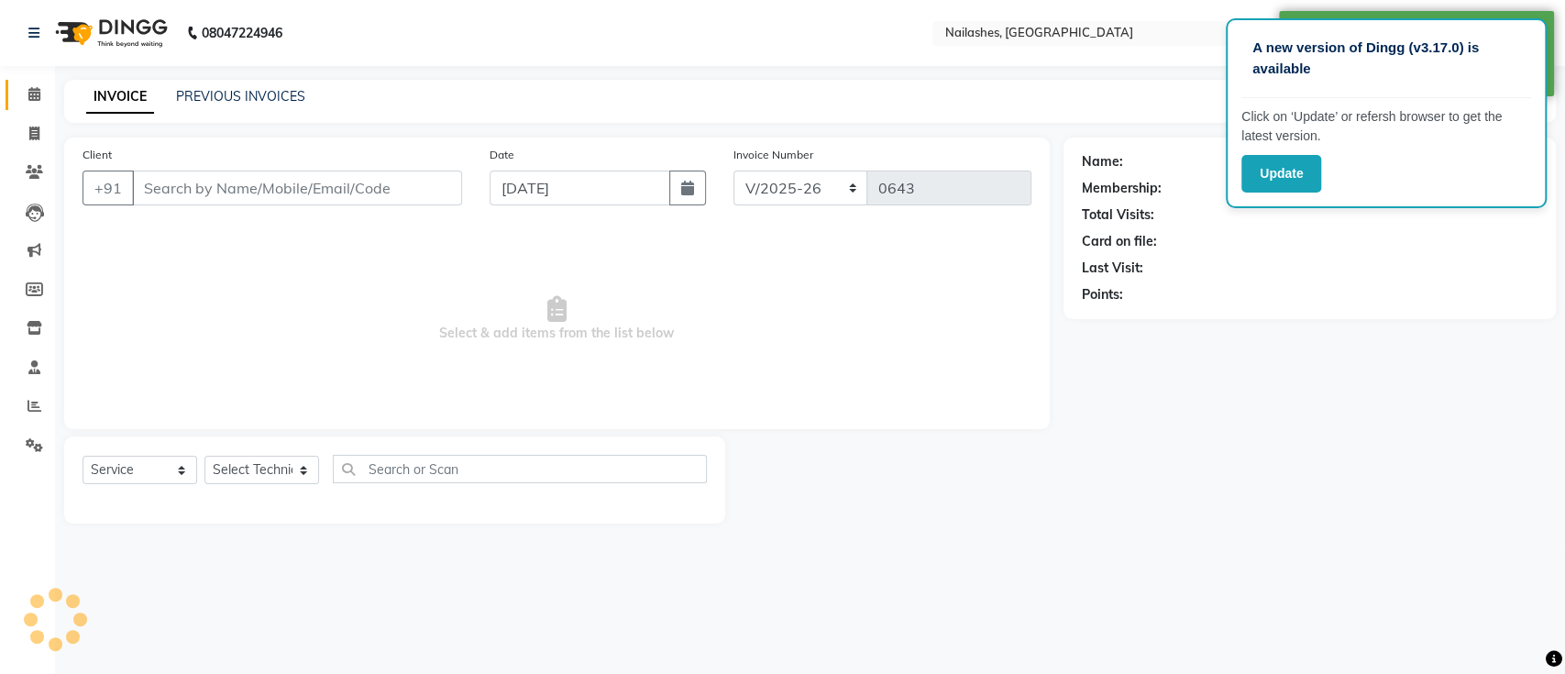
type input "97******83"
select select "82822"
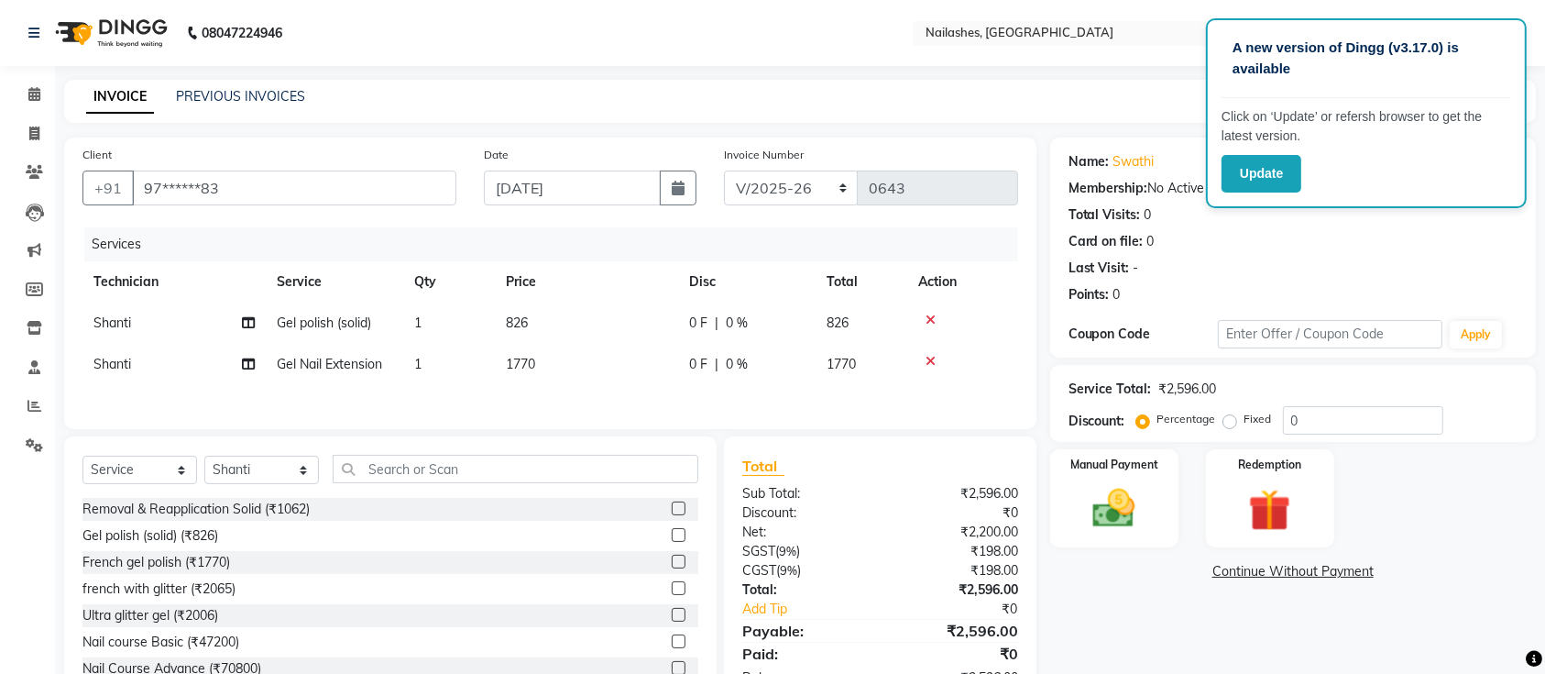
click at [930, 356] on icon at bounding box center [931, 361] width 10 height 13
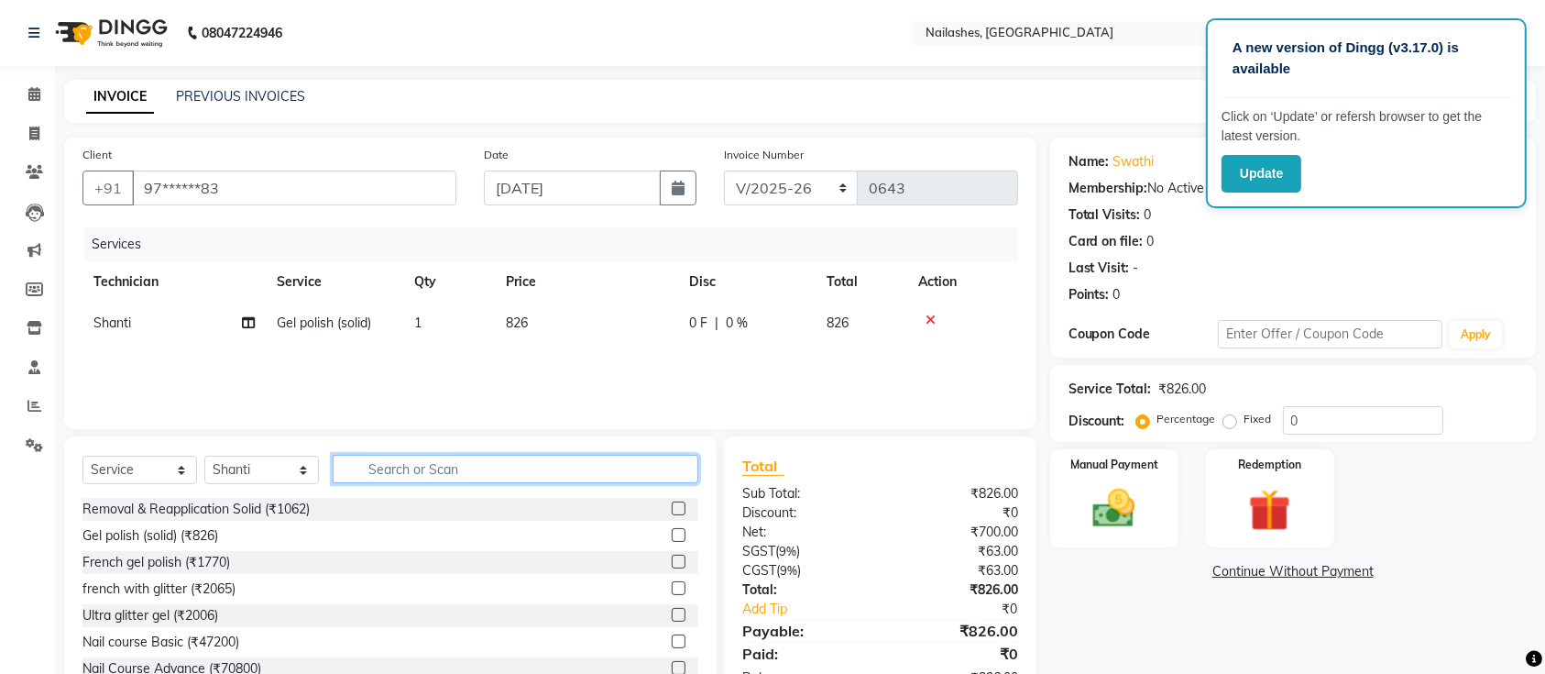
click at [411, 457] on input "text" at bounding box center [516, 469] width 366 height 28
type input "ac"
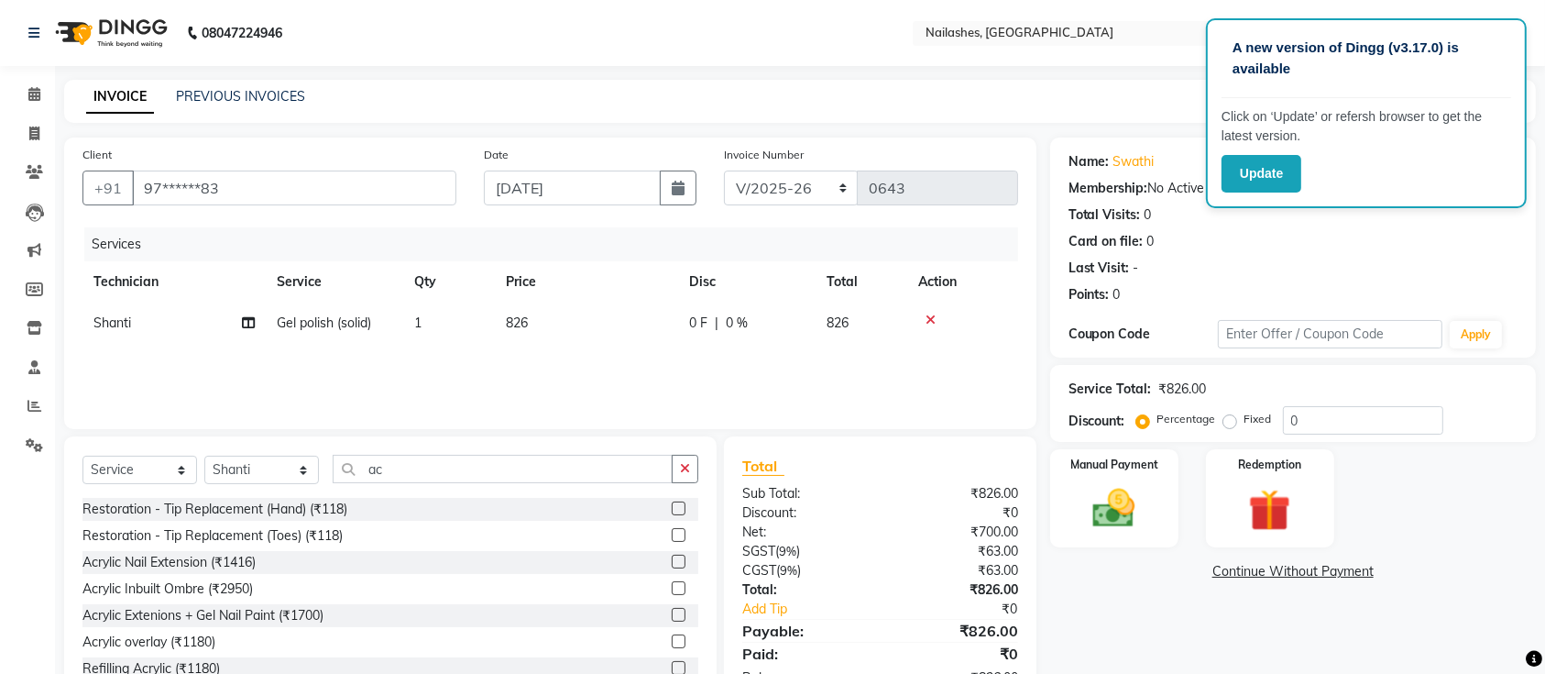
click at [117, 570] on div "Acrylic Nail Extension (₹1416)" at bounding box center [168, 562] width 173 height 19
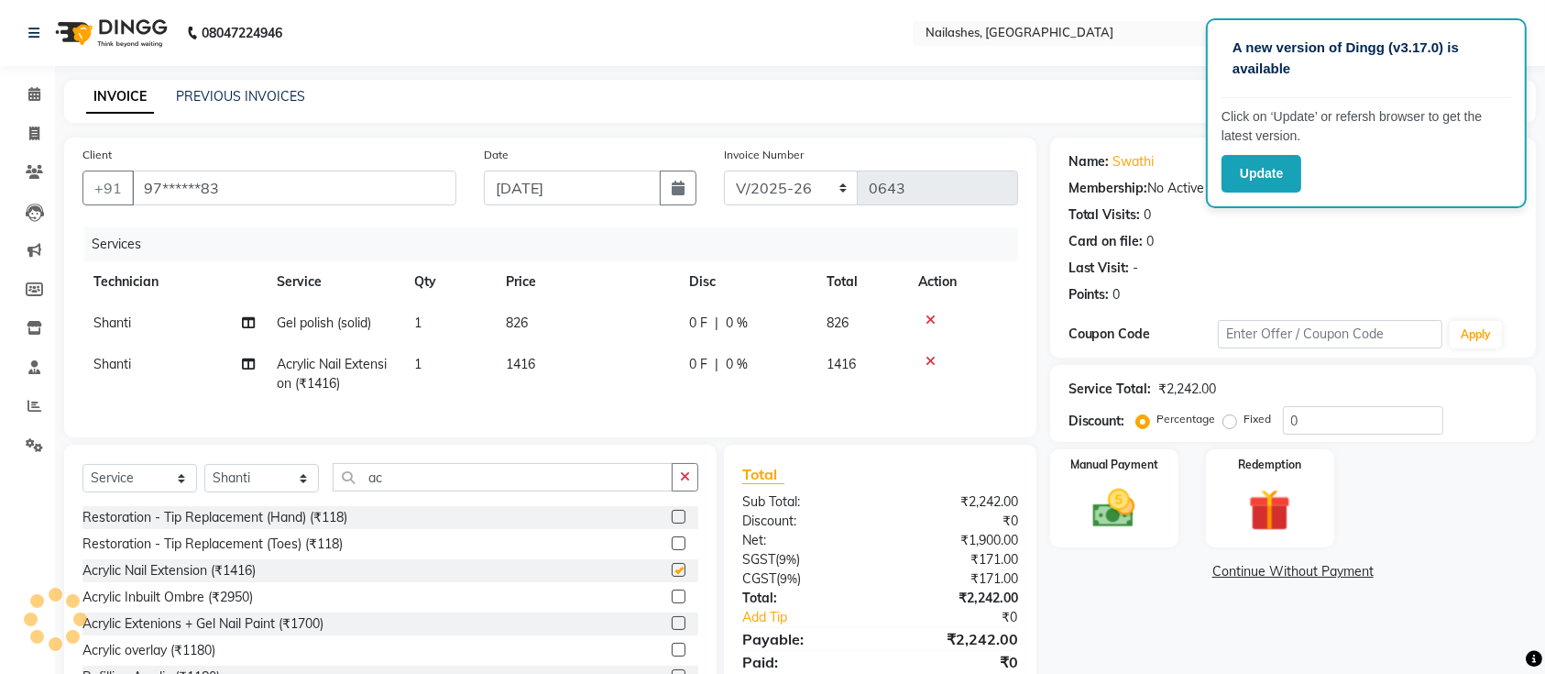
checkbox input "false"
click at [1095, 606] on div "Name: Swathi Membership: No Active Membership Total Visits: 0 Card on file: 0 L…" at bounding box center [1300, 425] width 500 height 577
click at [1121, 522] on img at bounding box center [1114, 508] width 71 height 50
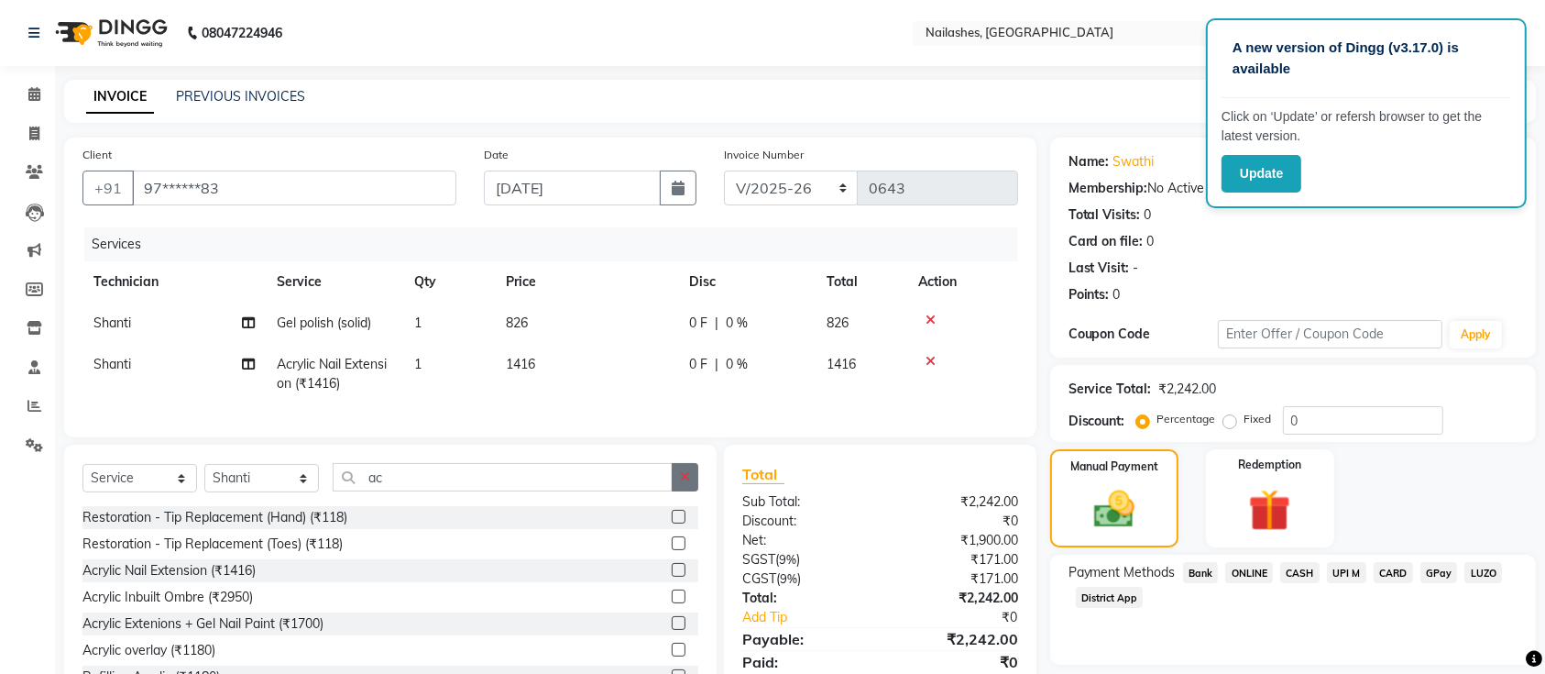
click at [691, 491] on button "button" at bounding box center [685, 477] width 27 height 28
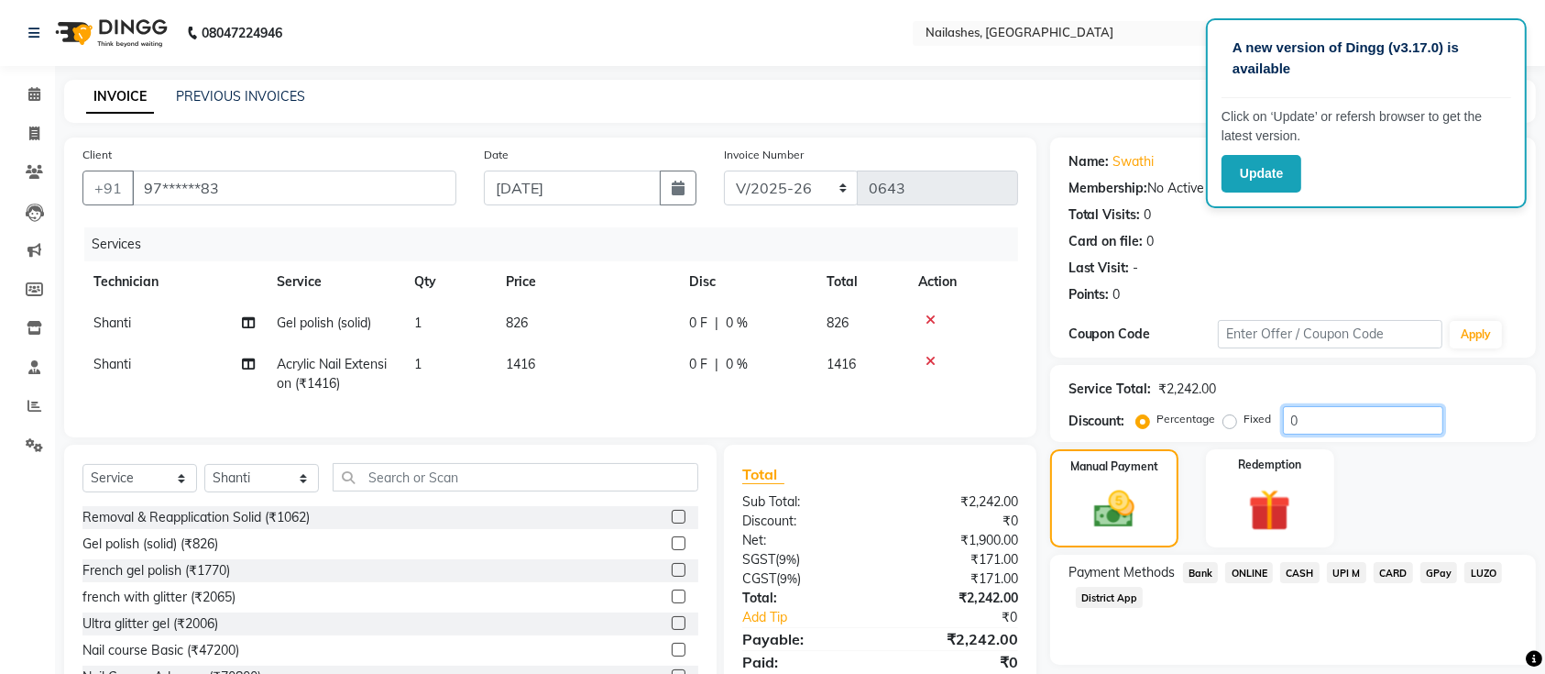
click at [1342, 420] on input "0" at bounding box center [1363, 420] width 160 height 28
click at [1335, 422] on input "0" at bounding box center [1363, 420] width 160 height 28
type input "5"
click at [1138, 642] on div "Payment Methods Bank ONLINE CASH UPI M CARD GPay LUZO District App" at bounding box center [1293, 610] width 486 height 110
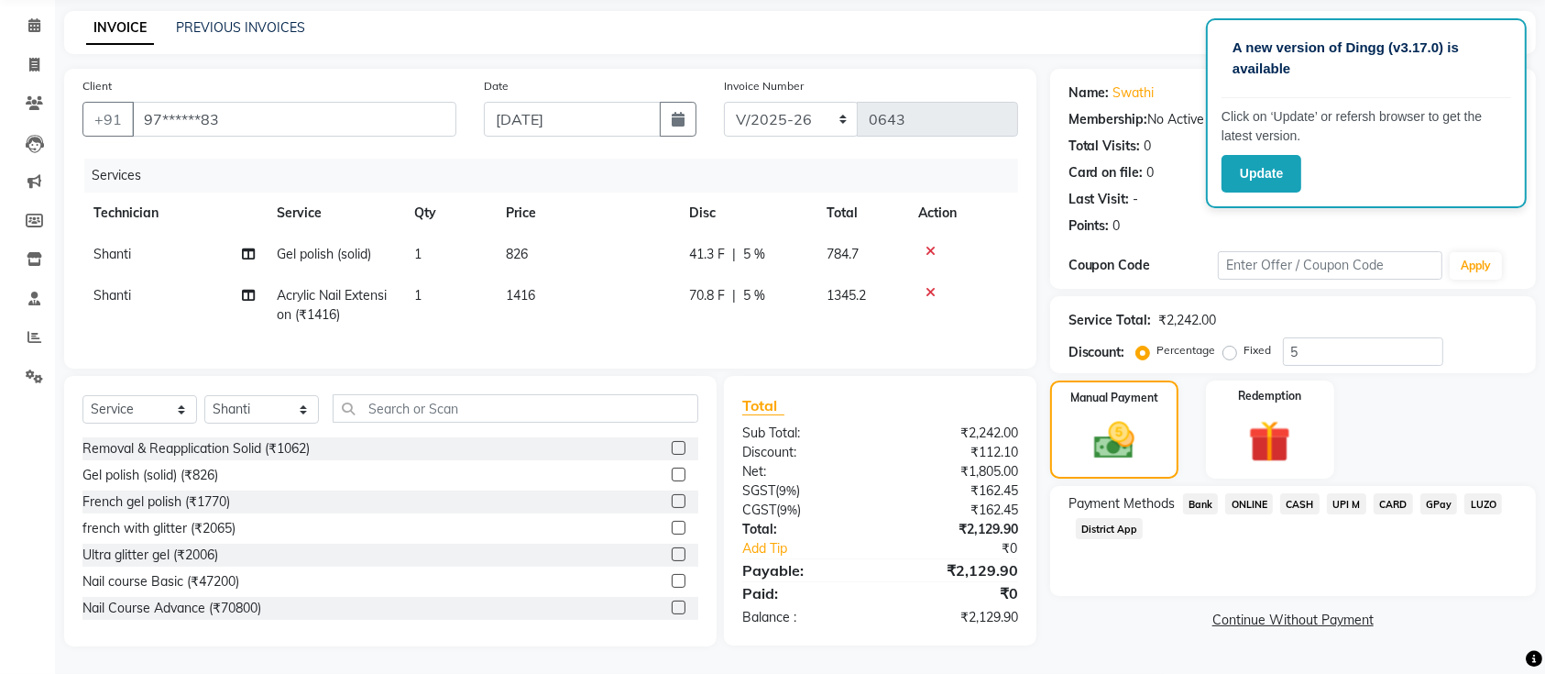
click at [1249, 493] on span "ONLINE" at bounding box center [1249, 503] width 48 height 21
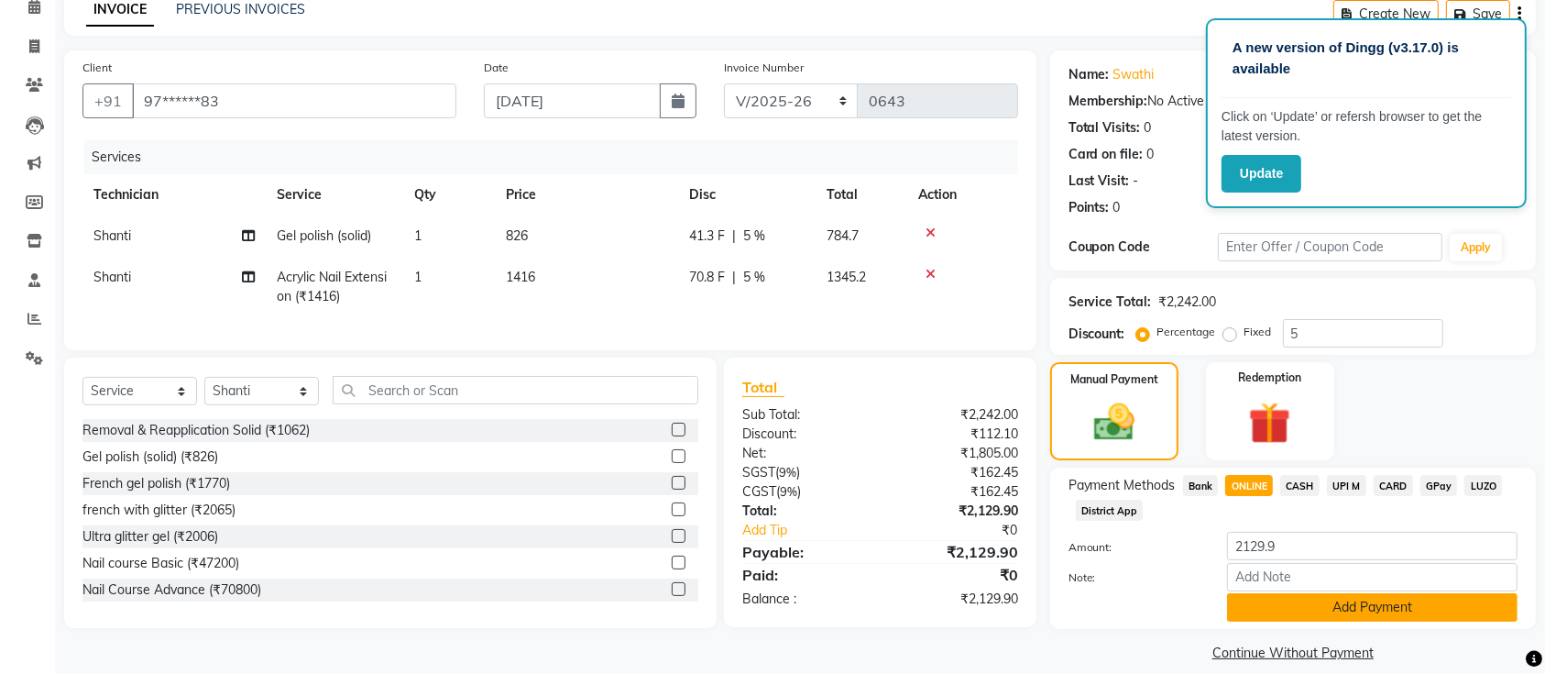
click at [1322, 610] on button "Add Payment" at bounding box center [1372, 607] width 291 height 28
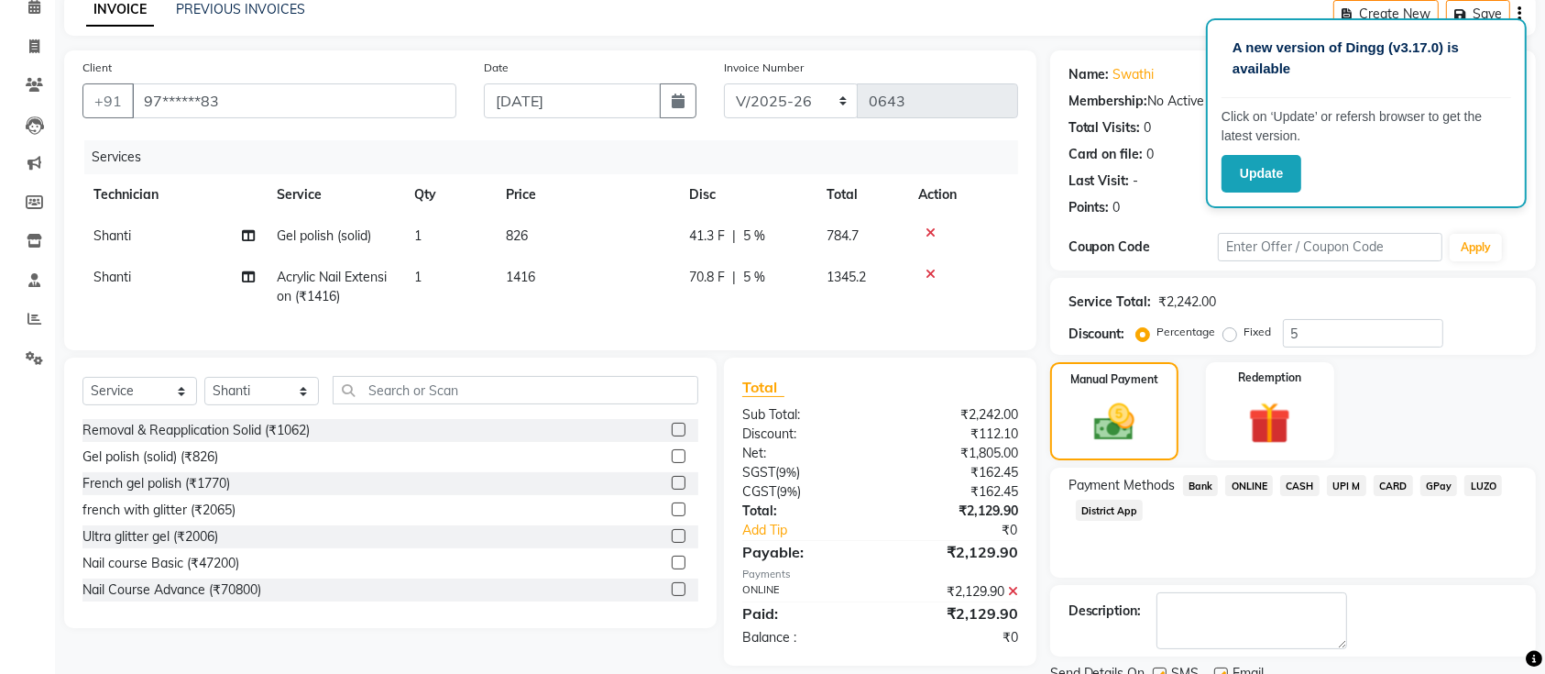
scroll to position [159, 0]
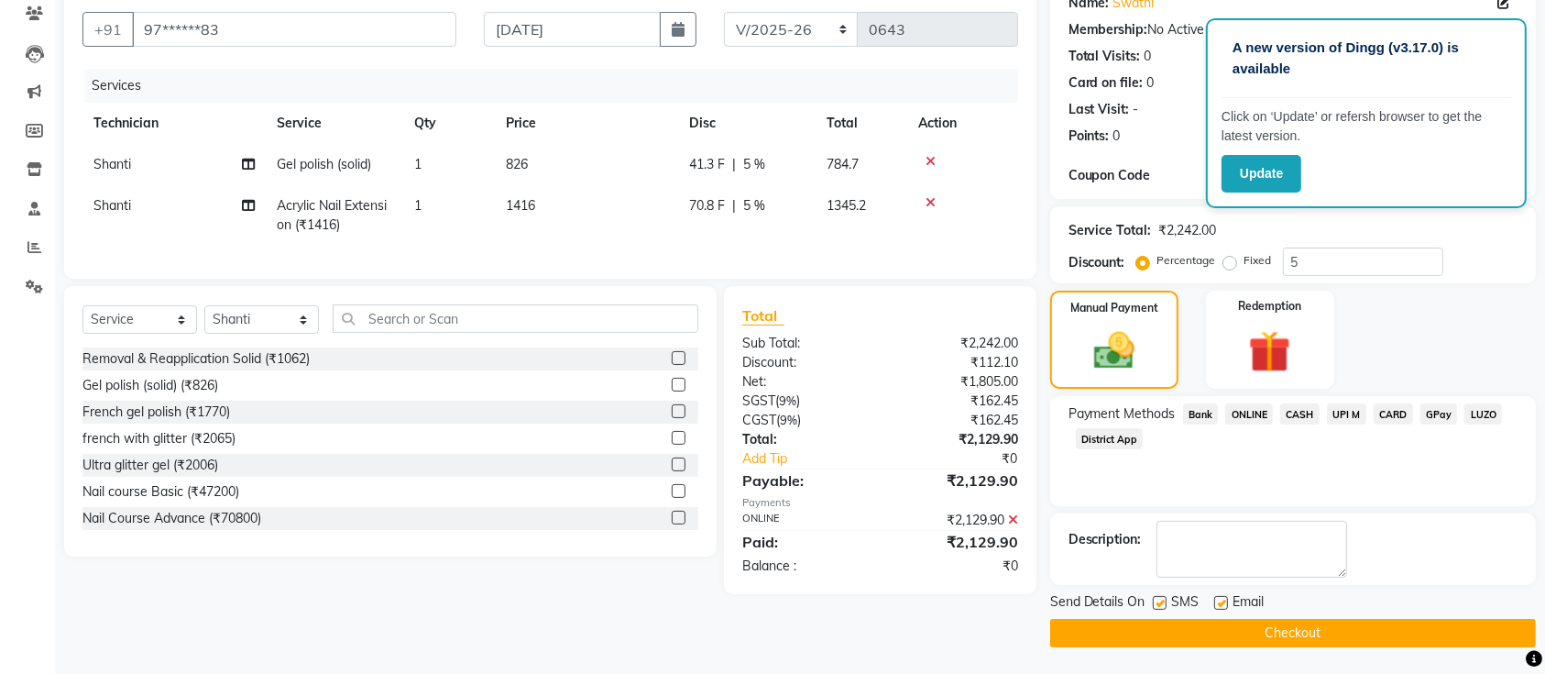
click at [1206, 634] on button "Checkout" at bounding box center [1293, 633] width 486 height 28
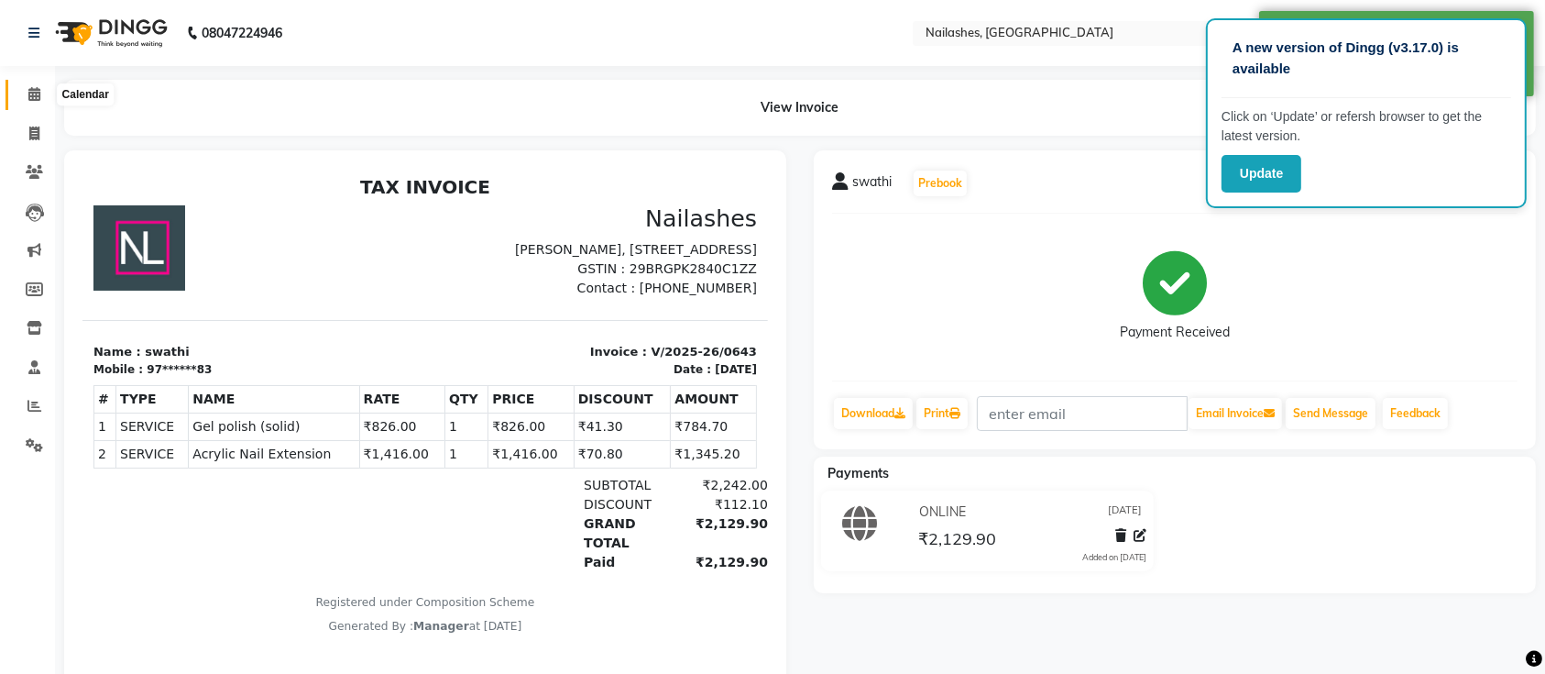
click at [31, 94] on icon at bounding box center [34, 94] width 12 height 14
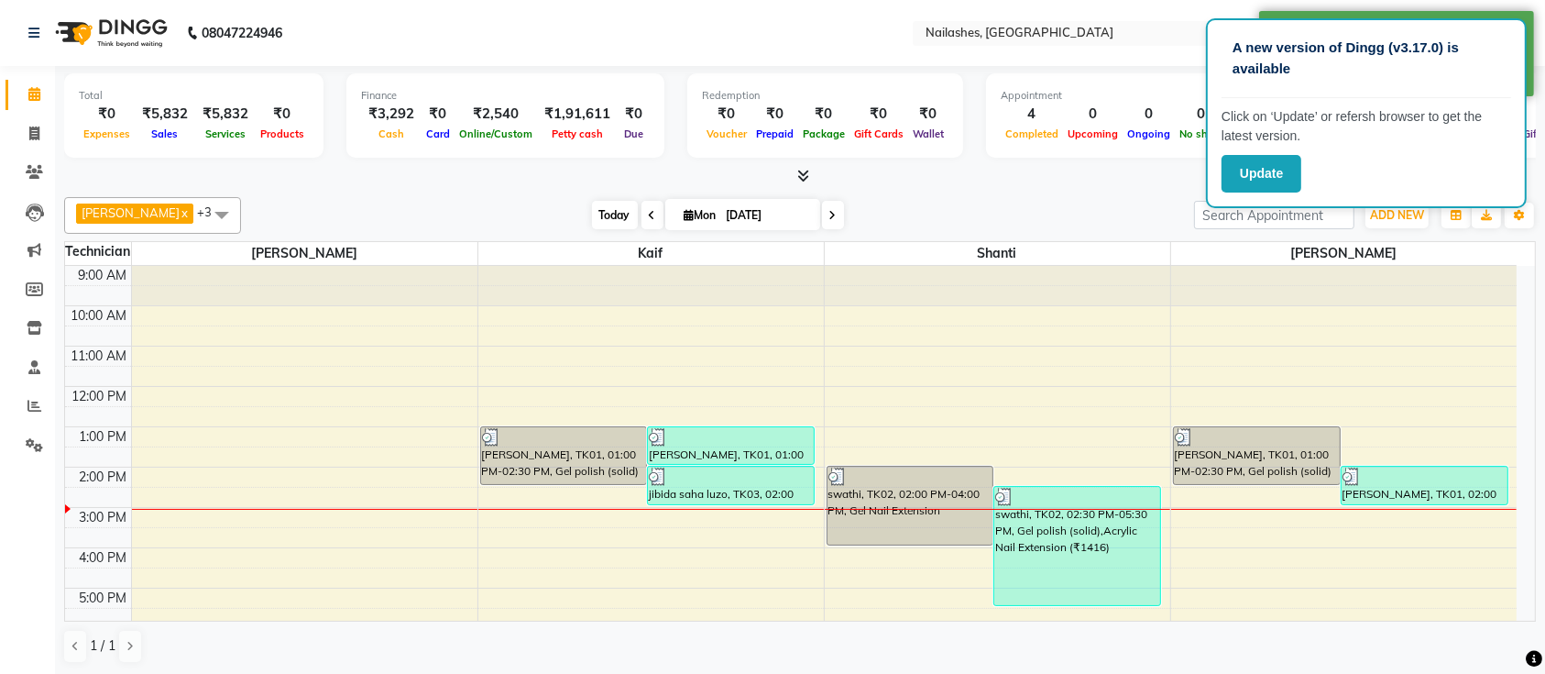
click at [592, 222] on span "Today" at bounding box center [615, 215] width 46 height 28
